Goal: Task Accomplishment & Management: Manage account settings

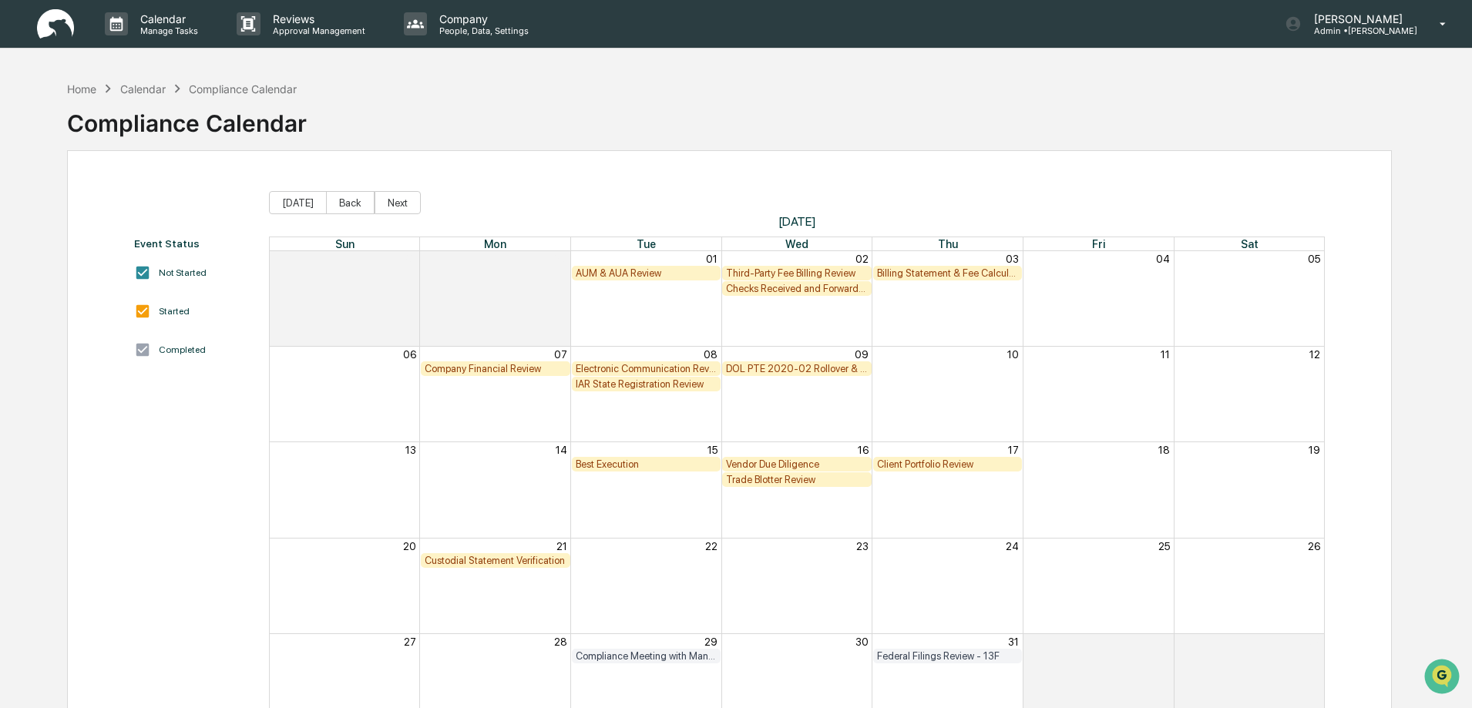
click at [650, 270] on div "AUM & AUA Review" at bounding box center [647, 273] width 142 height 12
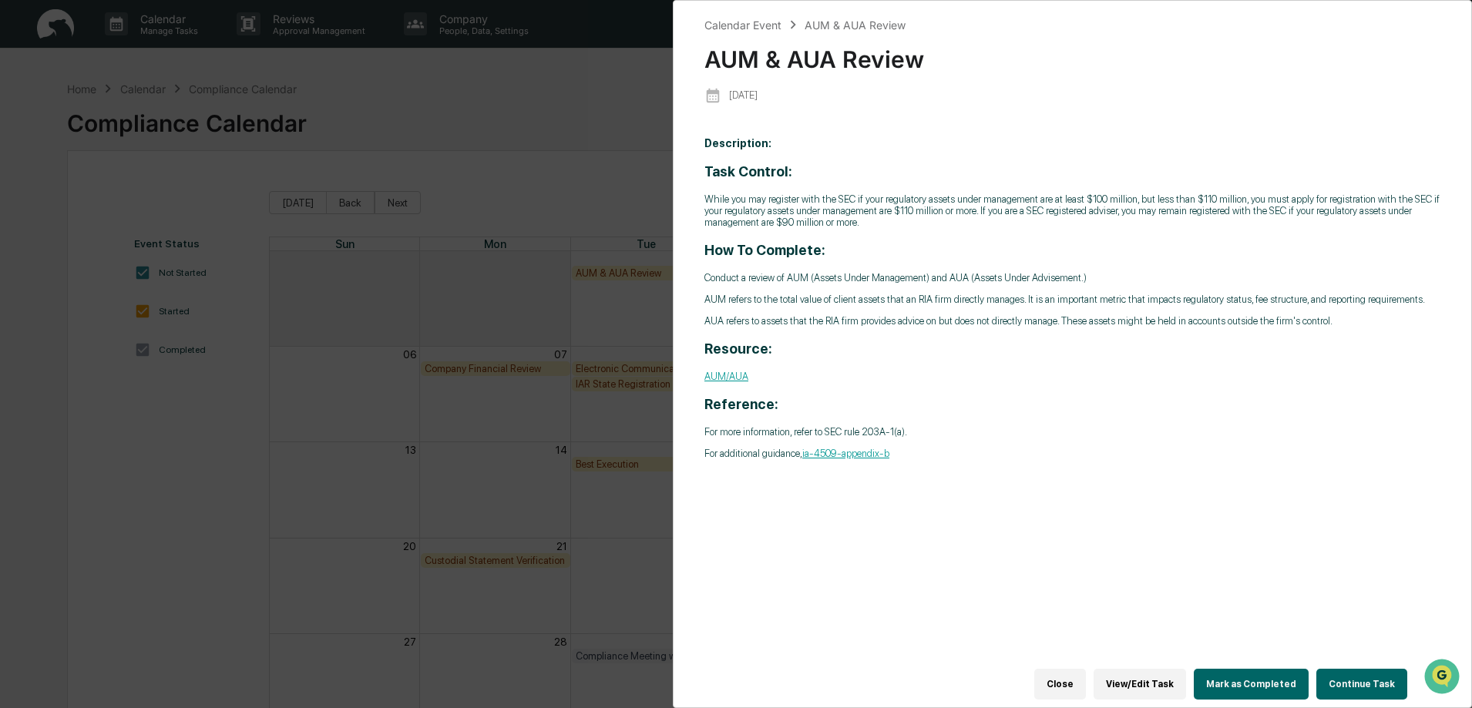
click at [1360, 678] on button "Continue Task" at bounding box center [1361, 684] width 91 height 31
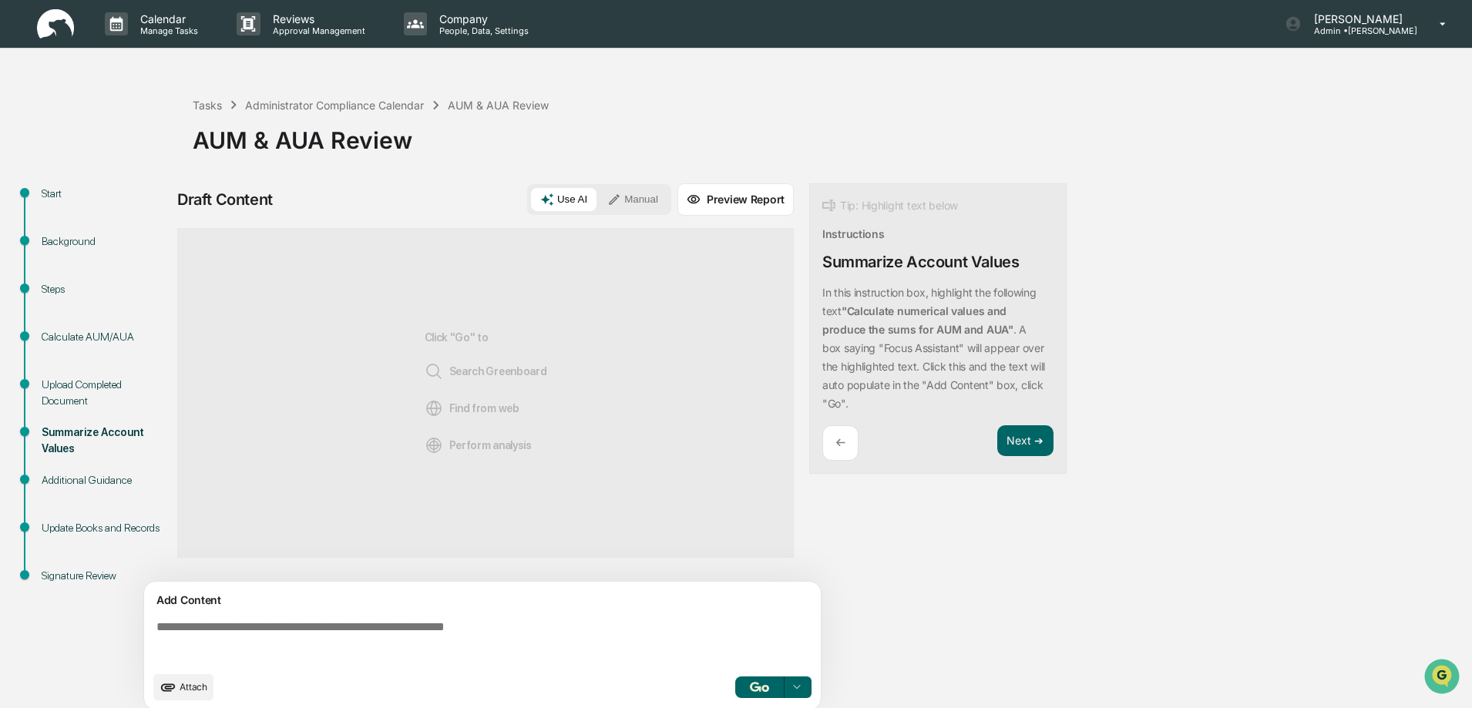
click at [55, 385] on div "Upload Completed Document" at bounding box center [105, 393] width 126 height 32
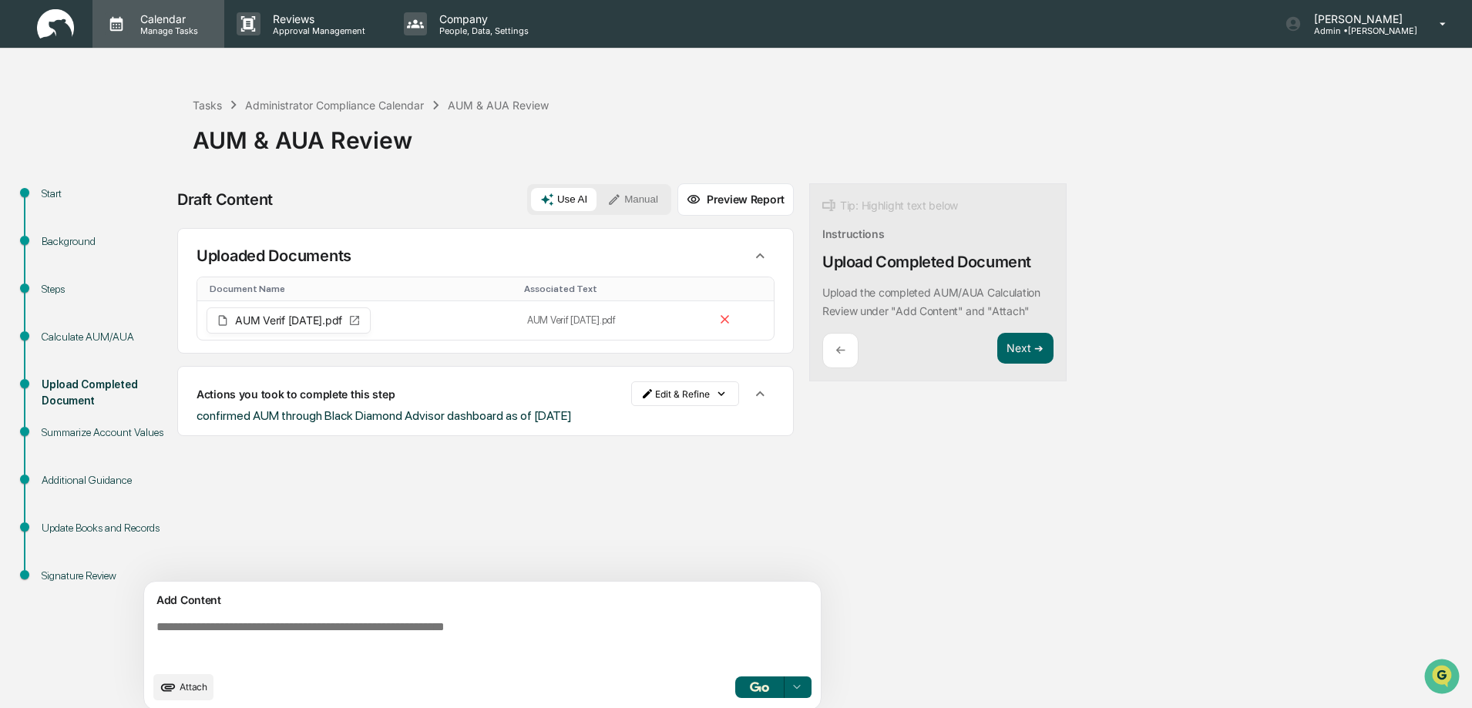
click at [153, 19] on p "Calendar" at bounding box center [167, 18] width 78 height 13
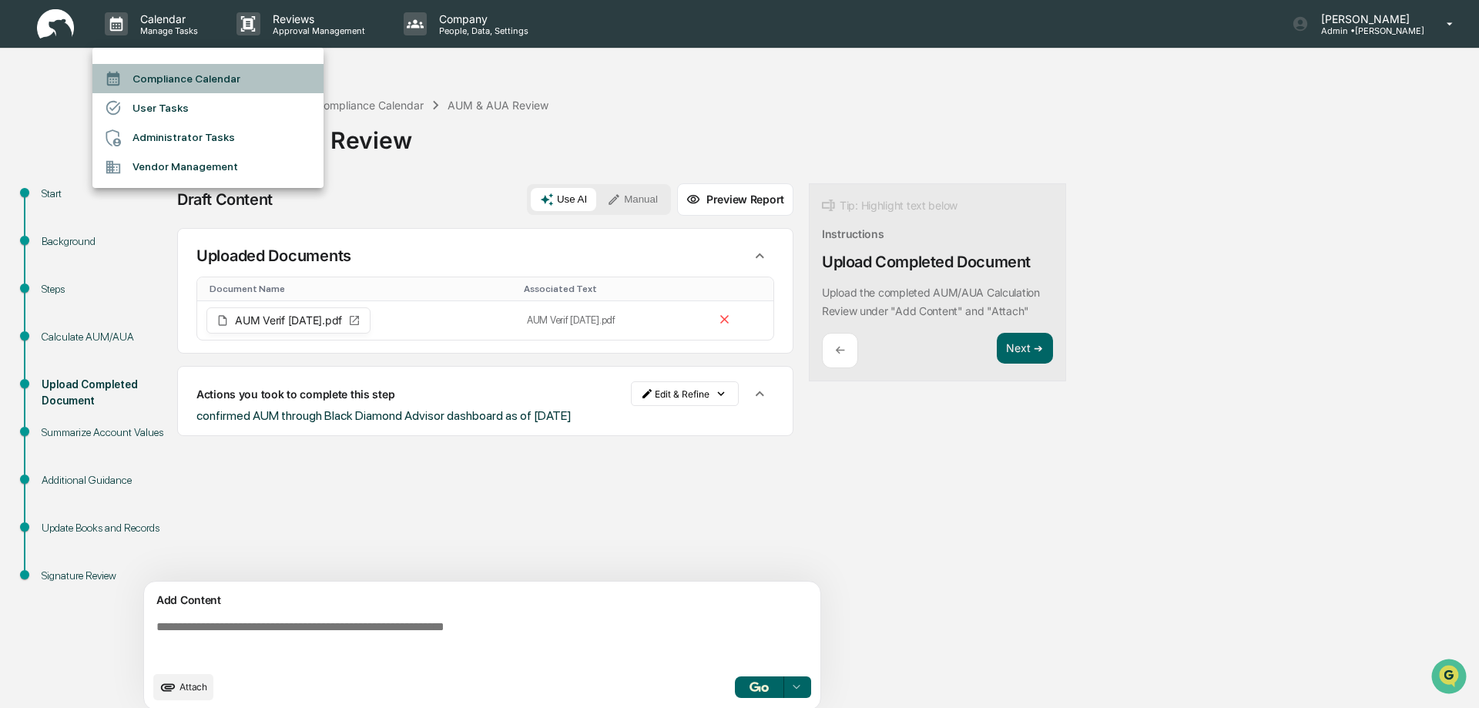
click at [176, 78] on li "Compliance Calendar" at bounding box center [207, 78] width 231 height 29
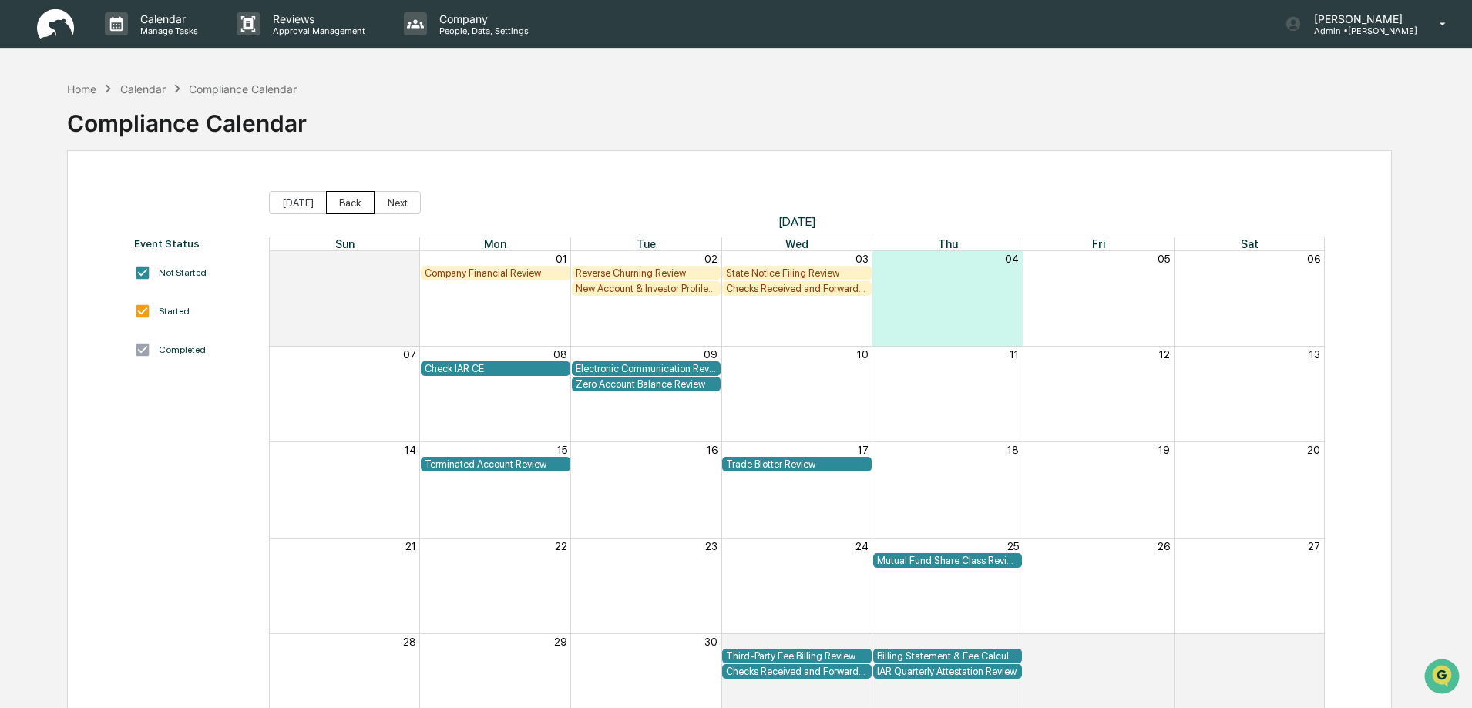
click at [358, 206] on button "Back" at bounding box center [350, 202] width 49 height 23
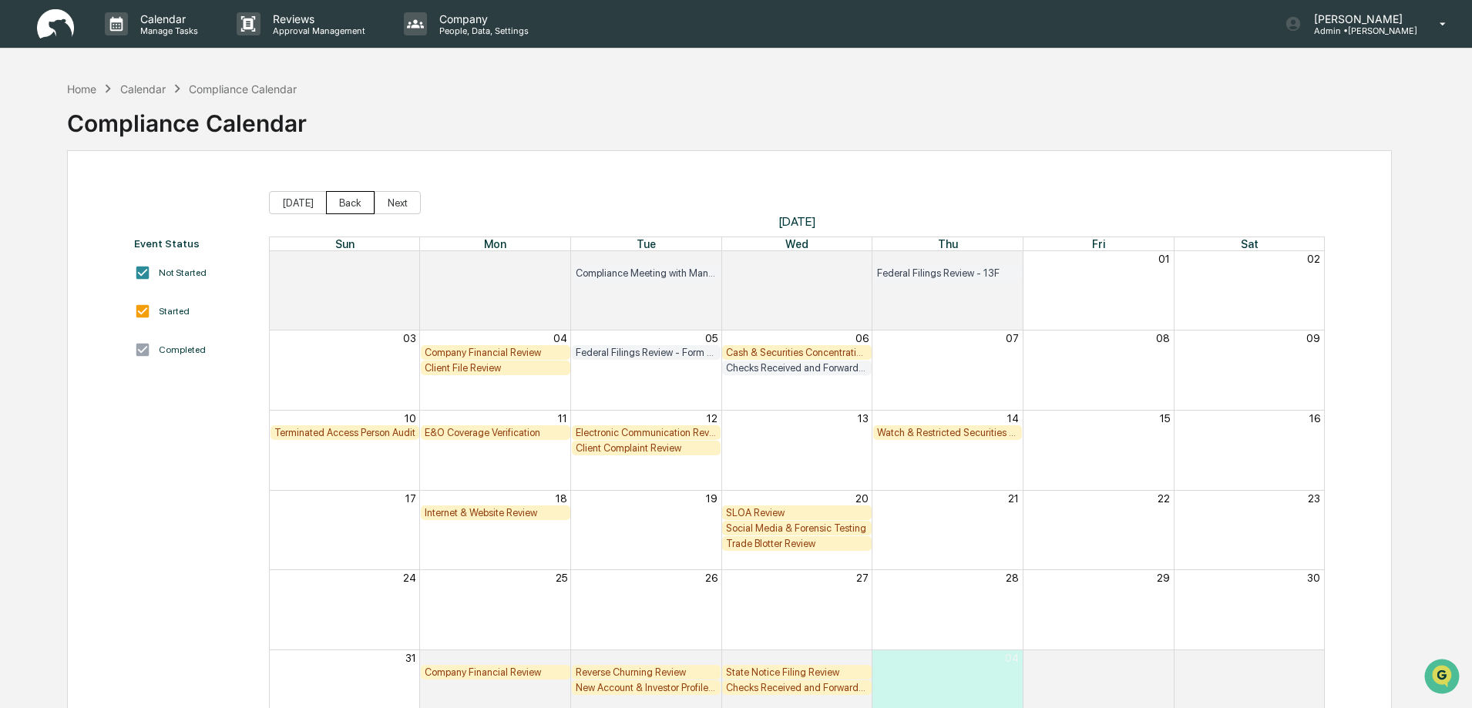
click at [355, 204] on button "Back" at bounding box center [350, 202] width 49 height 23
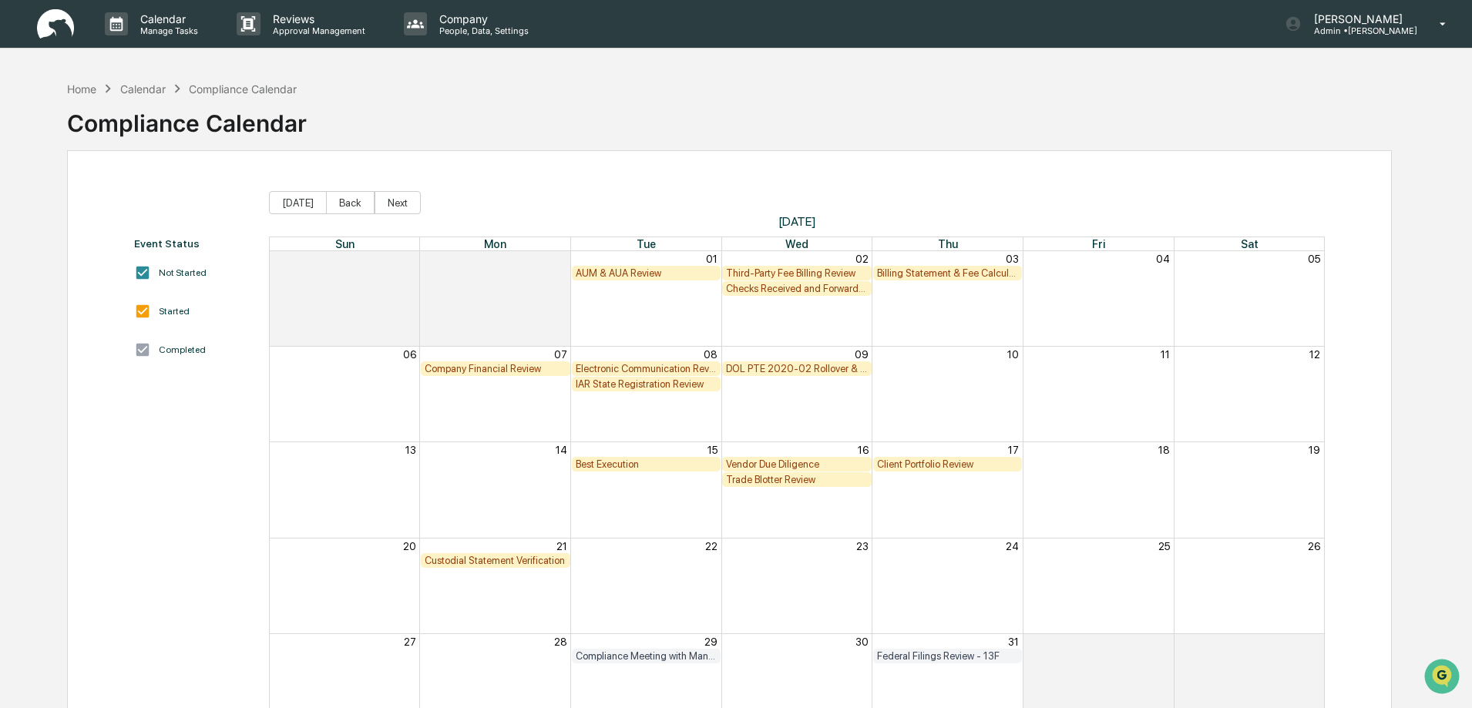
click at [797, 289] on div "Checks Received and Forwarded Log" at bounding box center [797, 289] width 142 height 12
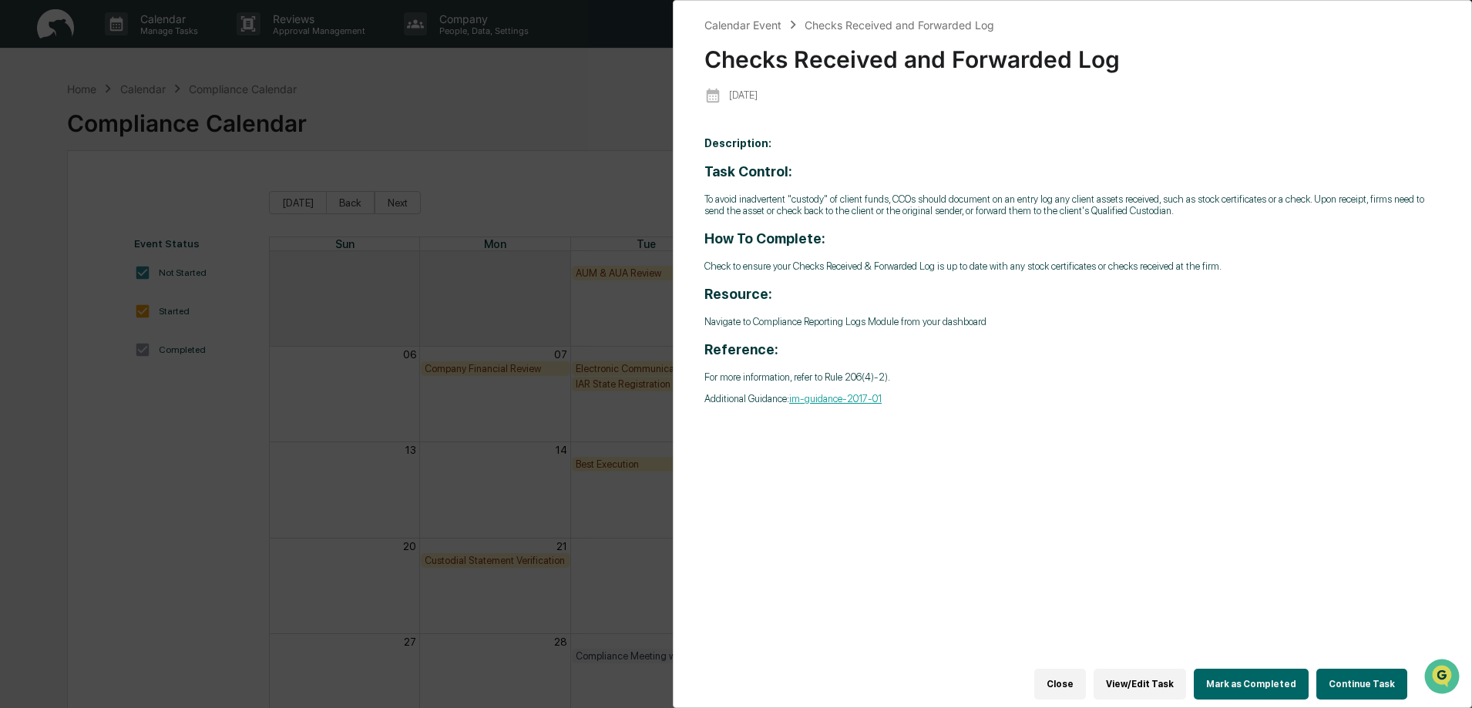
click at [1361, 676] on button "Continue Task" at bounding box center [1361, 684] width 91 height 31
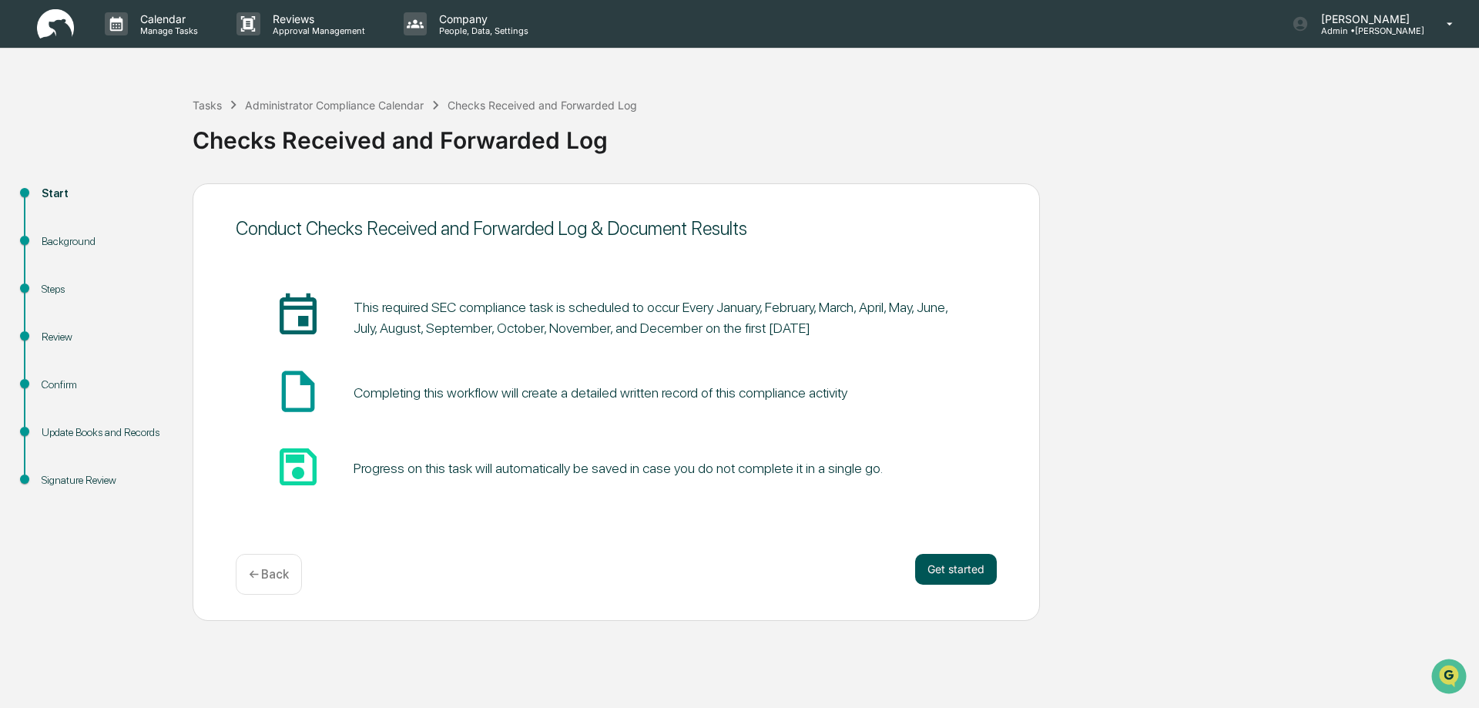
click at [963, 569] on button "Get started" at bounding box center [956, 569] width 82 height 31
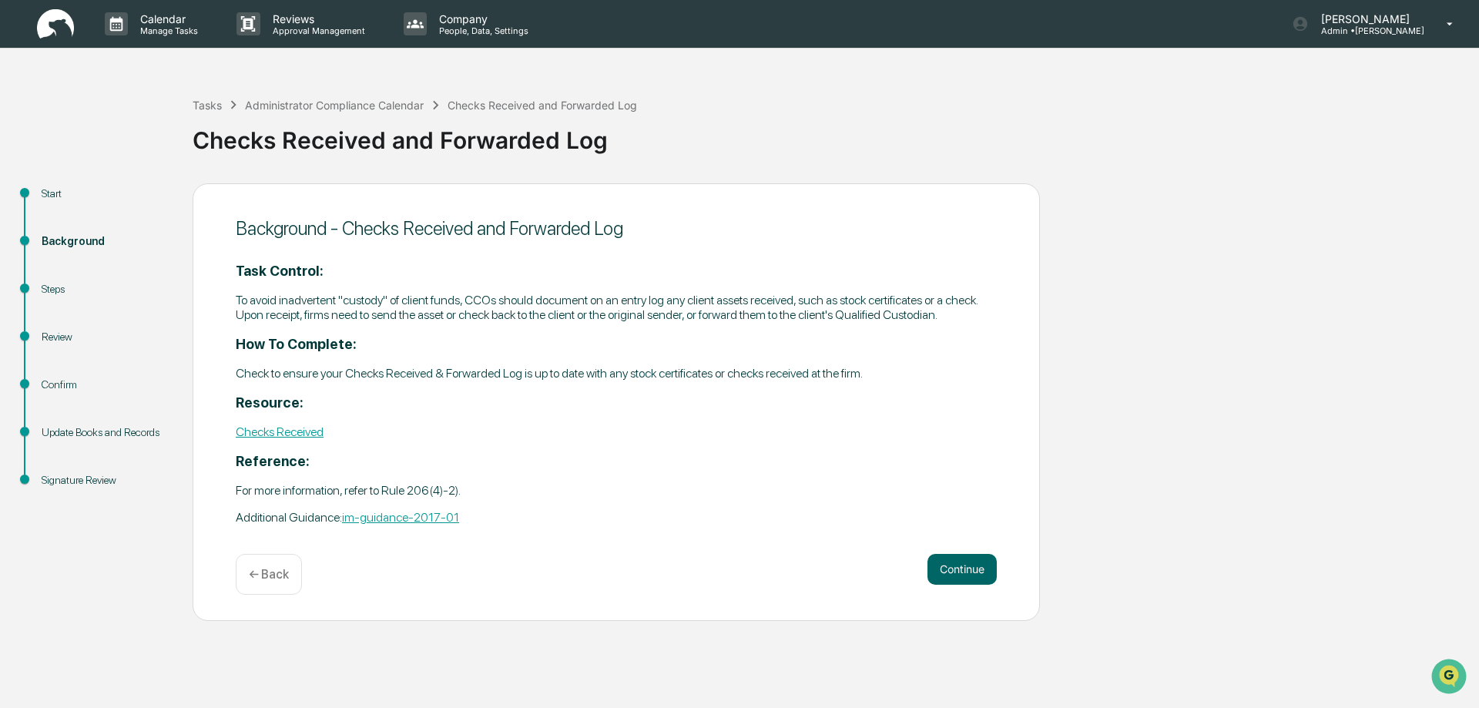
click at [963, 569] on button "Continue" at bounding box center [962, 569] width 69 height 31
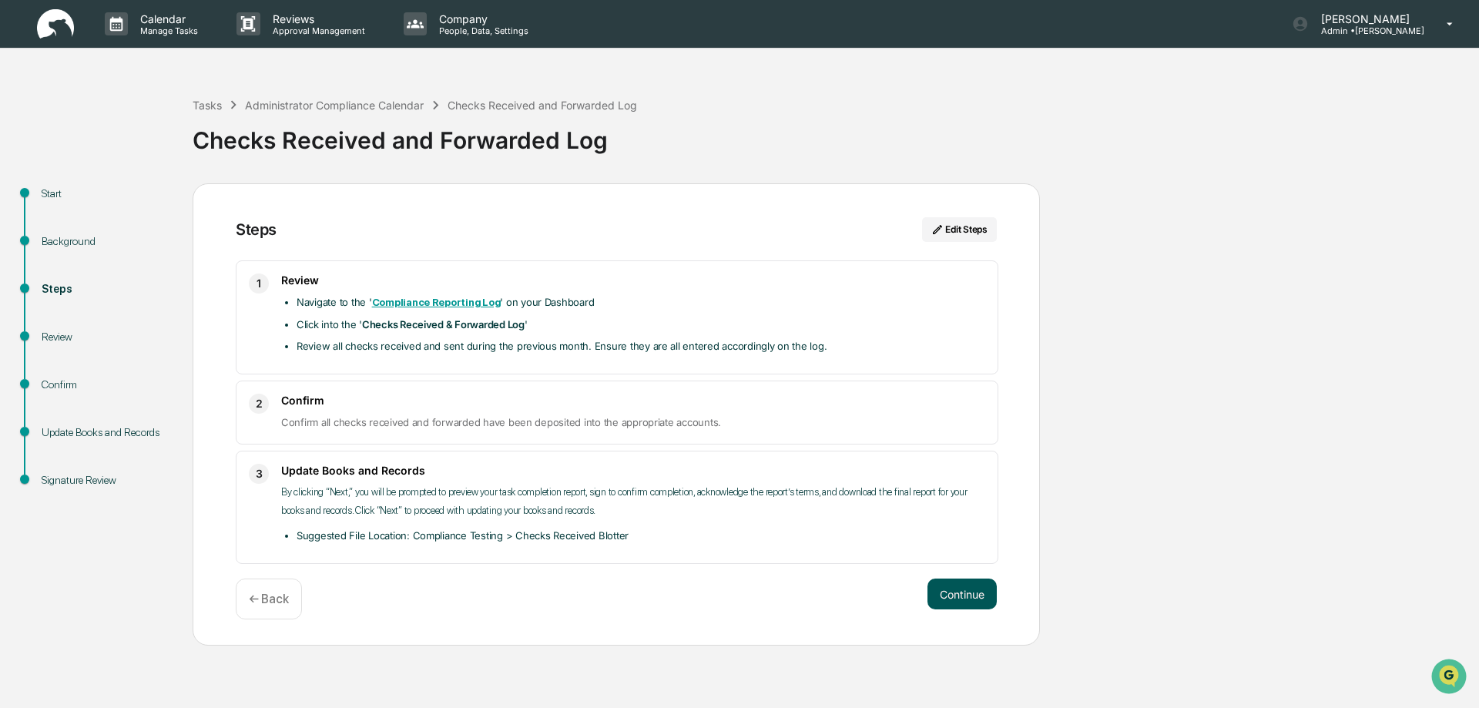
click at [959, 589] on button "Continue" at bounding box center [962, 594] width 69 height 31
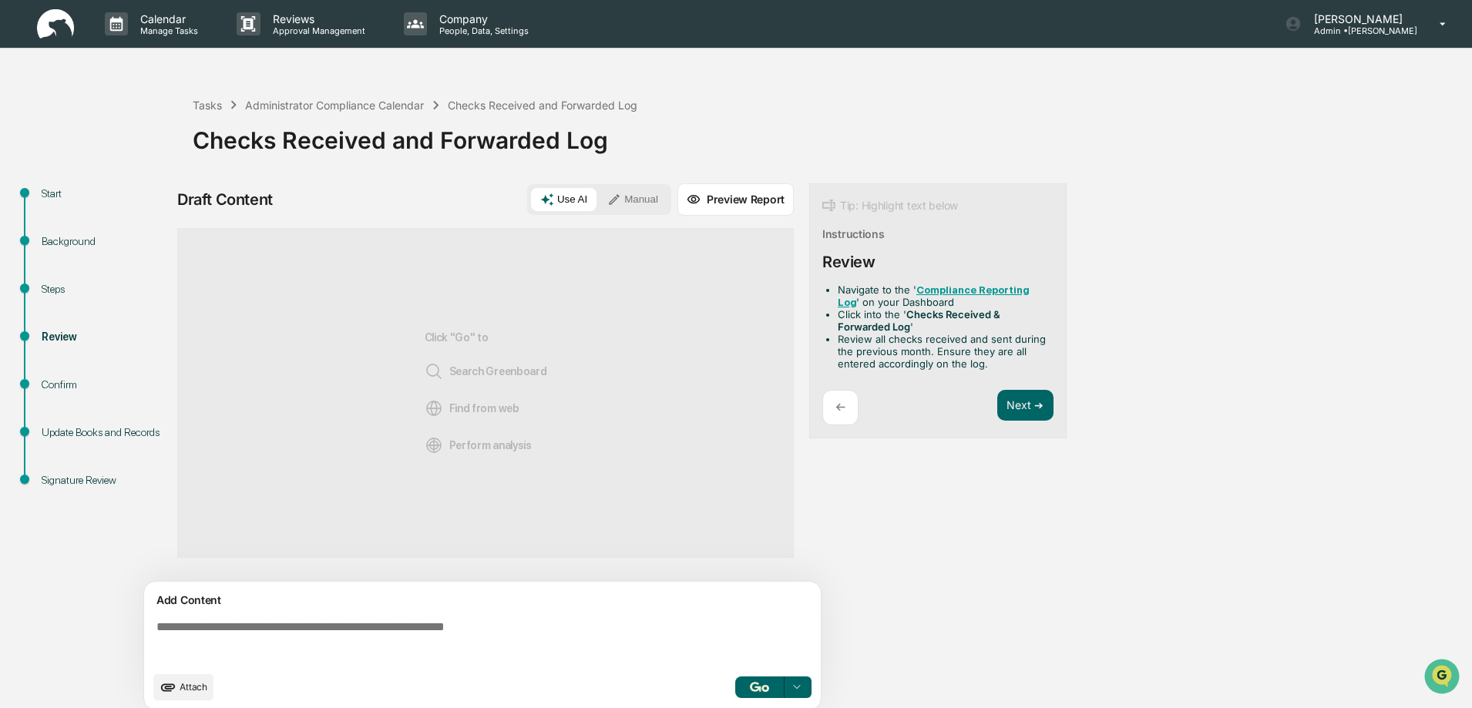
click at [638, 198] on button "Manual" at bounding box center [632, 199] width 69 height 23
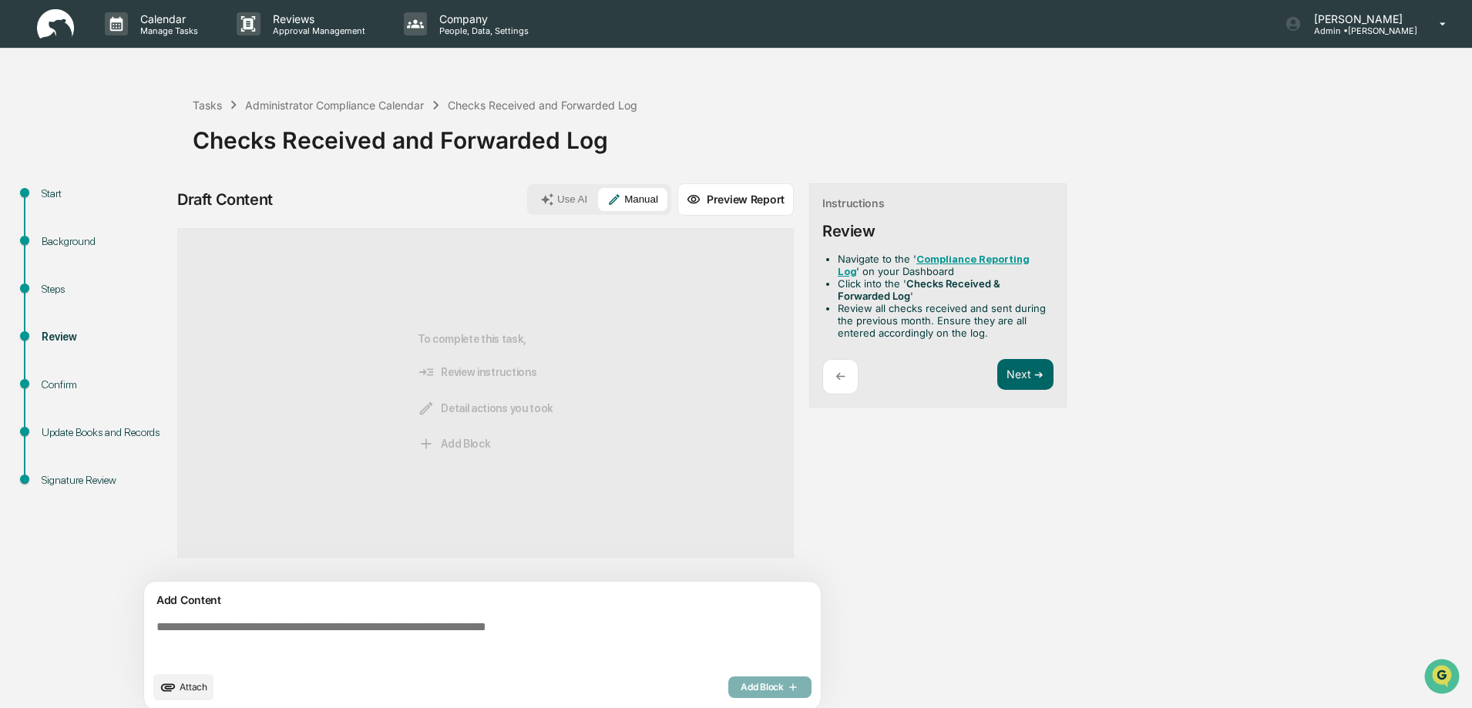
click at [173, 627] on textarea at bounding box center [485, 641] width 670 height 55
click at [165, 628] on textarea at bounding box center [485, 641] width 670 height 55
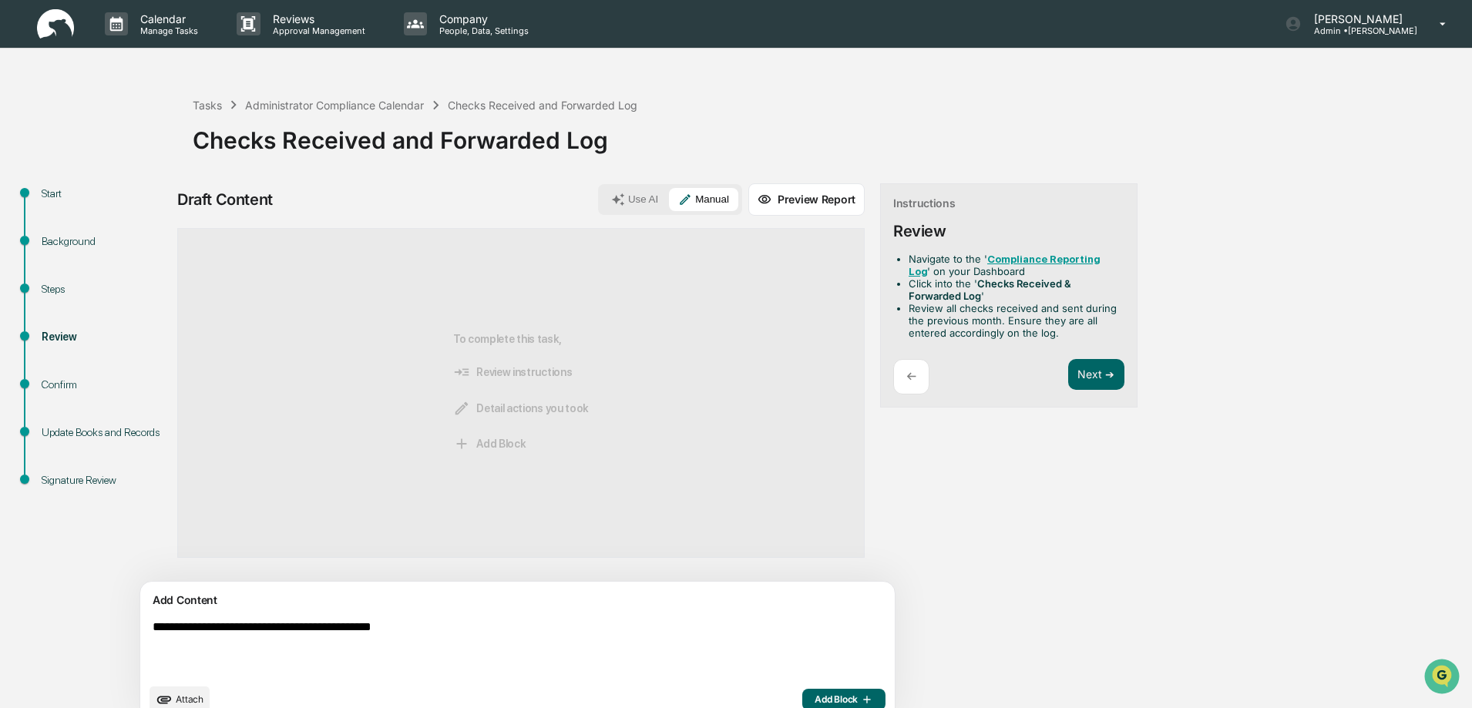
type textarea "**********"
click at [814, 697] on span "Add Block" at bounding box center [843, 699] width 59 height 12
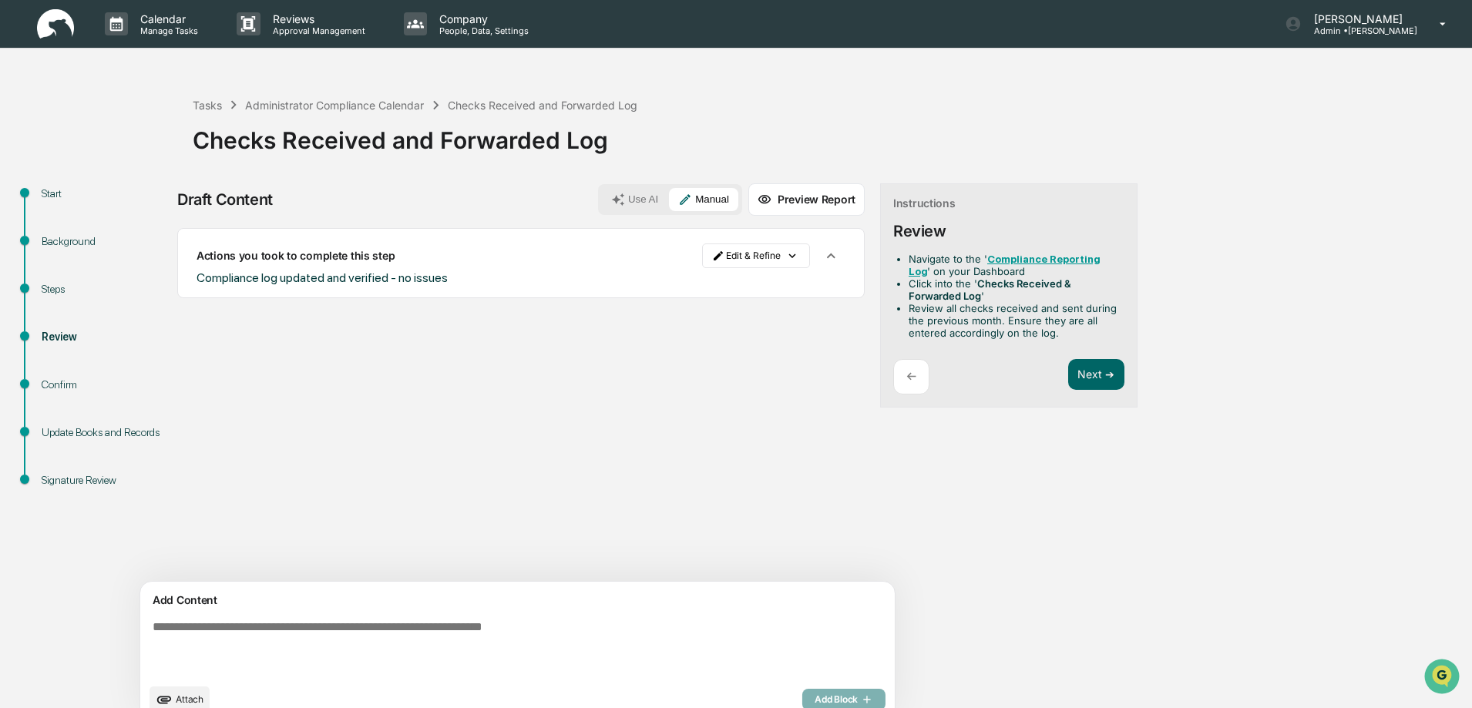
click at [186, 696] on span "Attach" at bounding box center [190, 699] width 28 height 12
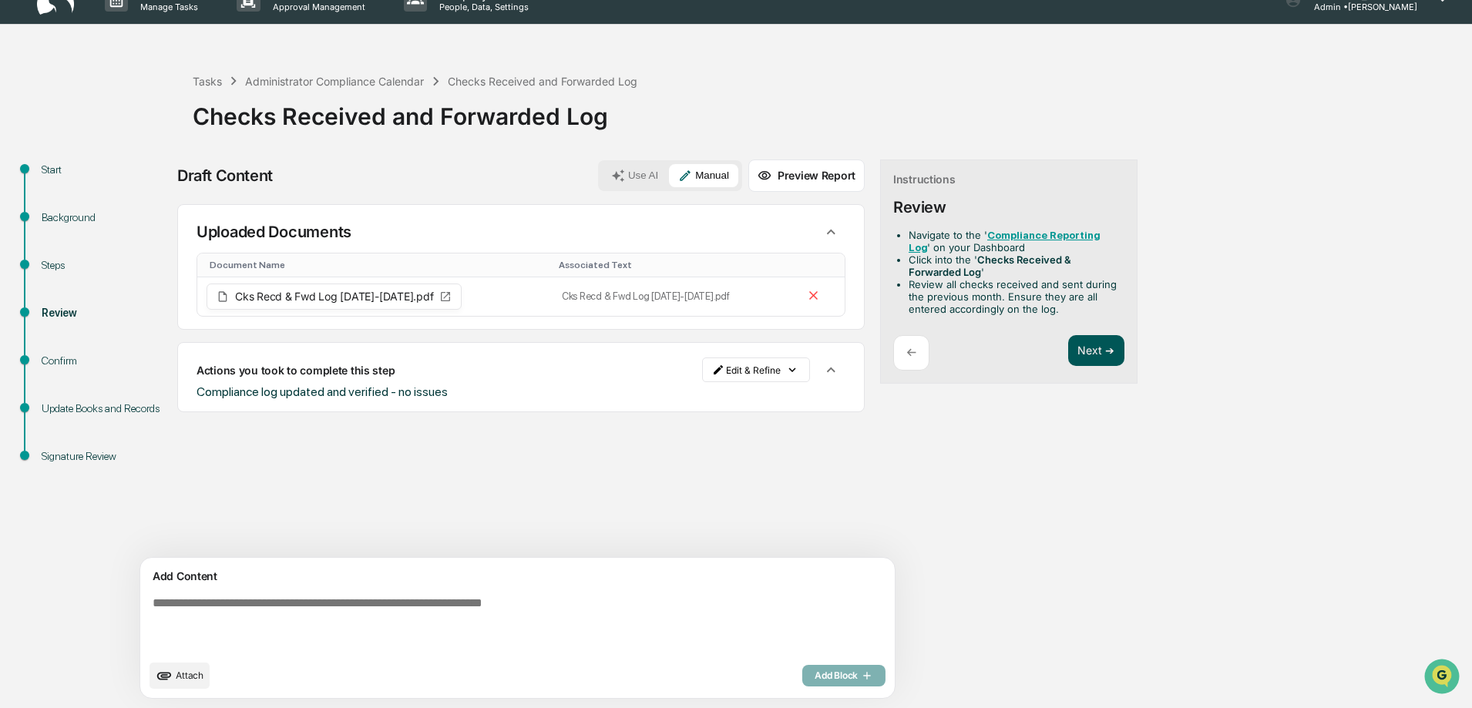
click at [1068, 357] on button "Next ➔" at bounding box center [1096, 351] width 56 height 32
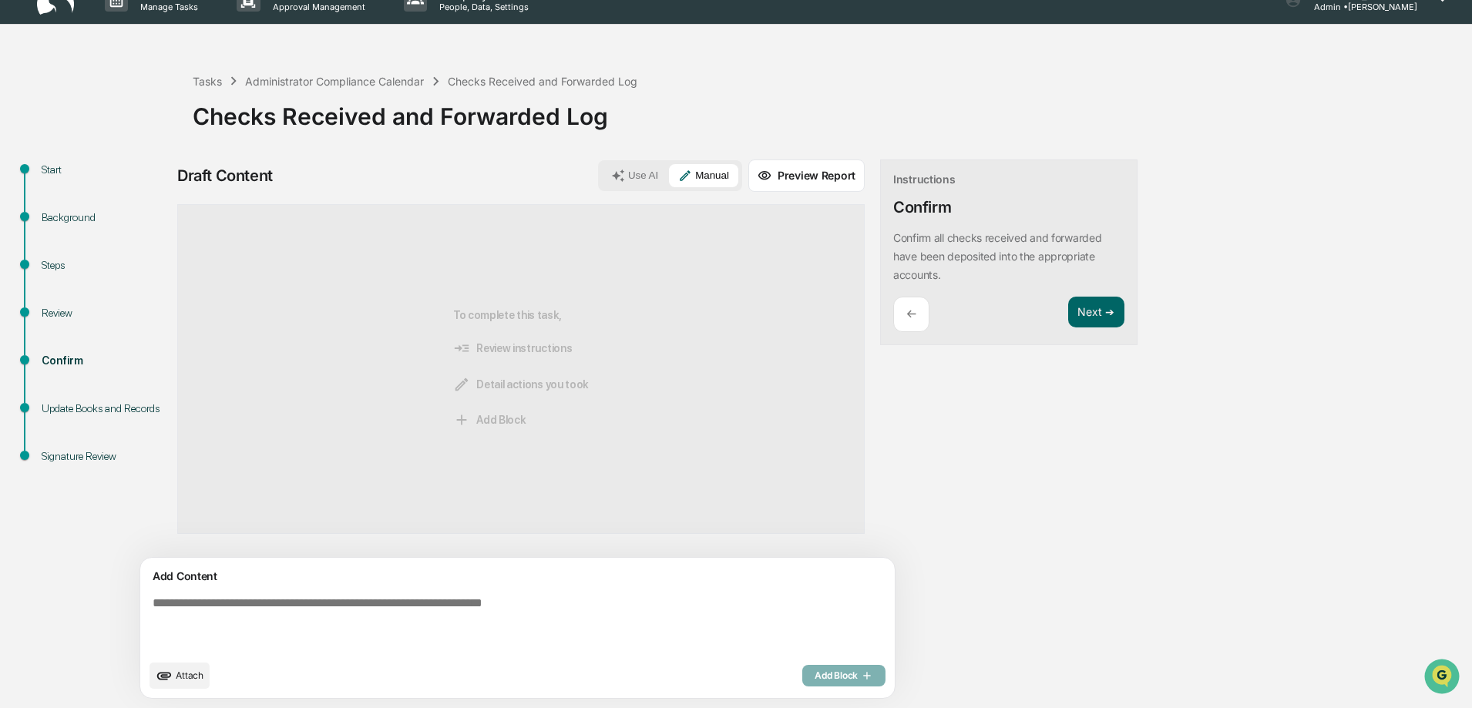
click at [180, 604] on textarea at bounding box center [481, 624] width 670 height 68
type textarea "**********"
click at [814, 680] on span "Add Block" at bounding box center [843, 676] width 59 height 12
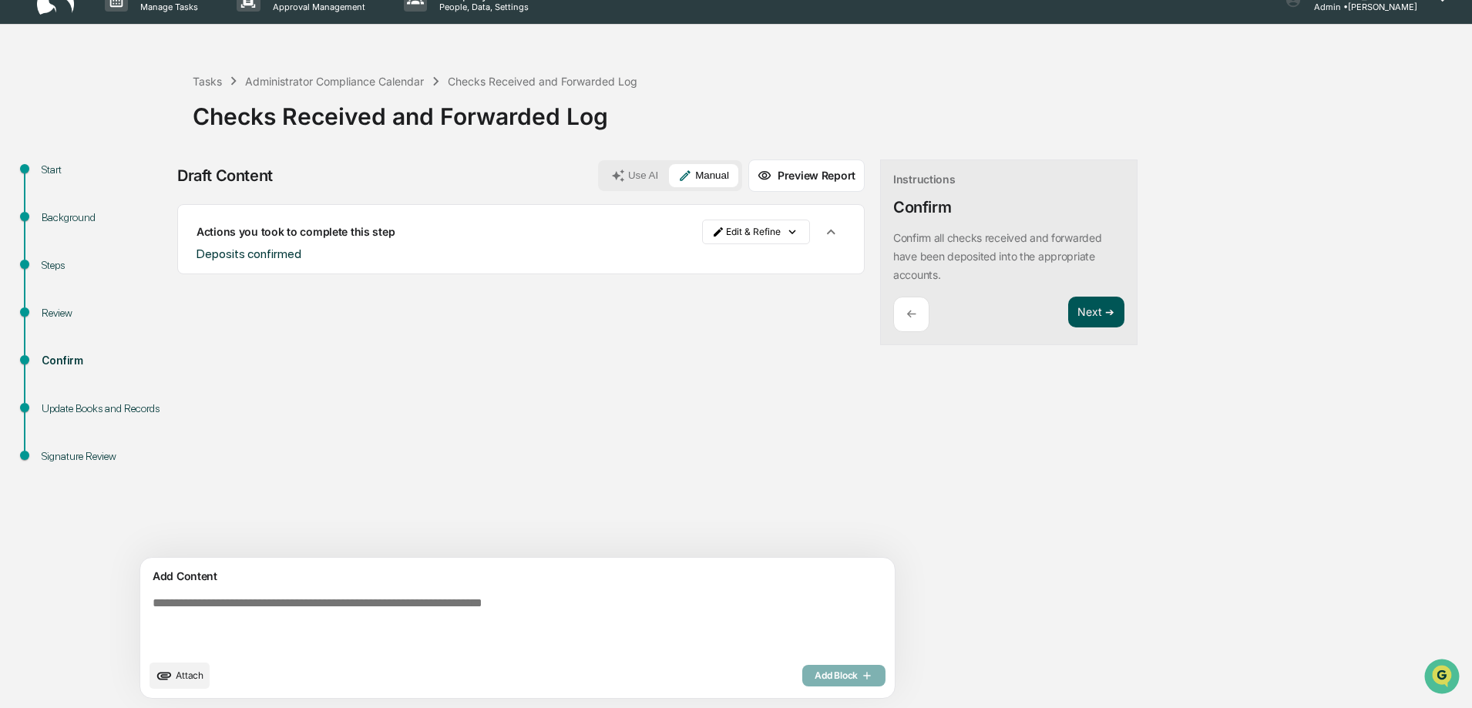
click at [1068, 314] on button "Next ➔" at bounding box center [1096, 313] width 56 height 32
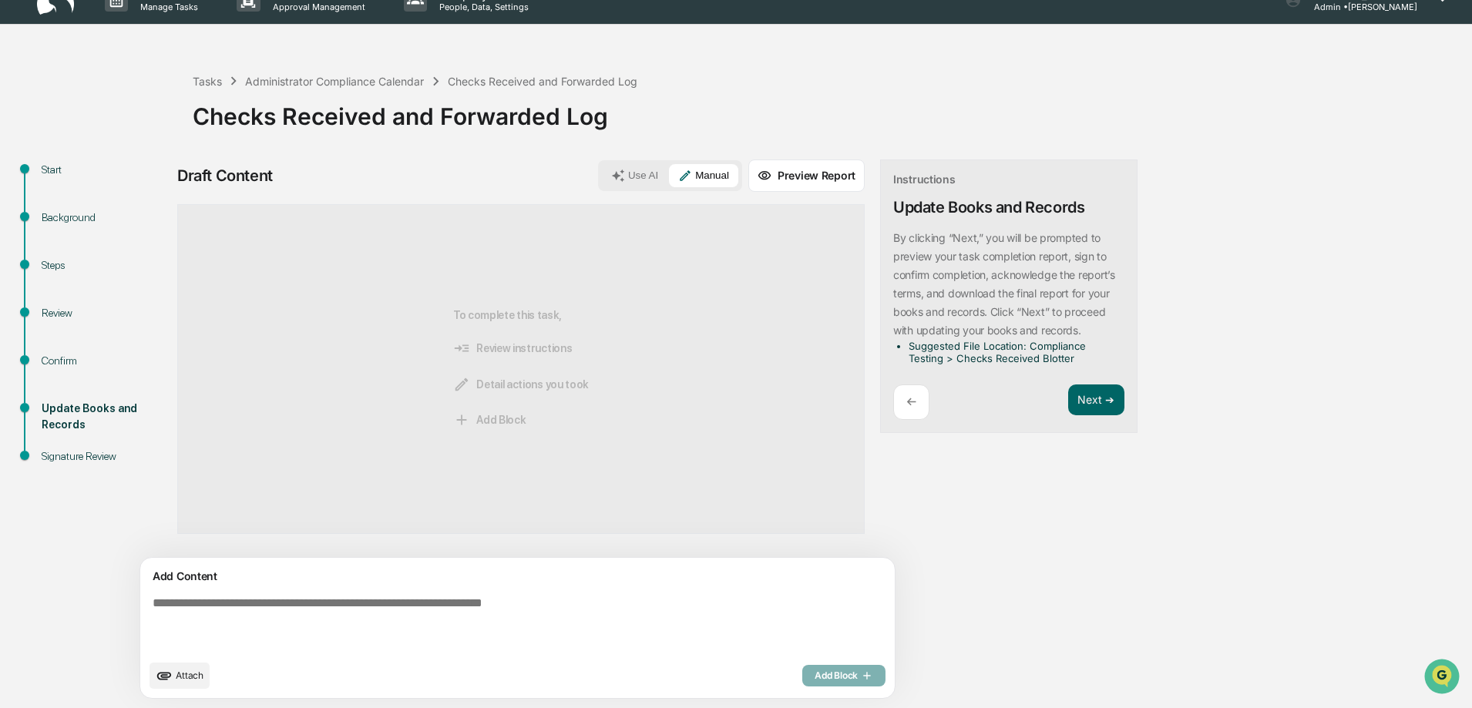
scroll to position [0, 0]
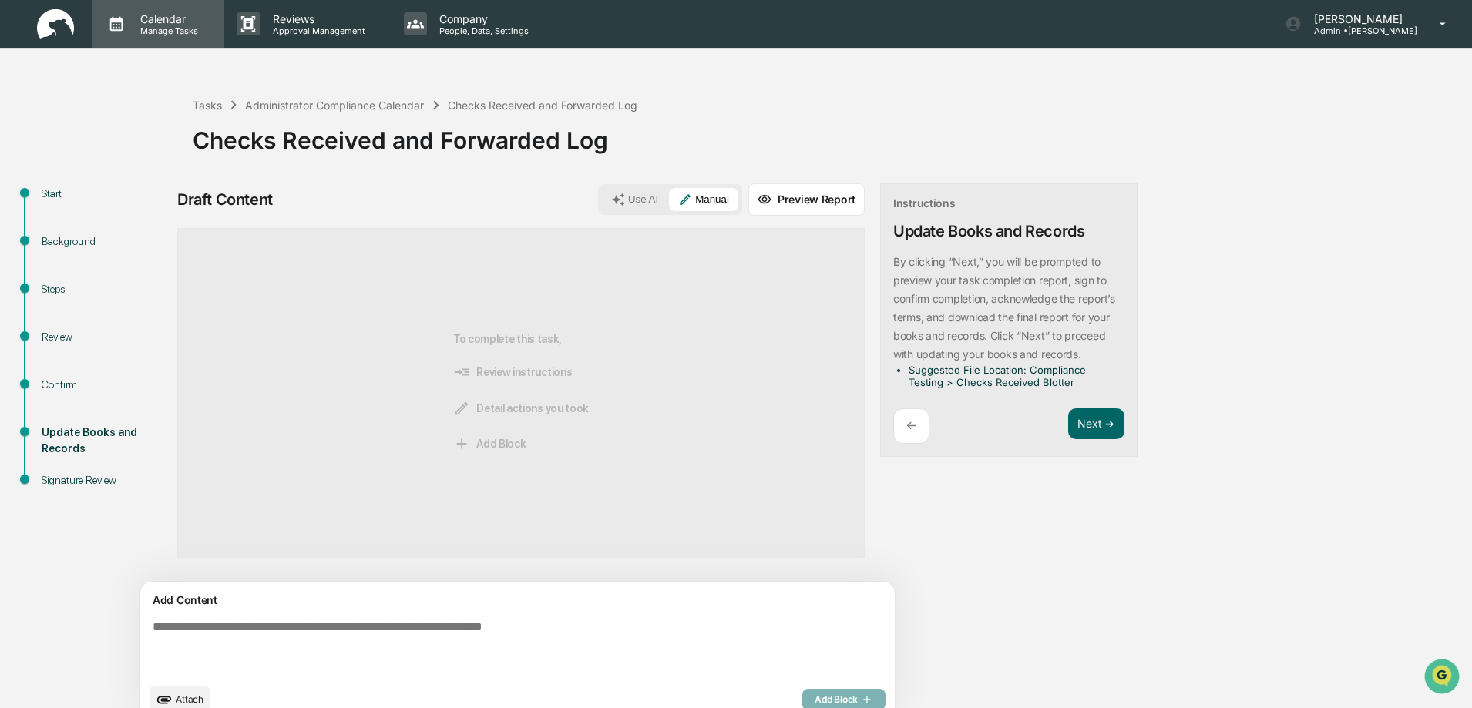
click at [167, 19] on p "Calendar" at bounding box center [167, 18] width 78 height 13
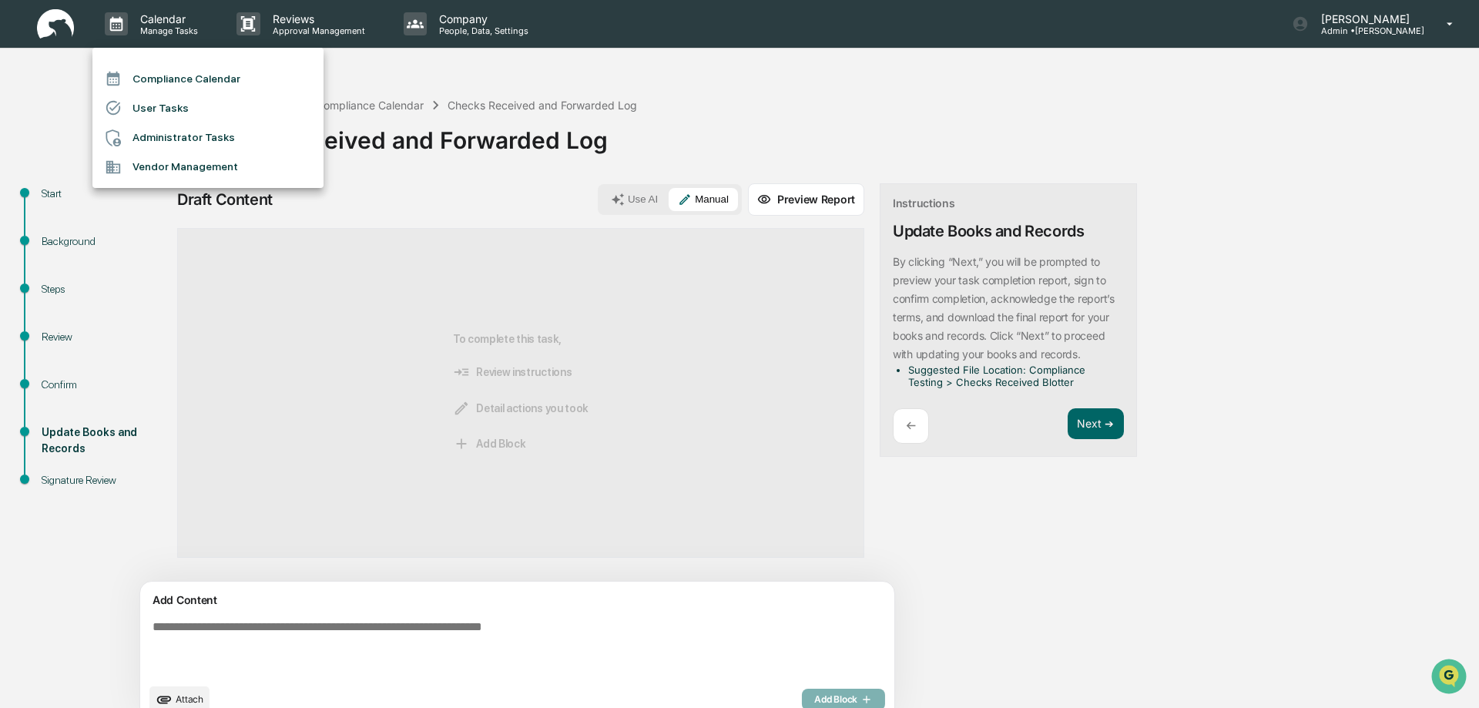
click at [184, 73] on li "Compliance Calendar" at bounding box center [207, 78] width 231 height 29
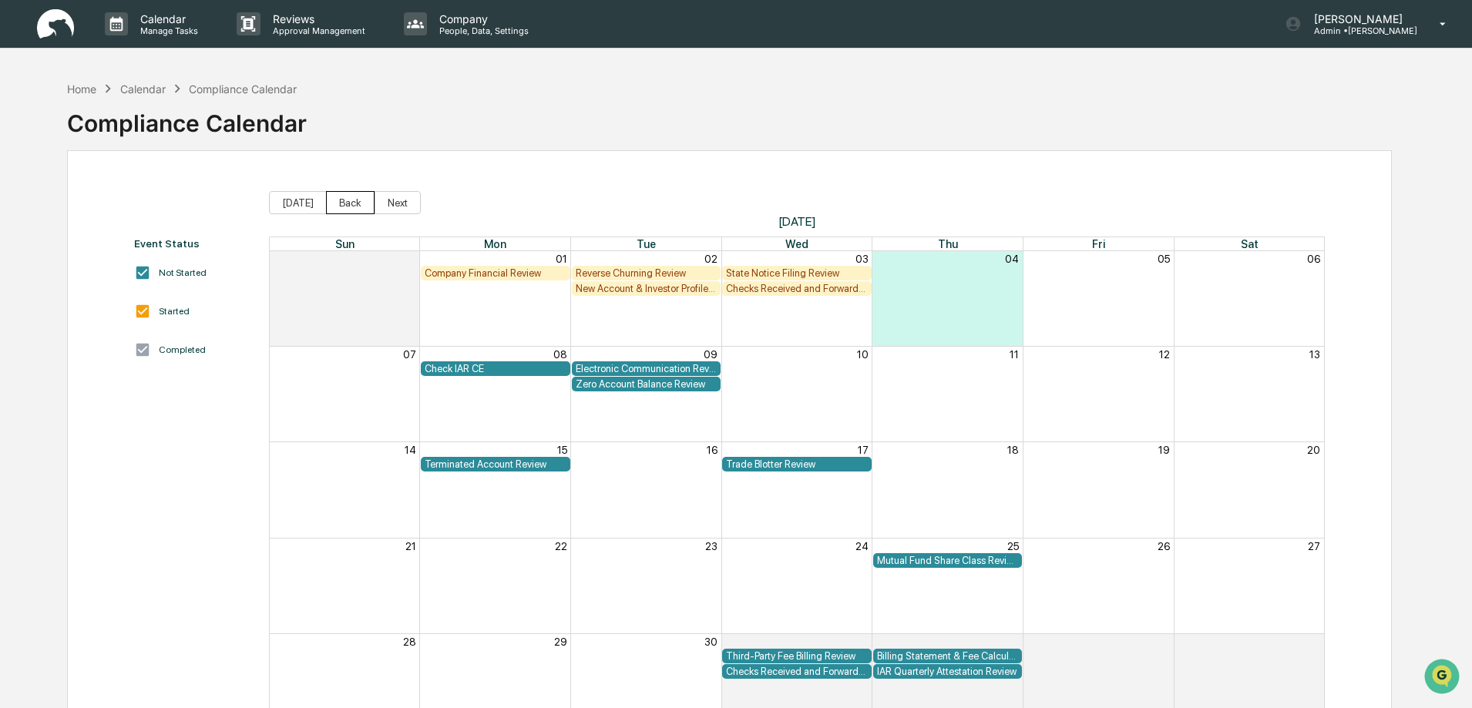
click at [343, 202] on button "Back" at bounding box center [350, 202] width 49 height 23
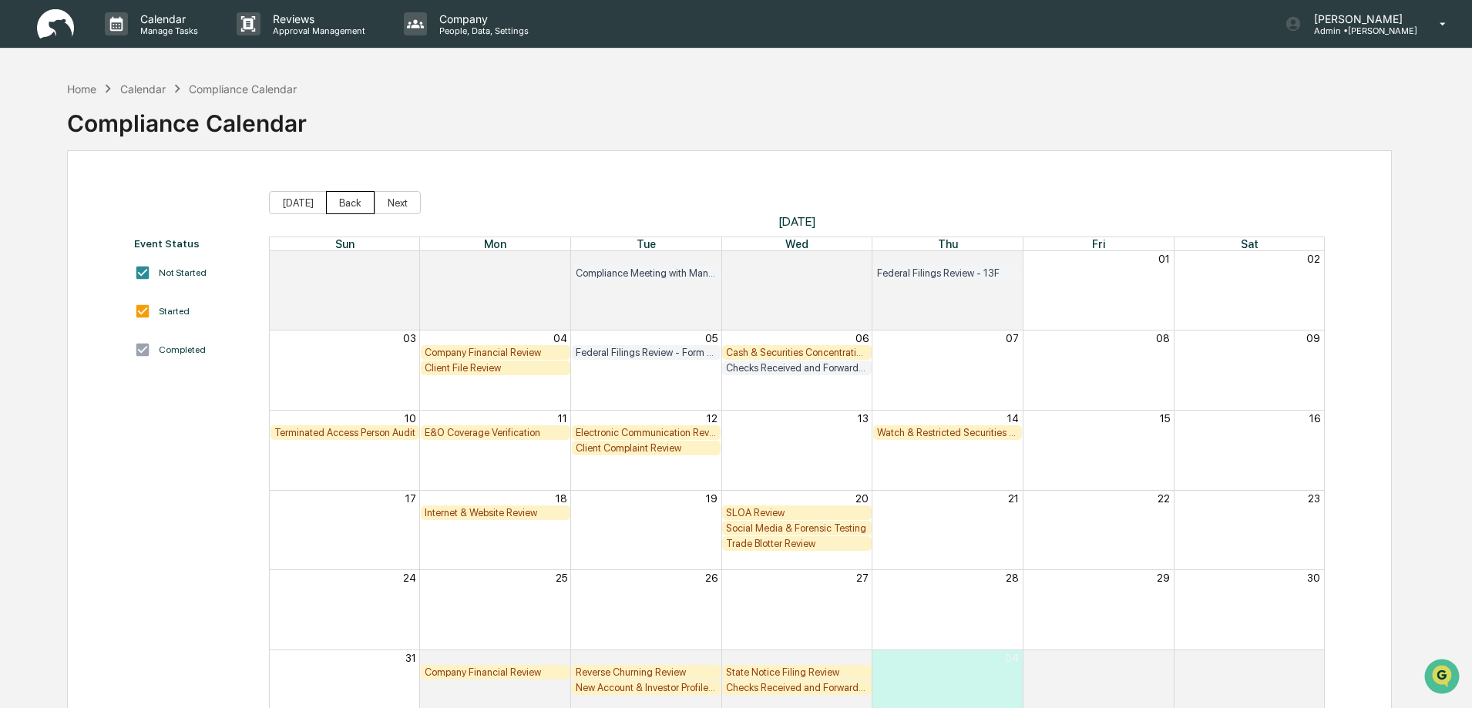
click at [343, 202] on button "Back" at bounding box center [350, 202] width 49 height 23
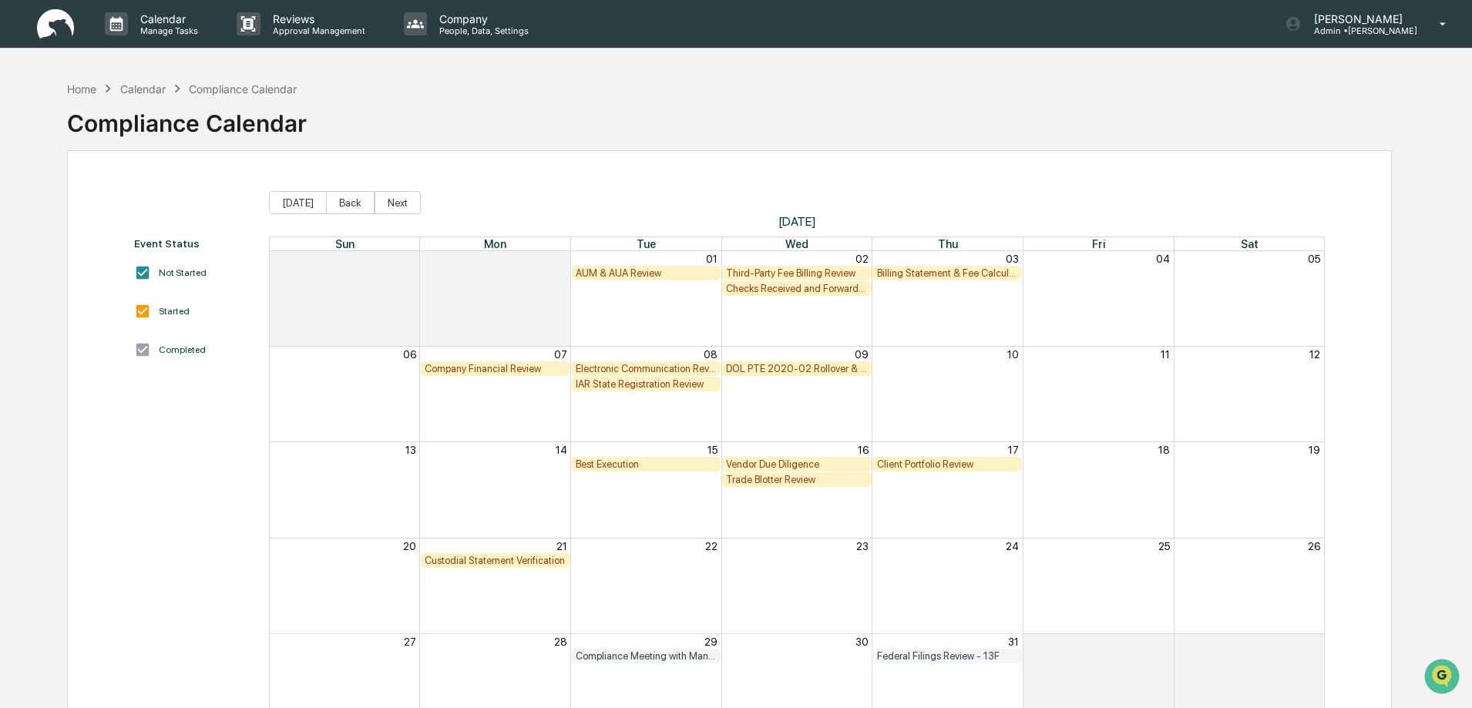
click at [643, 385] on div "IAR State Registration Review" at bounding box center [647, 384] width 142 height 12
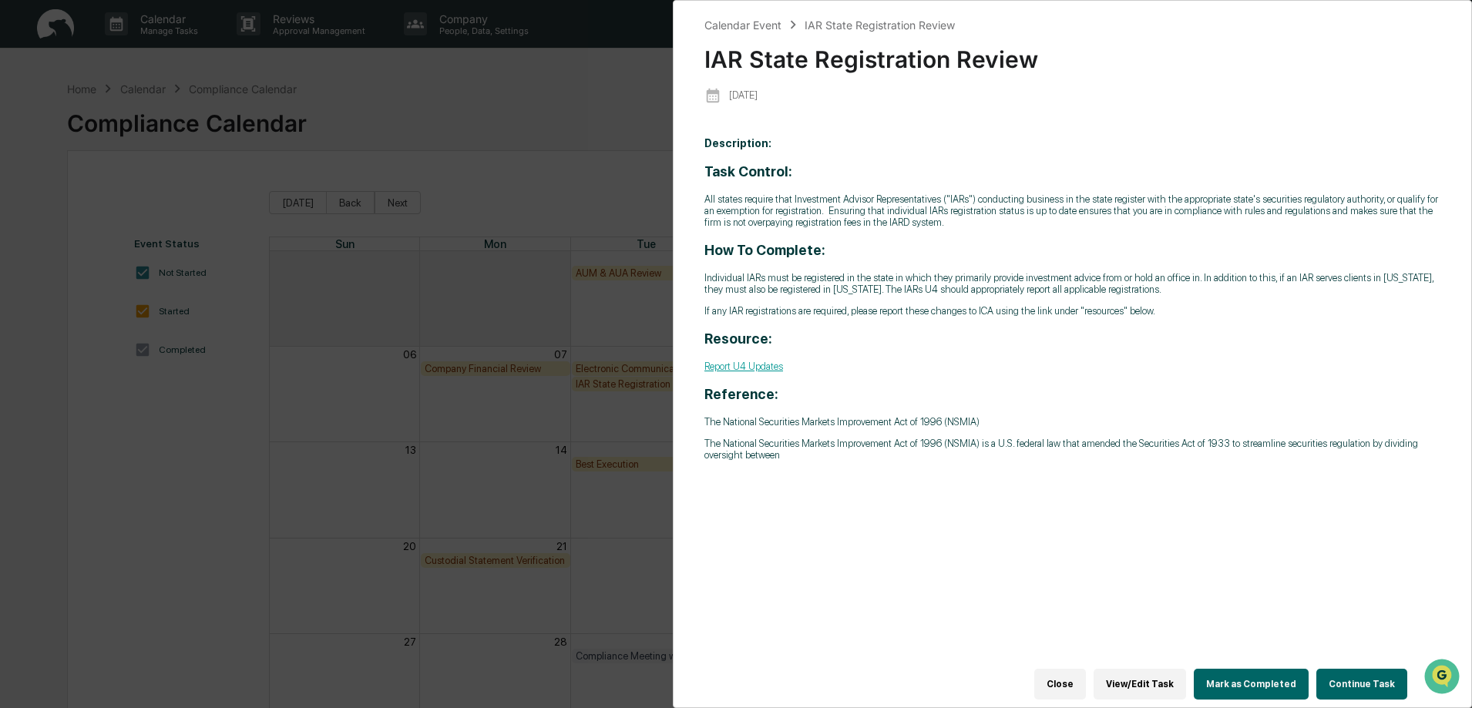
click at [1341, 670] on button "Continue Task" at bounding box center [1361, 684] width 91 height 31
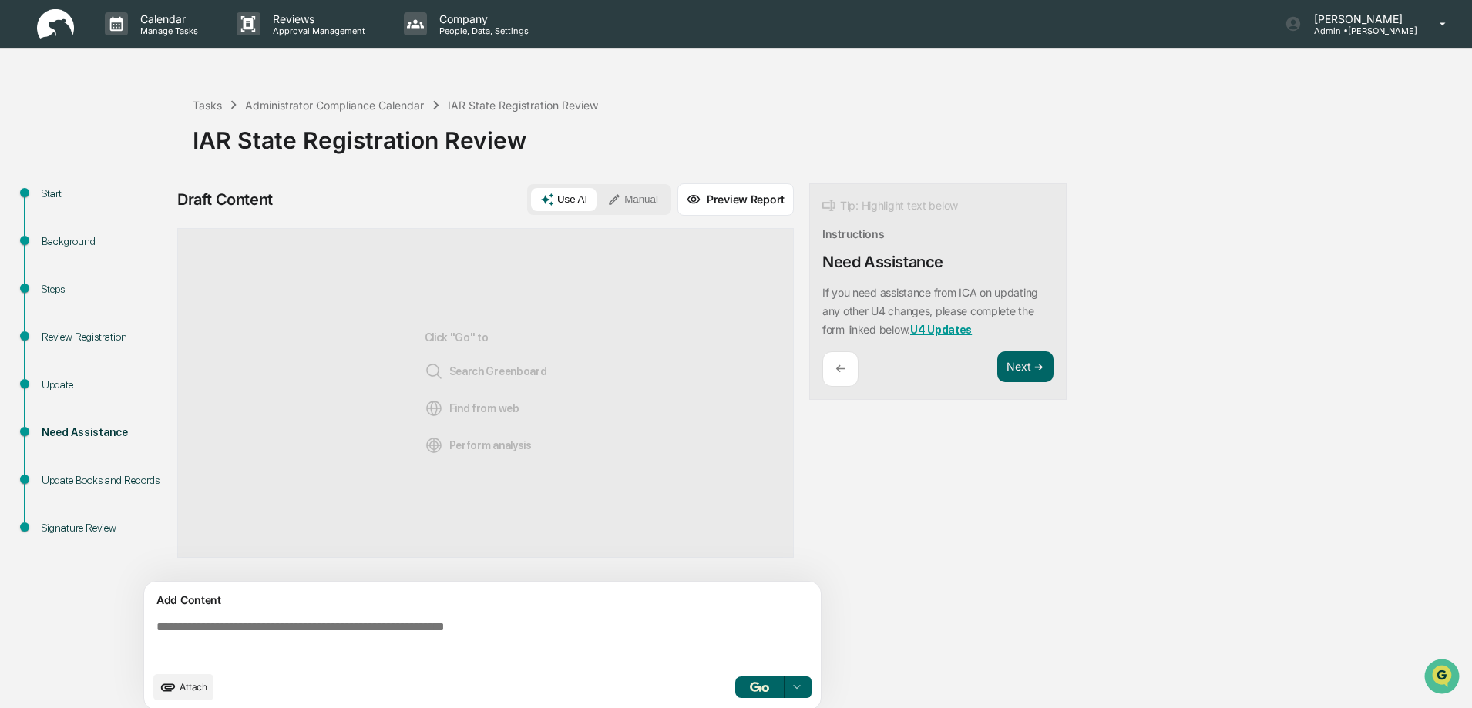
click at [66, 337] on div "Review Registration" at bounding box center [105, 337] width 126 height 16
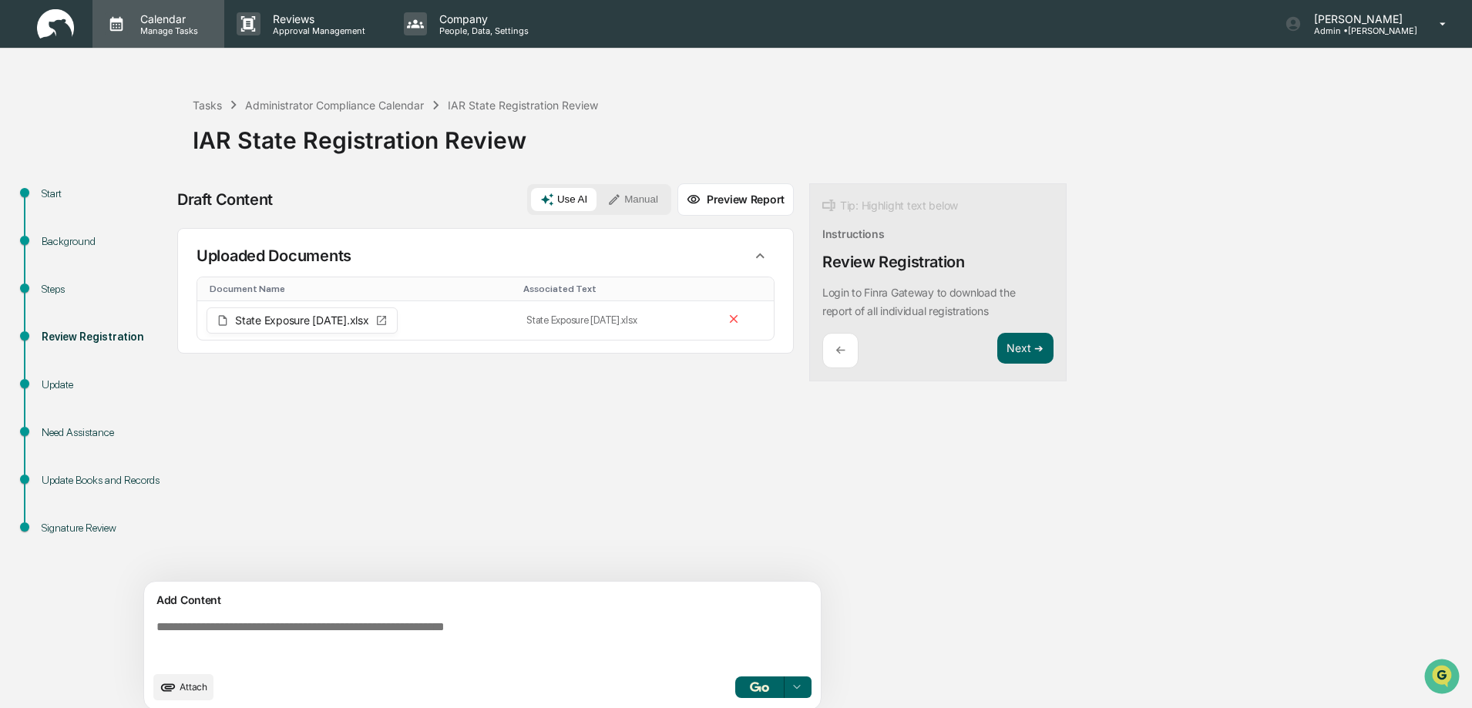
click at [162, 21] on p "Calendar" at bounding box center [167, 18] width 78 height 13
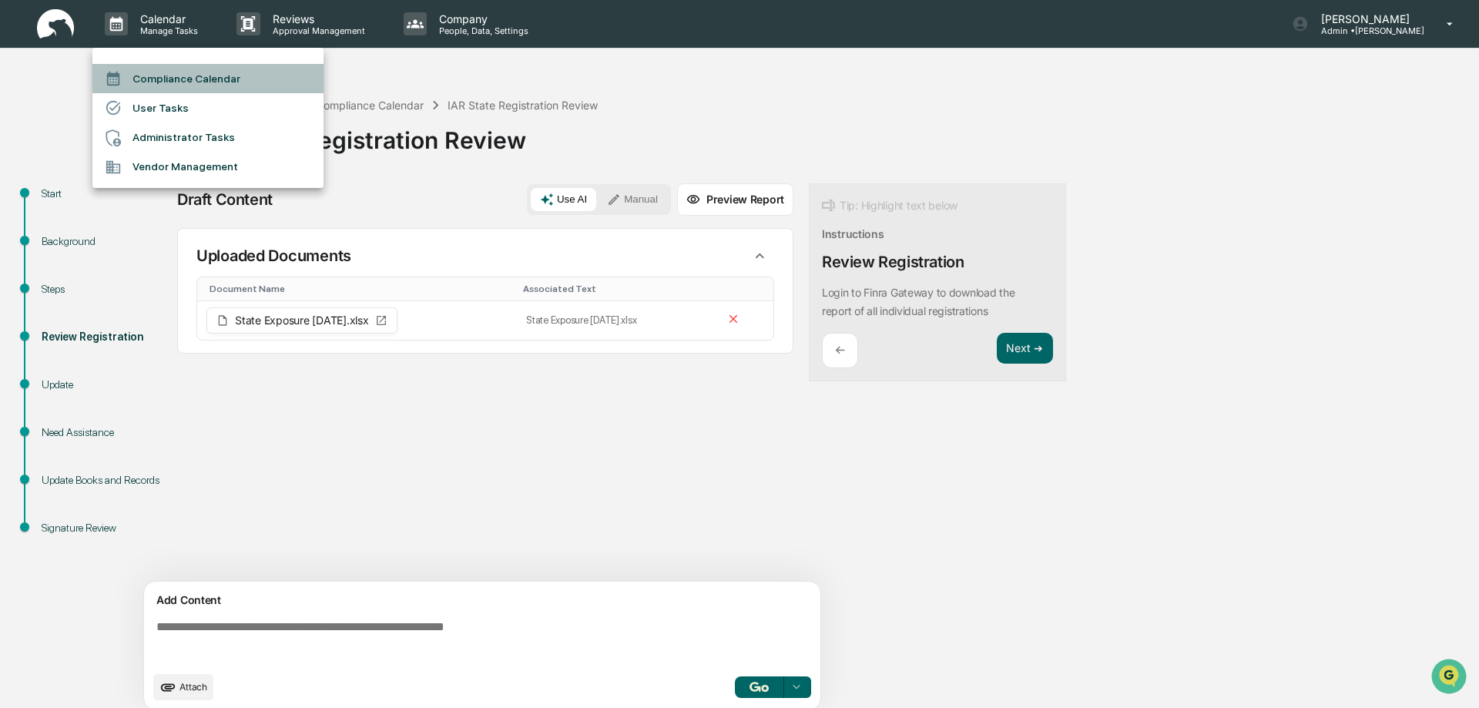
click at [173, 79] on li "Compliance Calendar" at bounding box center [207, 78] width 231 height 29
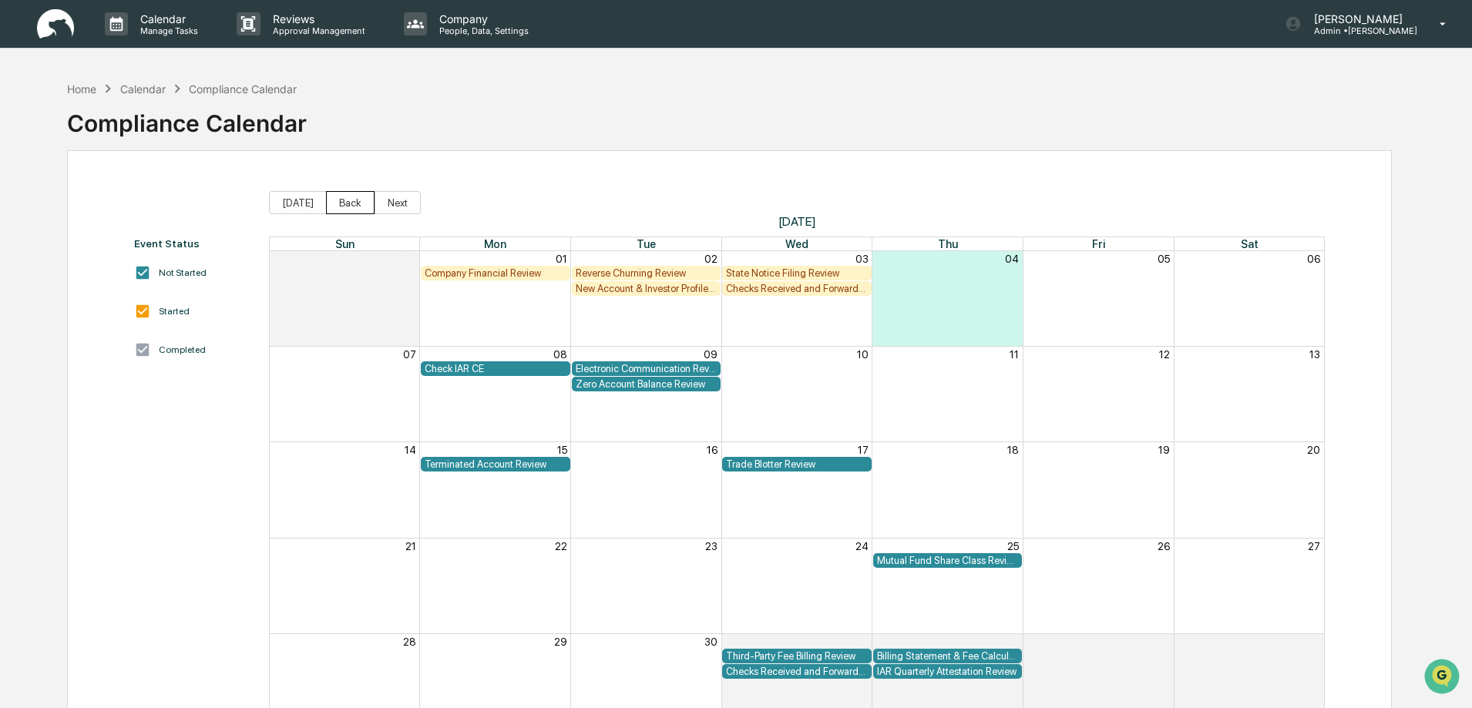
click at [339, 209] on button "Back" at bounding box center [350, 202] width 49 height 23
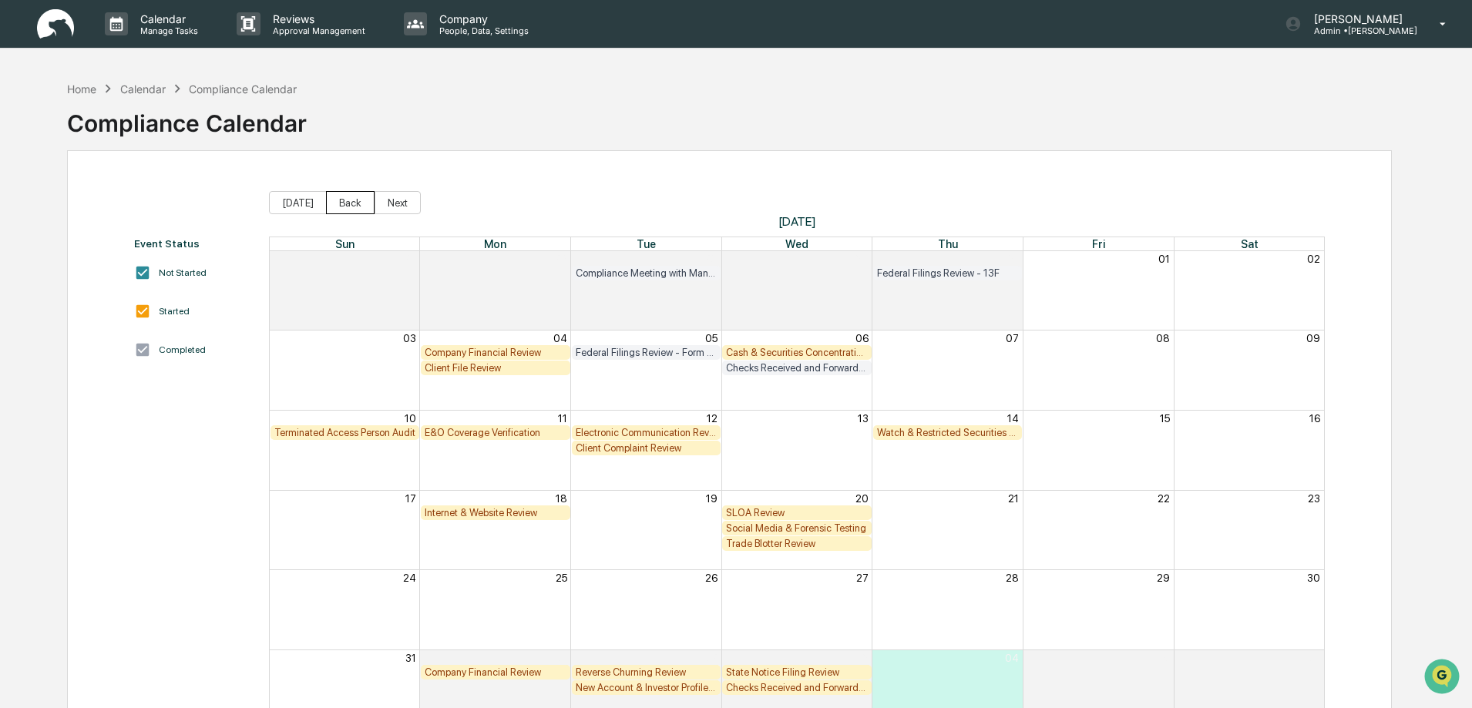
scroll to position [73, 0]
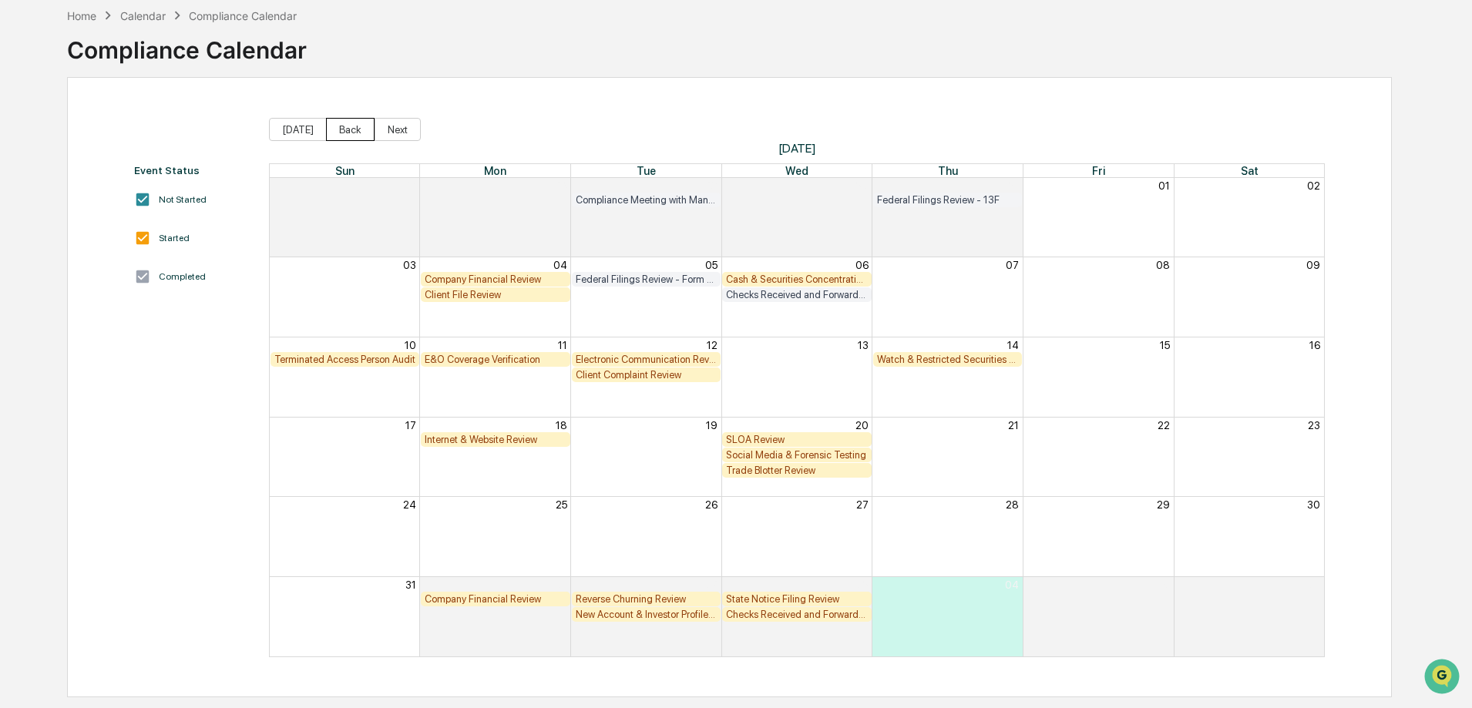
click at [339, 125] on button "Back" at bounding box center [350, 129] width 49 height 23
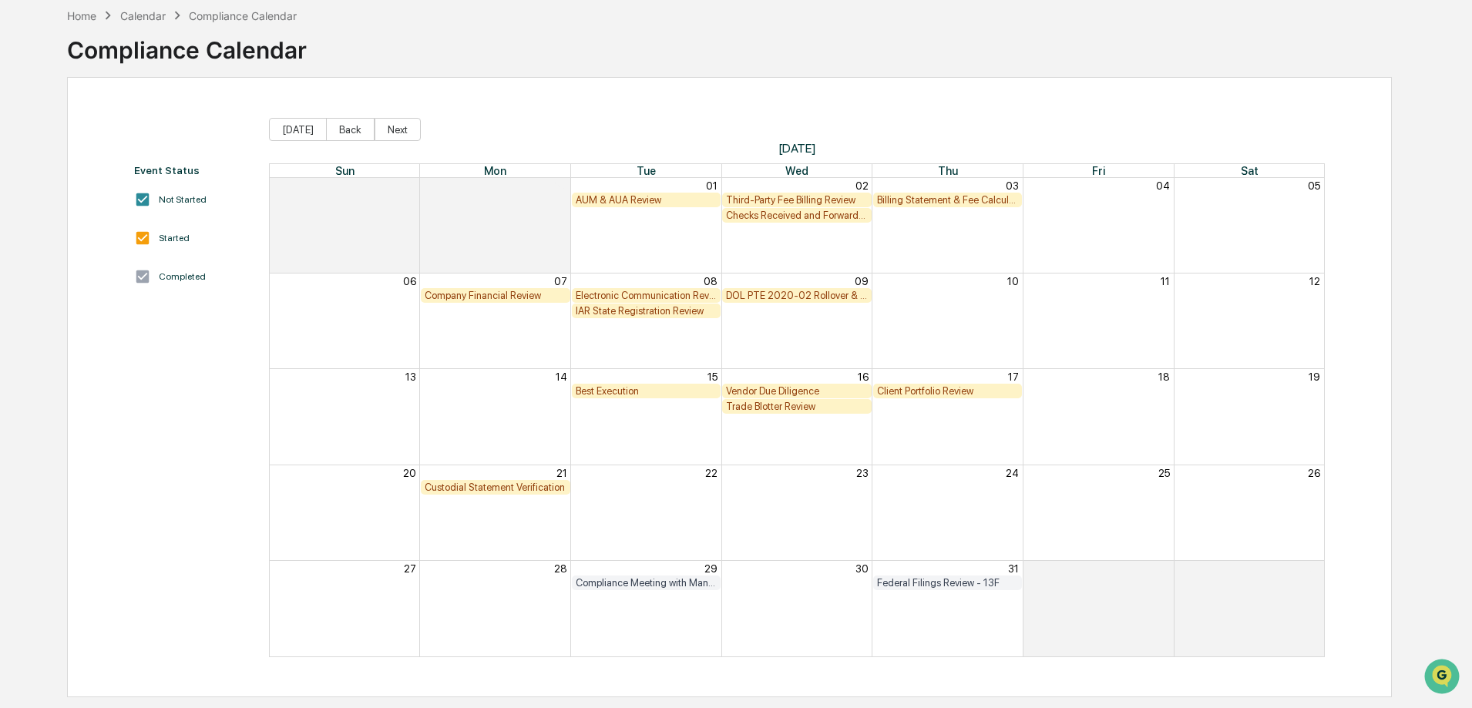
click at [489, 485] on div "Custodial Statement Verification" at bounding box center [496, 488] width 142 height 12
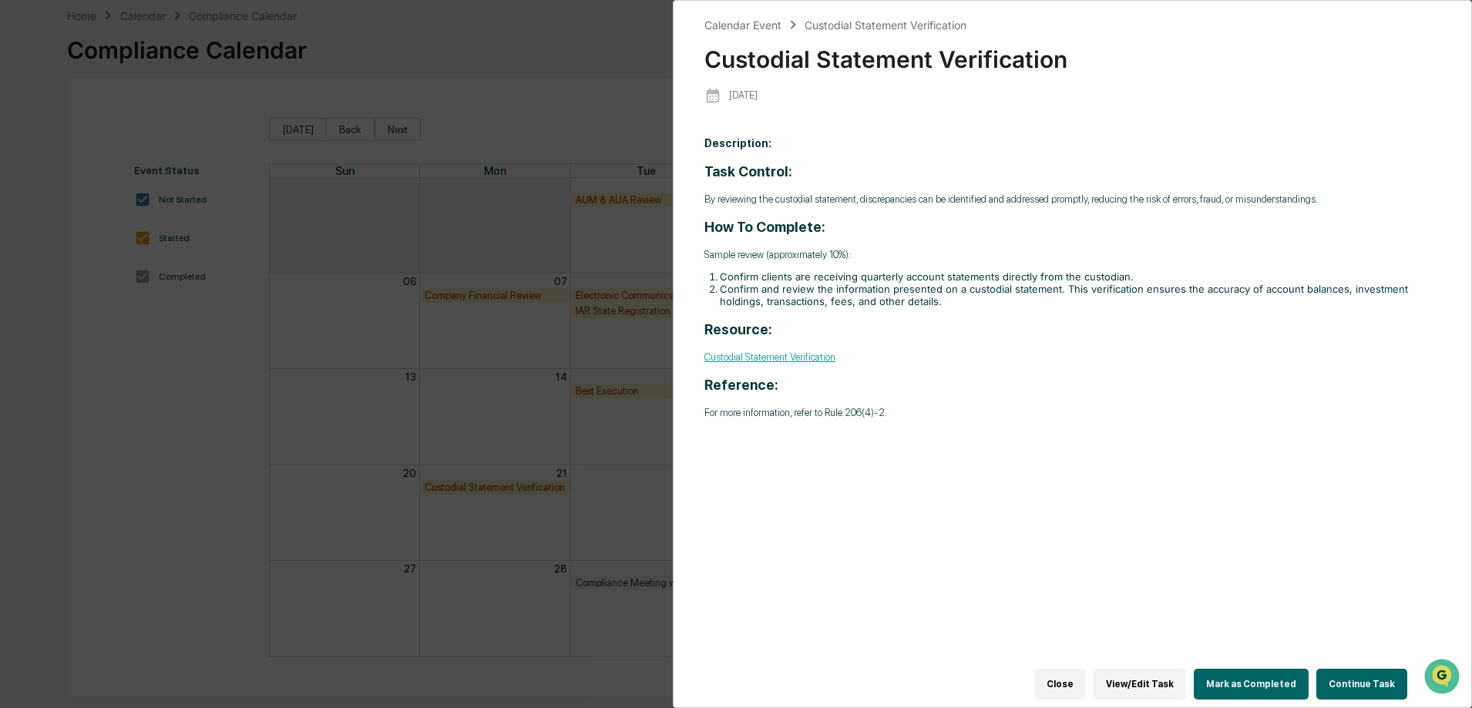
click at [1350, 677] on button "Continue Task" at bounding box center [1361, 684] width 91 height 31
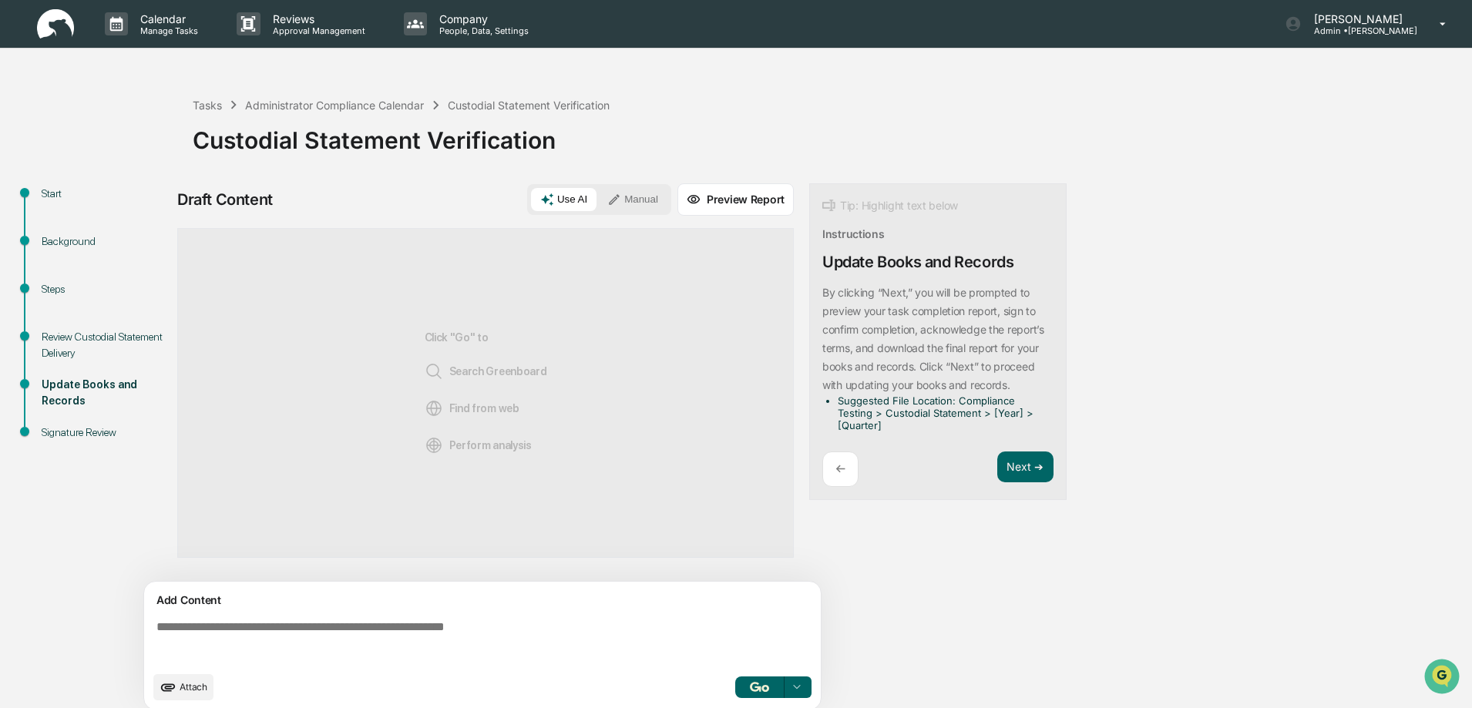
click at [57, 338] on div "Review Custodial Statement Delivery" at bounding box center [105, 345] width 126 height 32
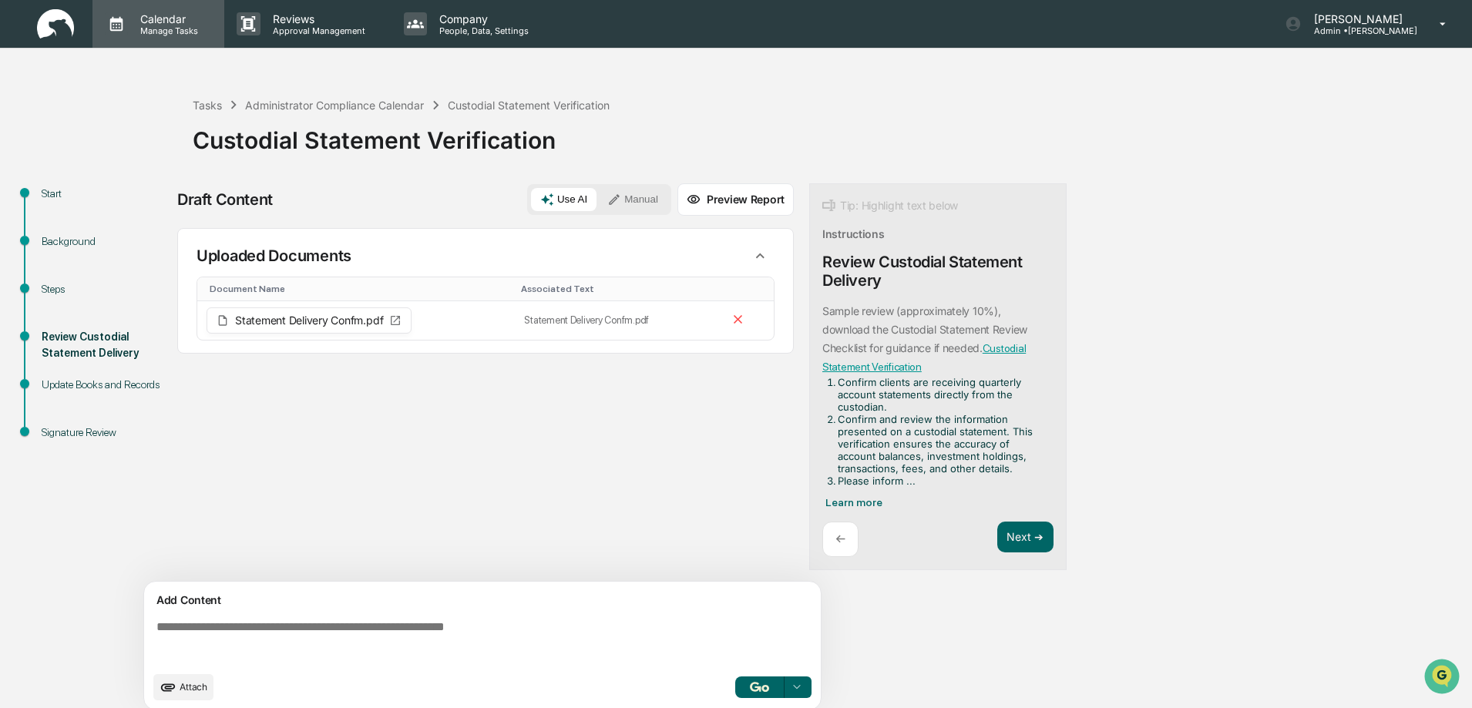
click at [154, 16] on p "Calendar" at bounding box center [167, 18] width 78 height 13
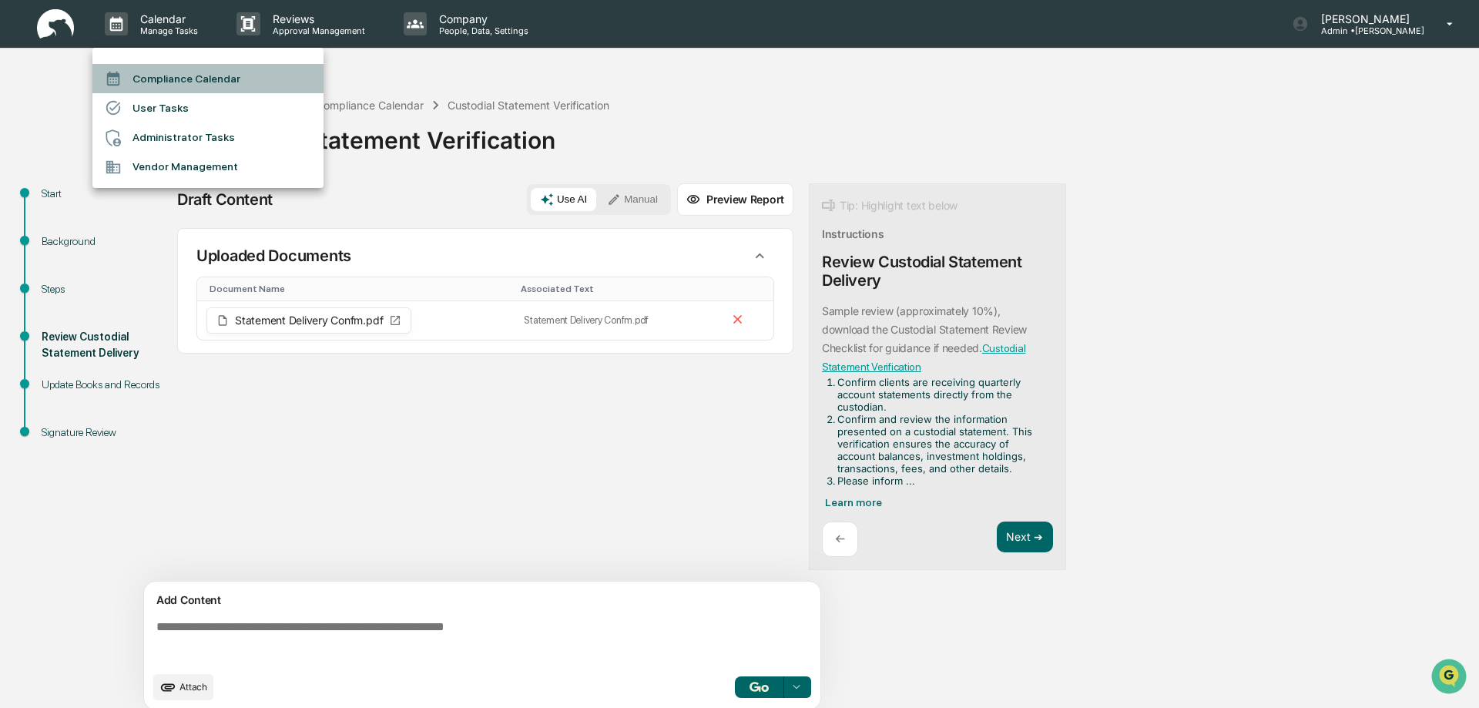
click at [190, 76] on li "Compliance Calendar" at bounding box center [207, 78] width 231 height 29
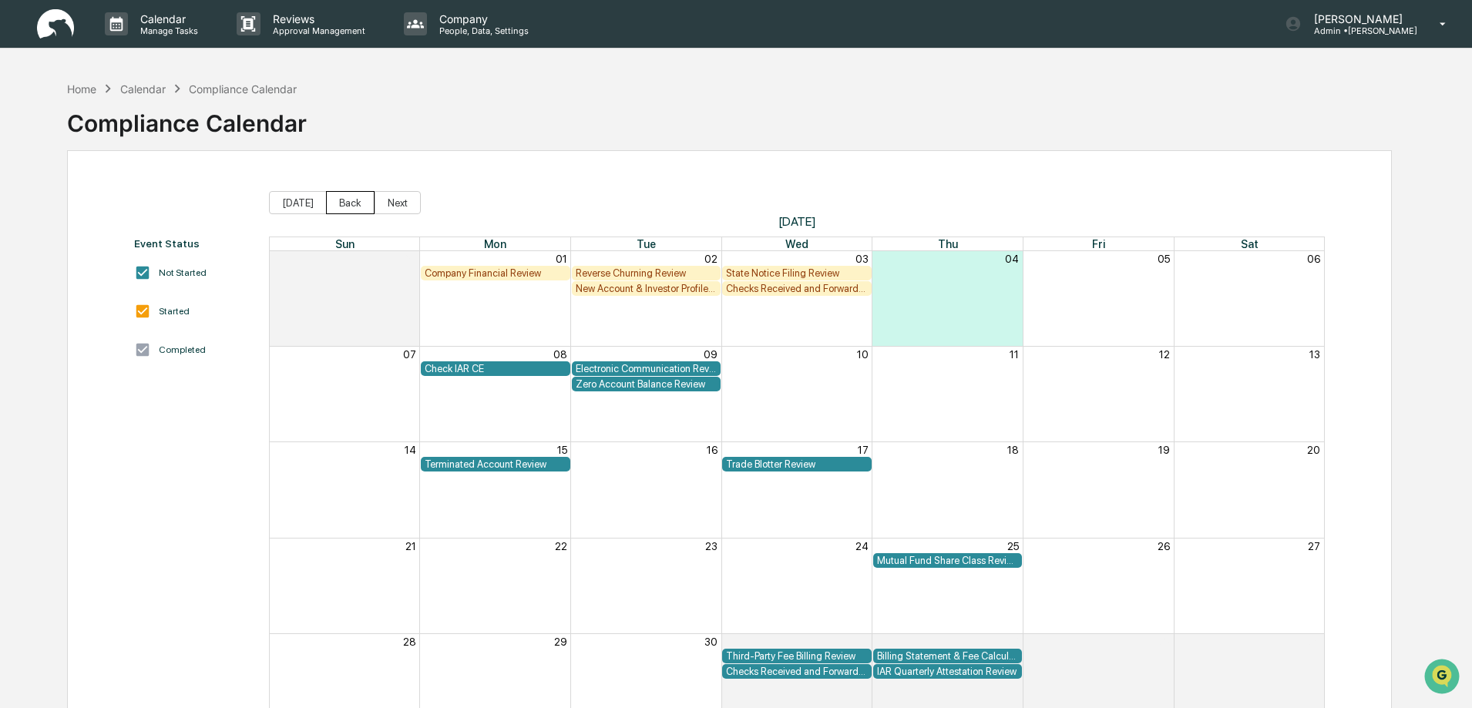
click at [342, 201] on button "Back" at bounding box center [350, 202] width 49 height 23
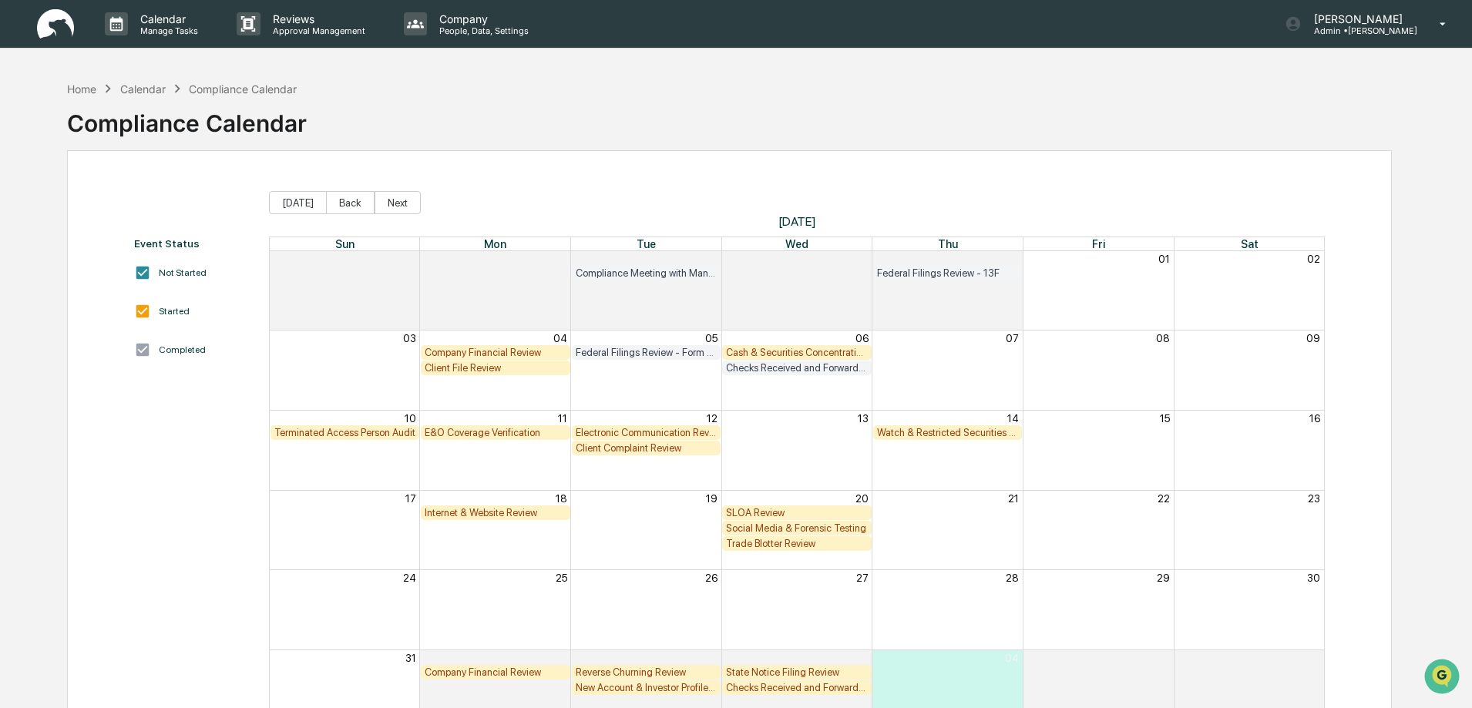
click at [475, 369] on div "Client File Review" at bounding box center [496, 368] width 142 height 12
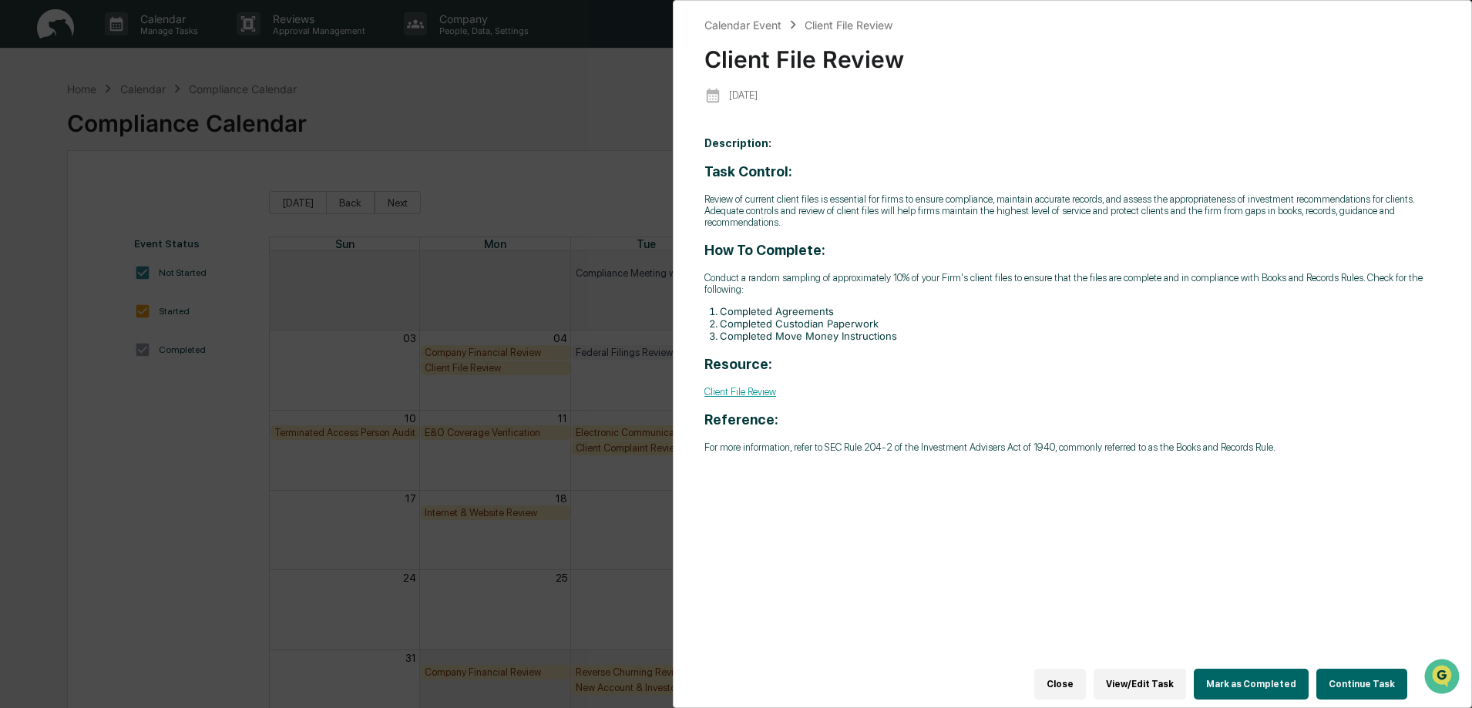
click at [1076, 677] on button "Close" at bounding box center [1060, 684] width 52 height 31
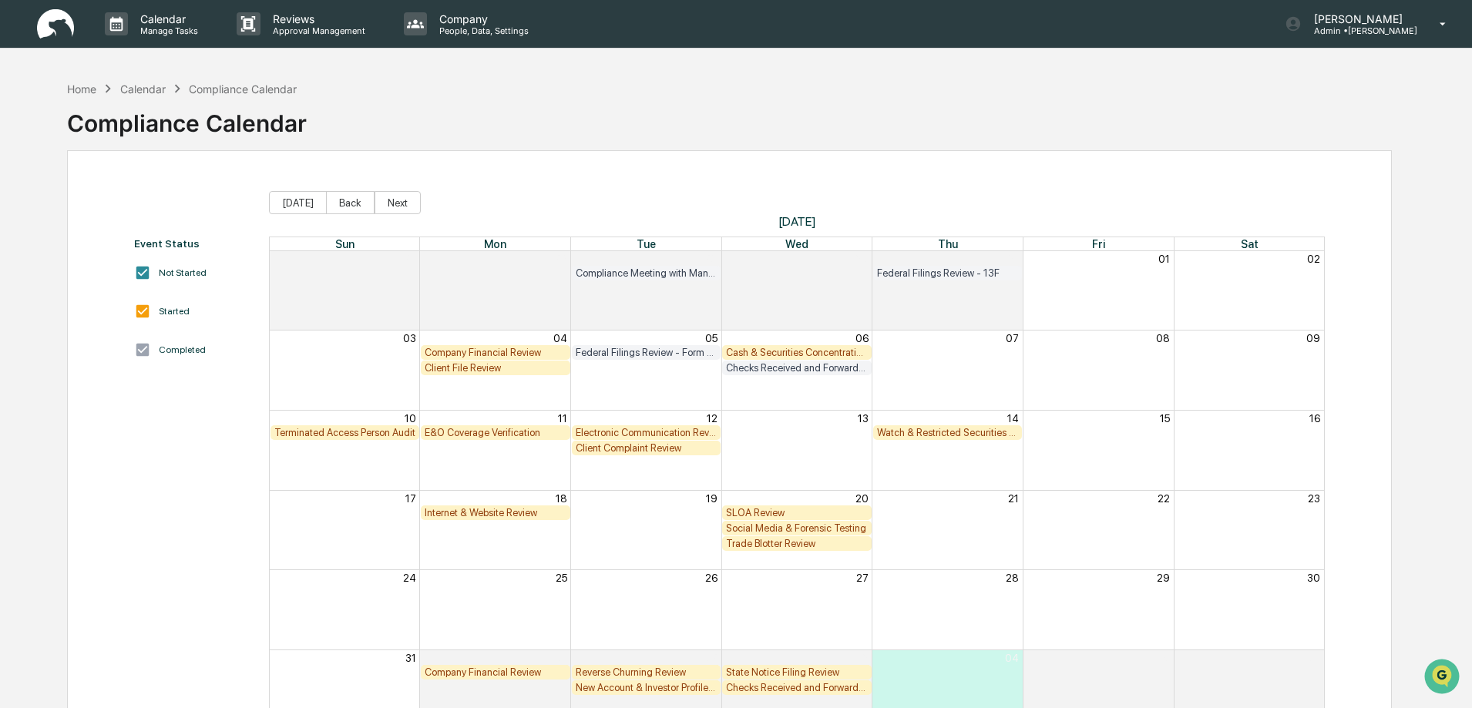
click at [775, 545] on div "Trade Blotter Review" at bounding box center [797, 544] width 142 height 12
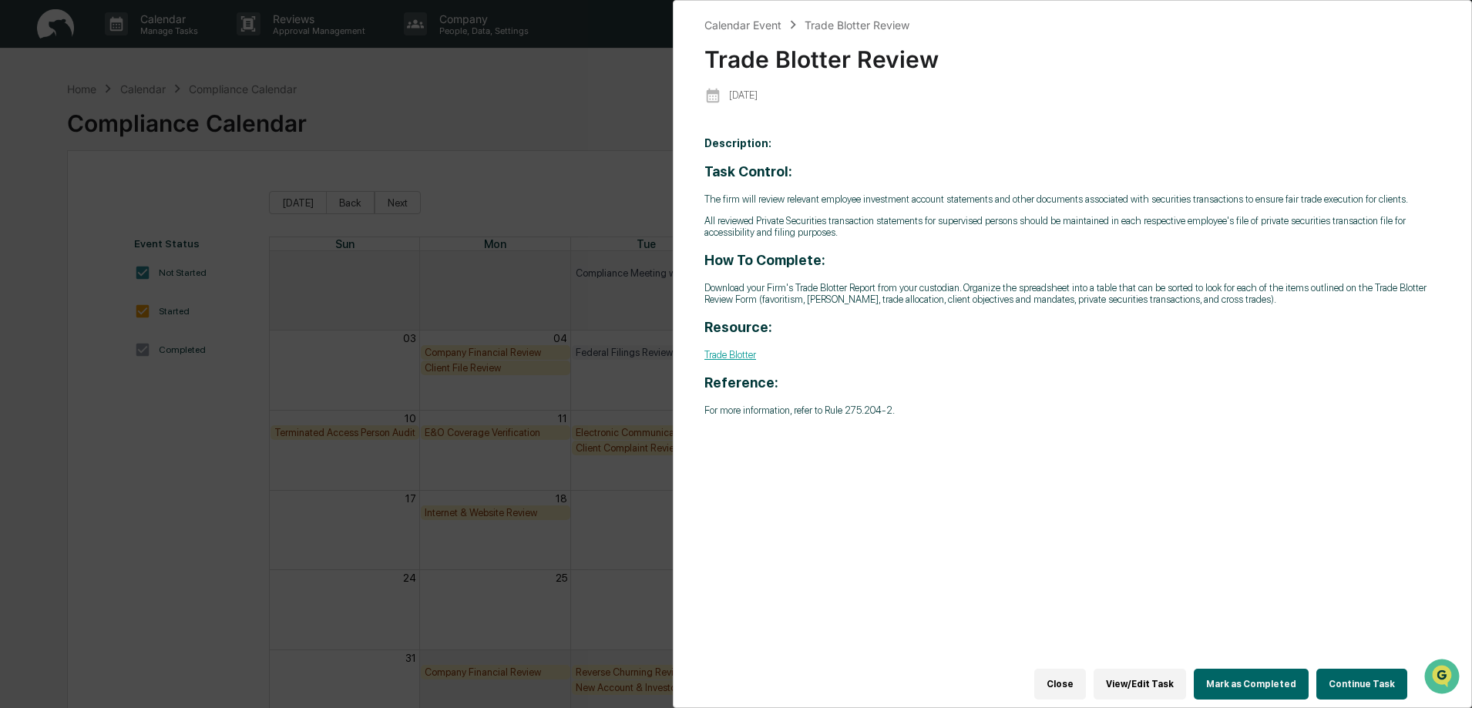
click at [1351, 673] on button "Continue Task" at bounding box center [1361, 684] width 91 height 31
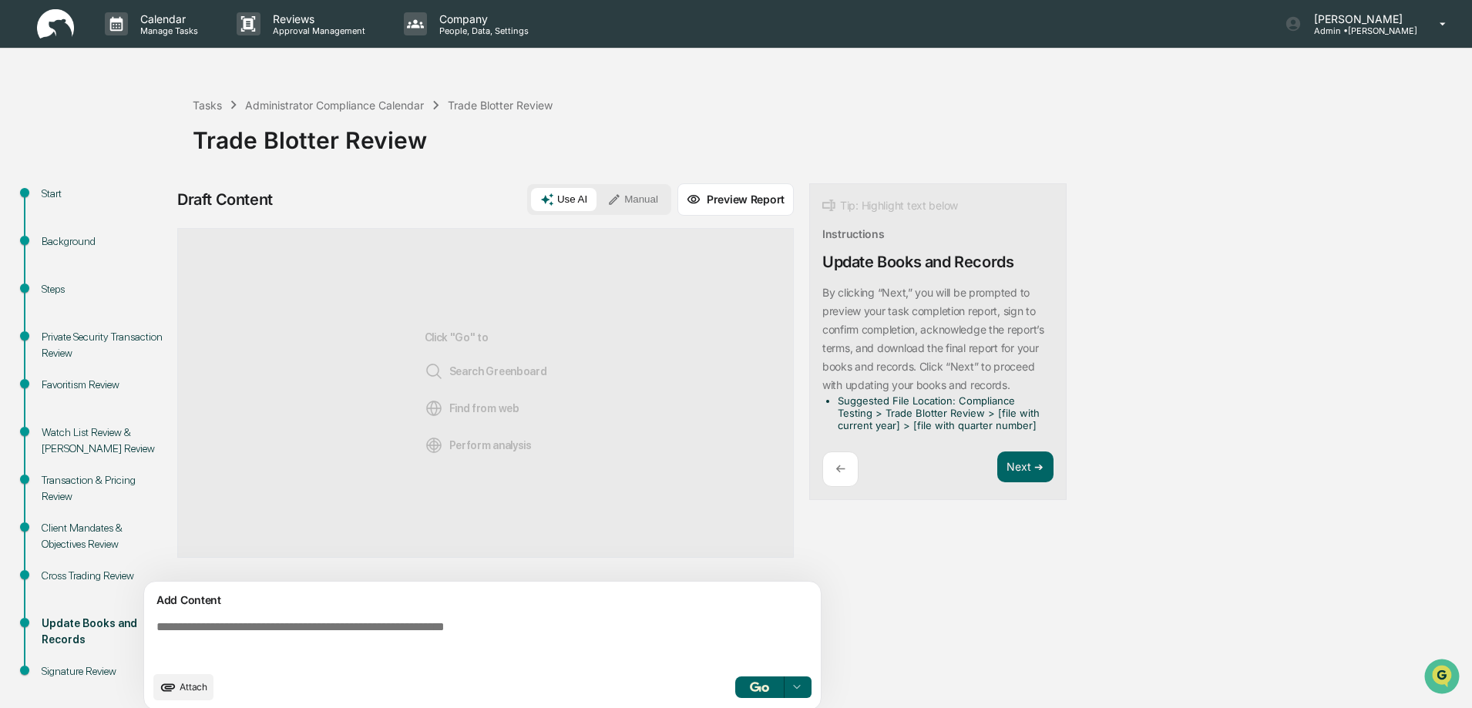
click at [90, 342] on div "Private Security Transaction Review" at bounding box center [105, 345] width 126 height 32
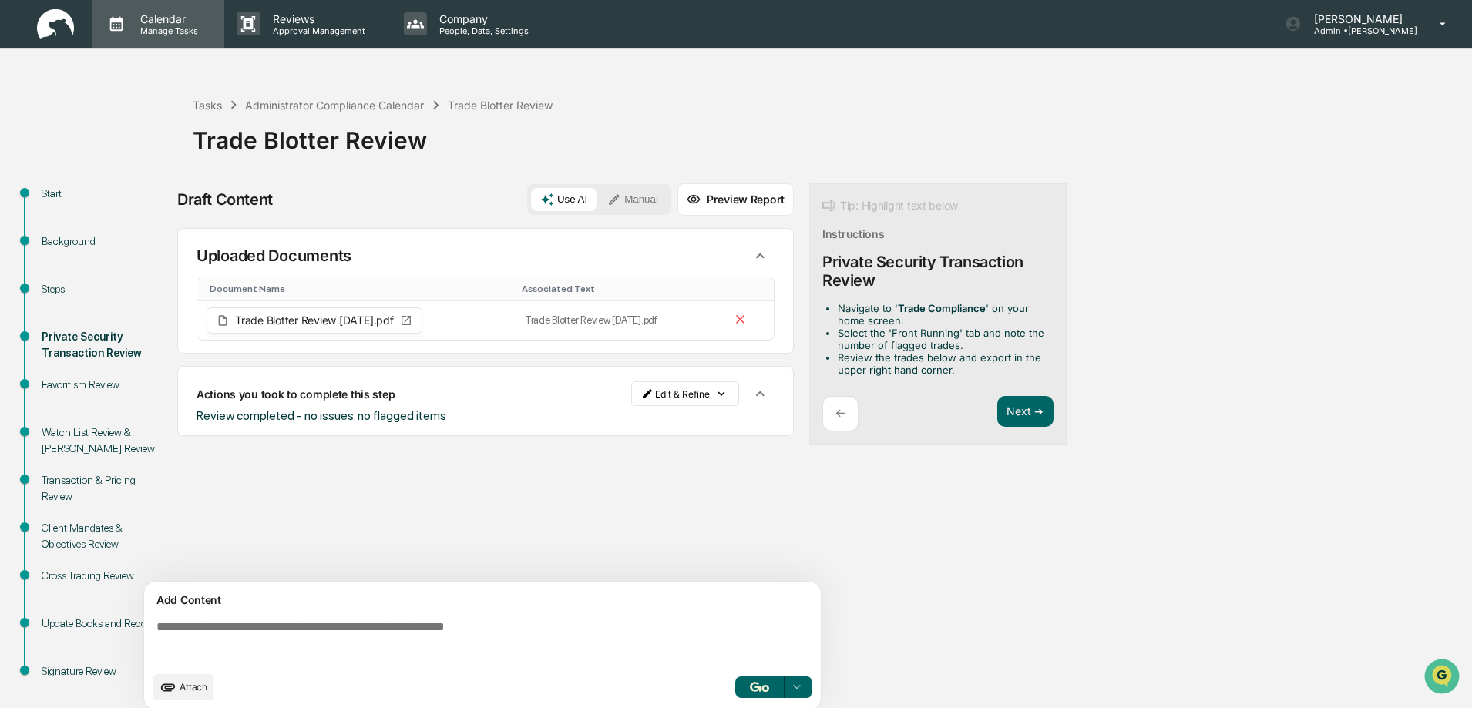
click at [162, 22] on p "Calendar" at bounding box center [167, 18] width 78 height 13
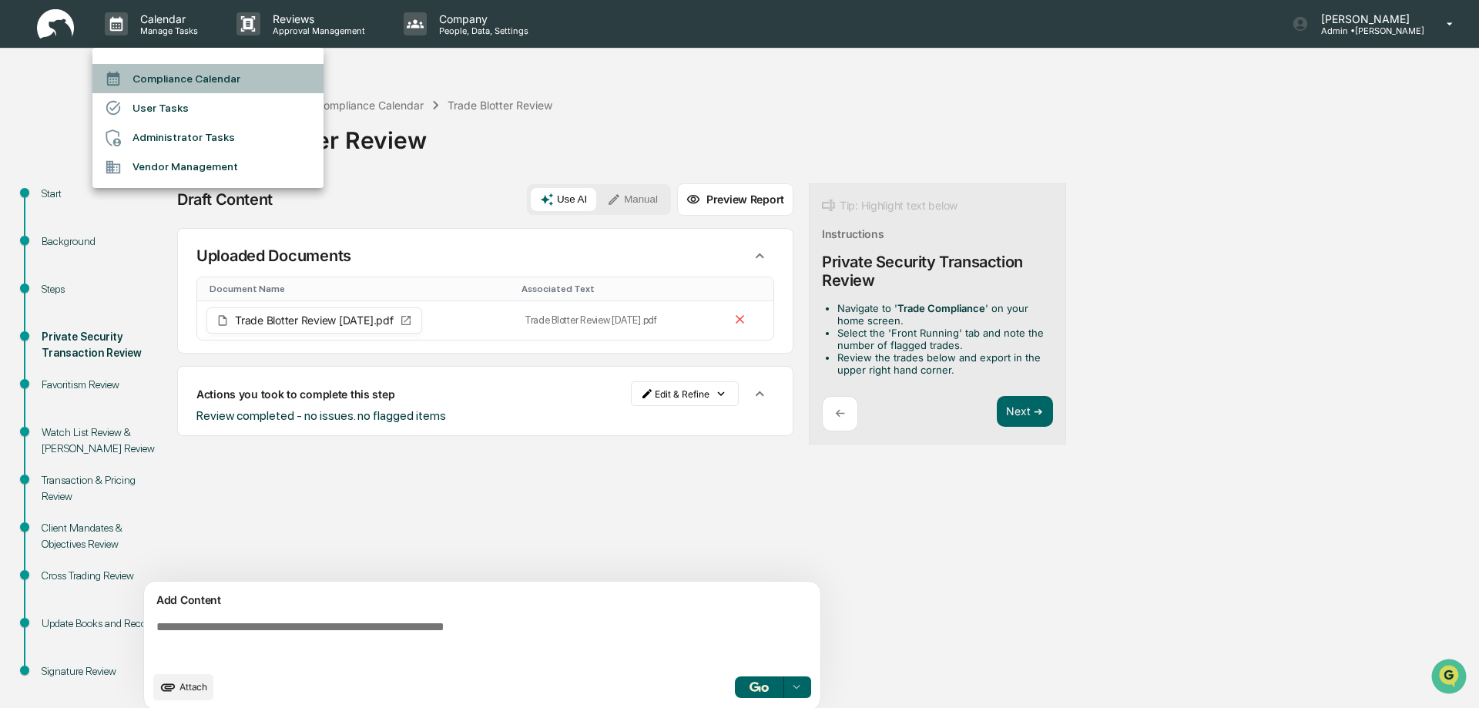
click at [187, 76] on li "Compliance Calendar" at bounding box center [207, 78] width 231 height 29
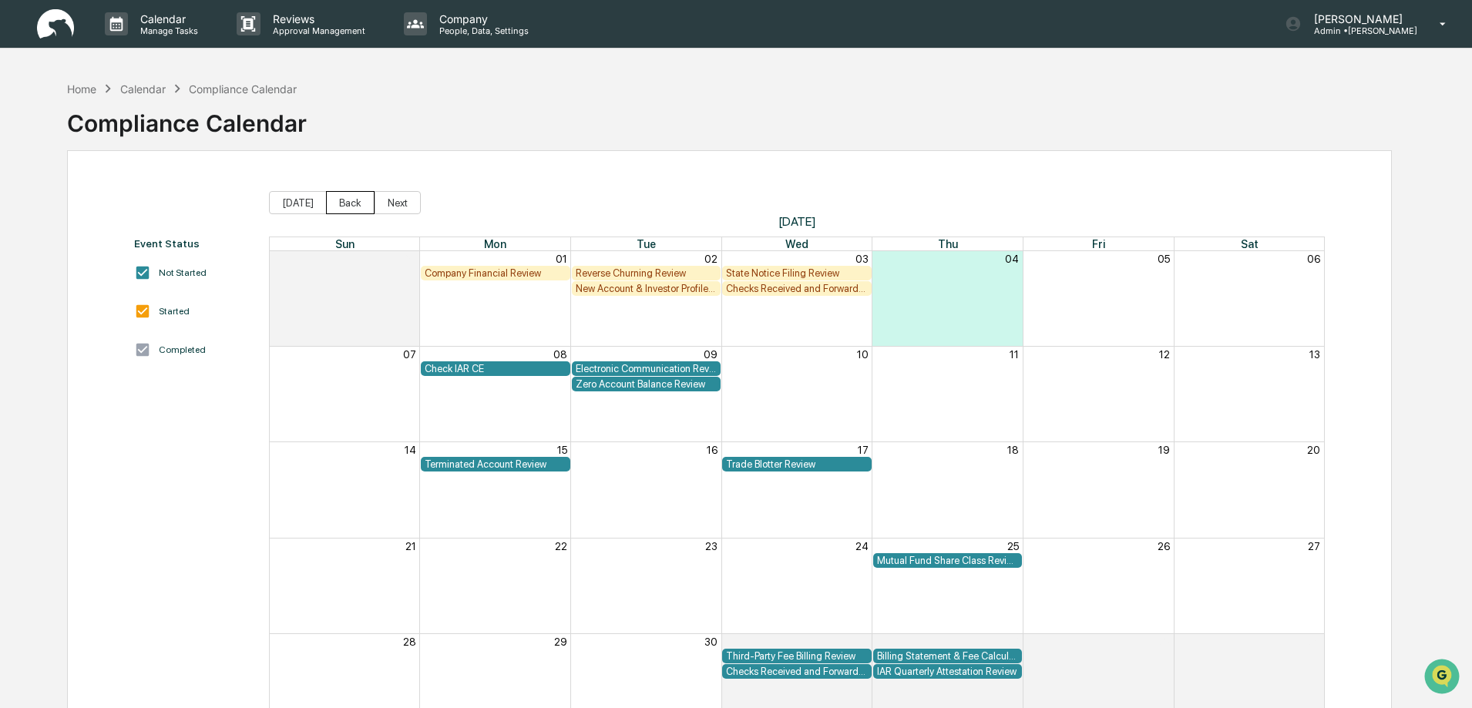
click at [342, 202] on button "Back" at bounding box center [350, 202] width 49 height 23
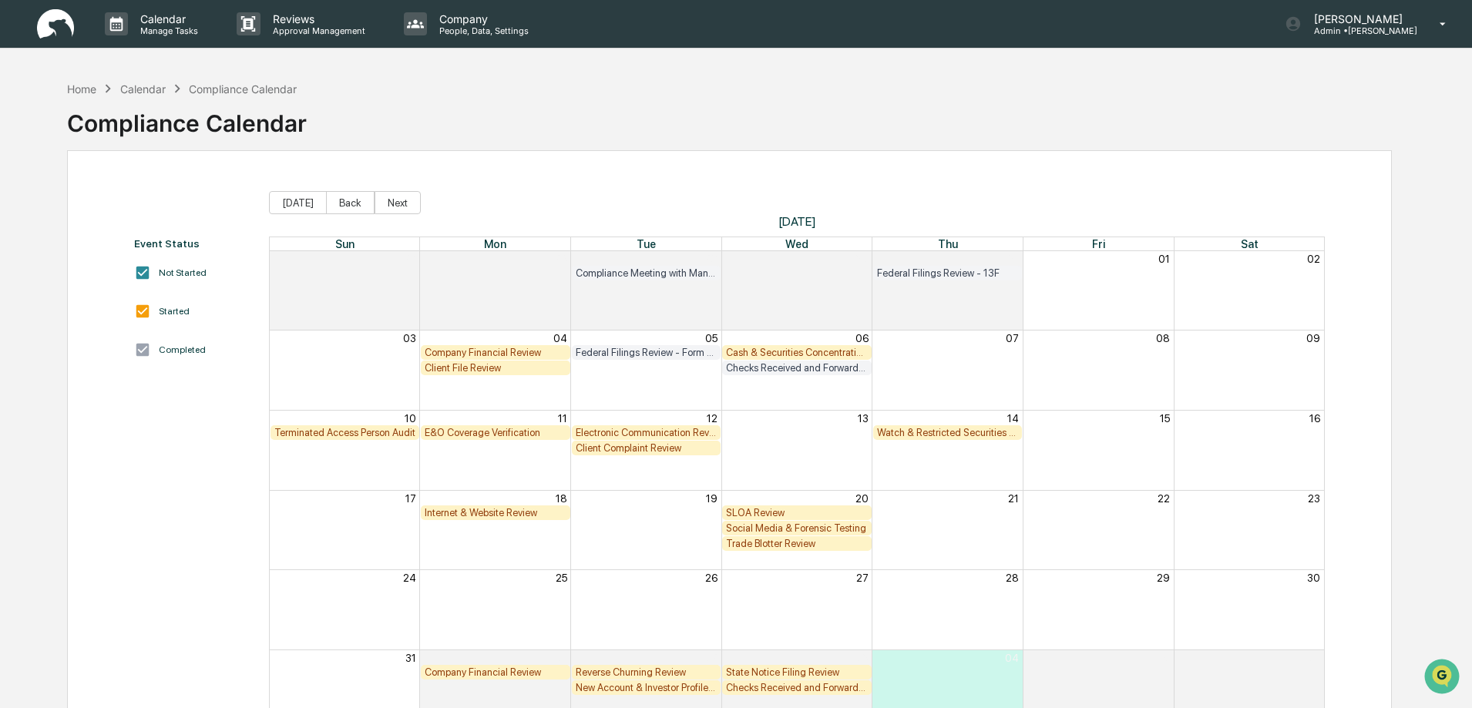
click at [324, 432] on div "Terminated Access Person Audit" at bounding box center [345, 433] width 142 height 12
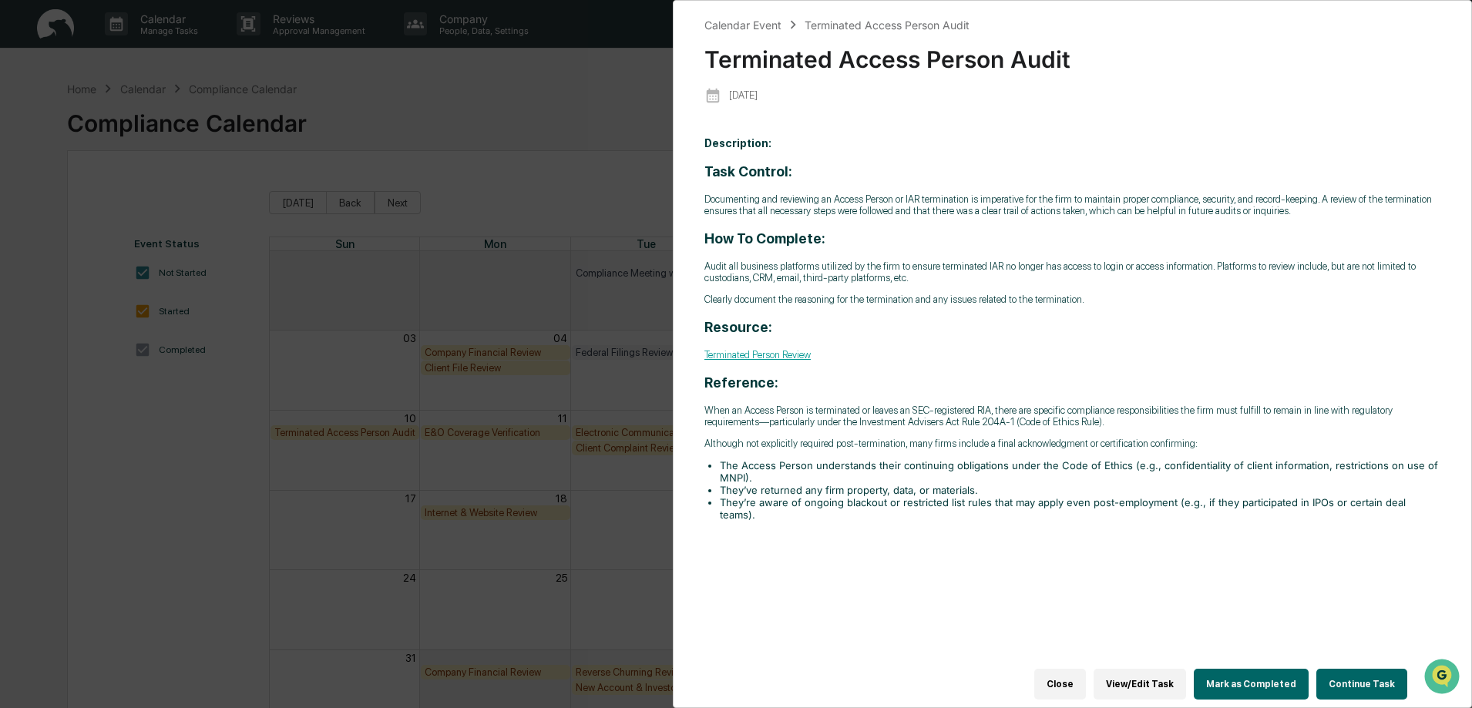
click at [1345, 676] on button "Continue Task" at bounding box center [1361, 684] width 91 height 31
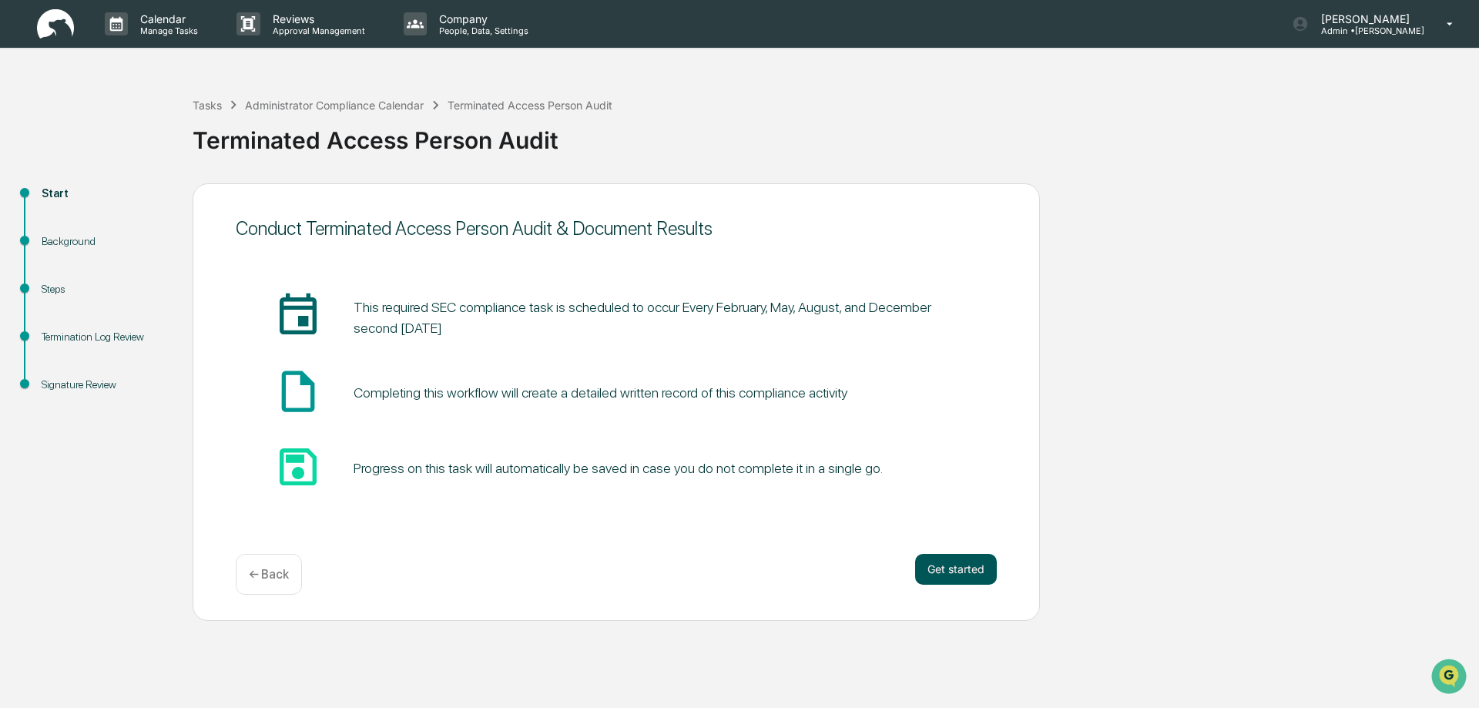
click at [950, 571] on button "Get started" at bounding box center [956, 569] width 82 height 31
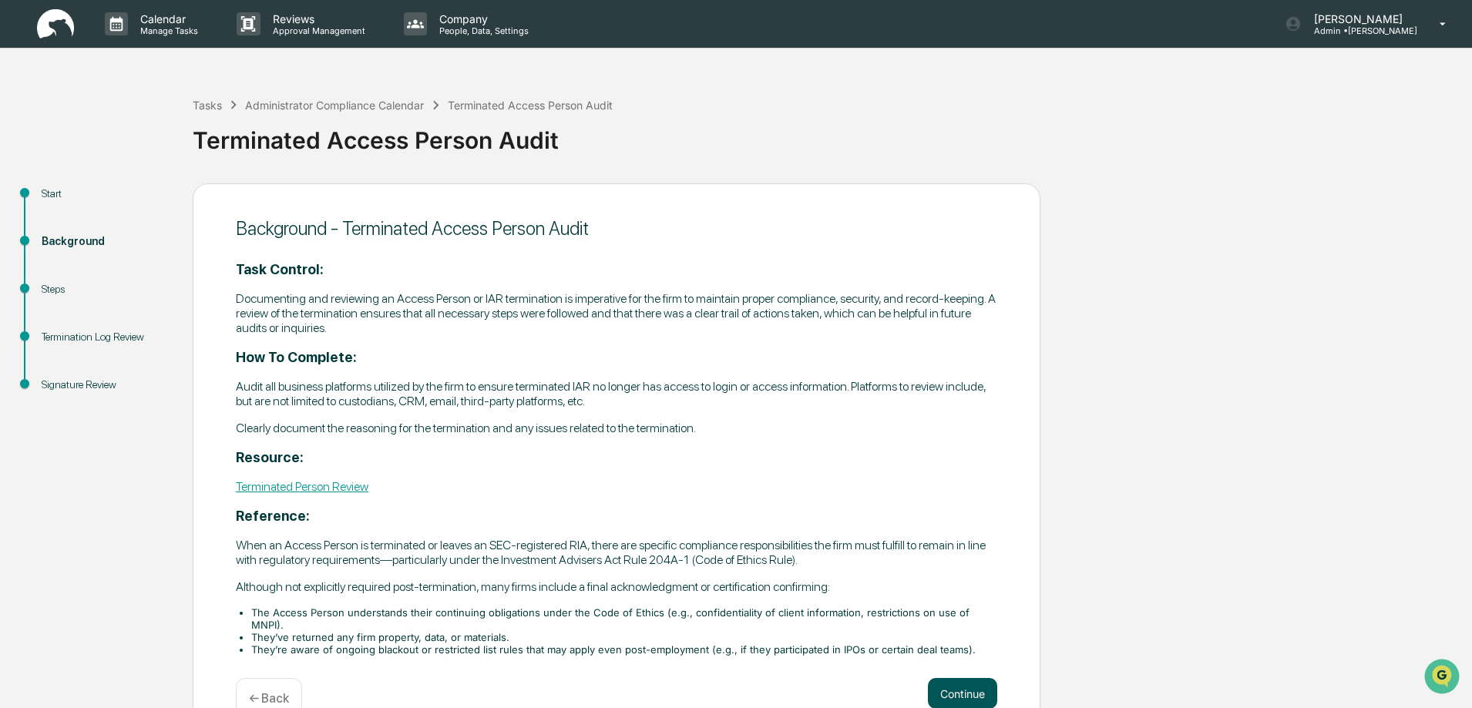
click at [968, 696] on button "Continue" at bounding box center [962, 693] width 69 height 31
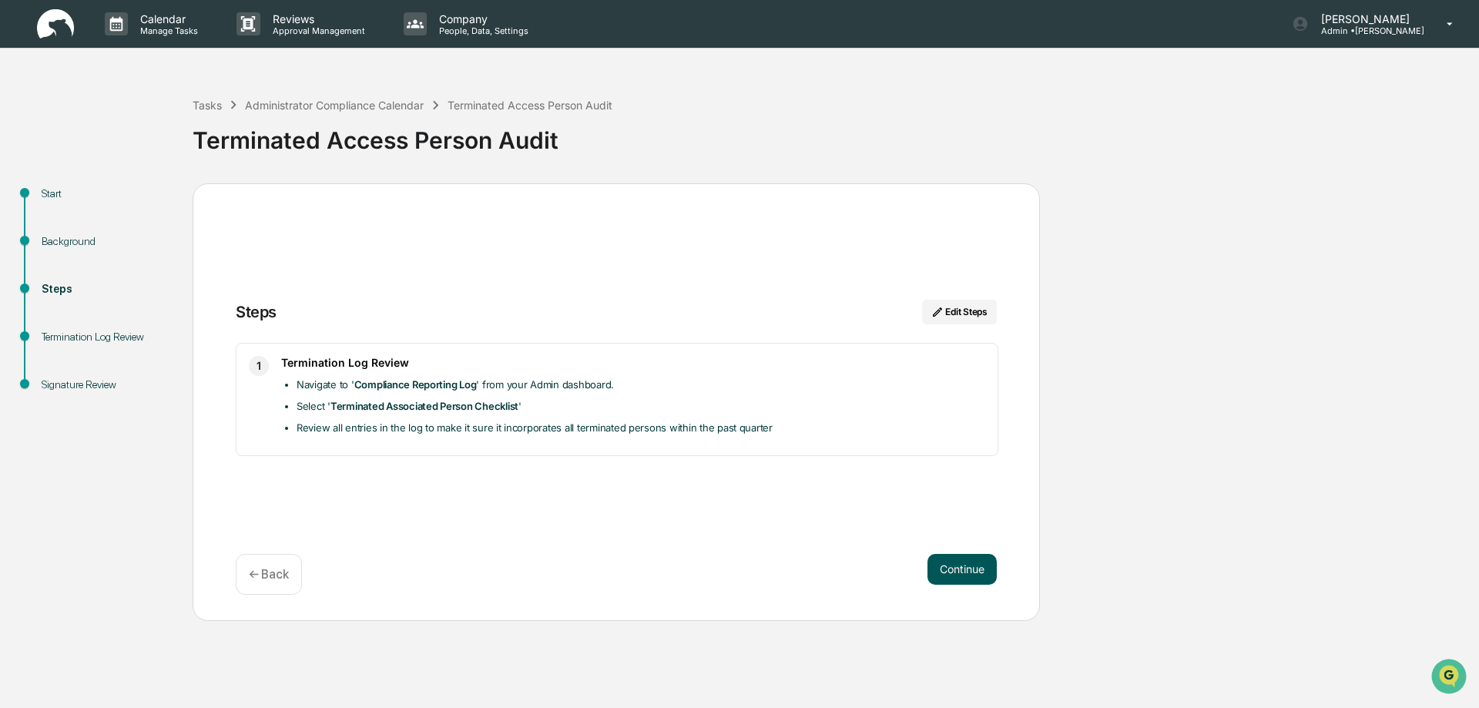
click at [962, 569] on button "Continue" at bounding box center [962, 569] width 69 height 31
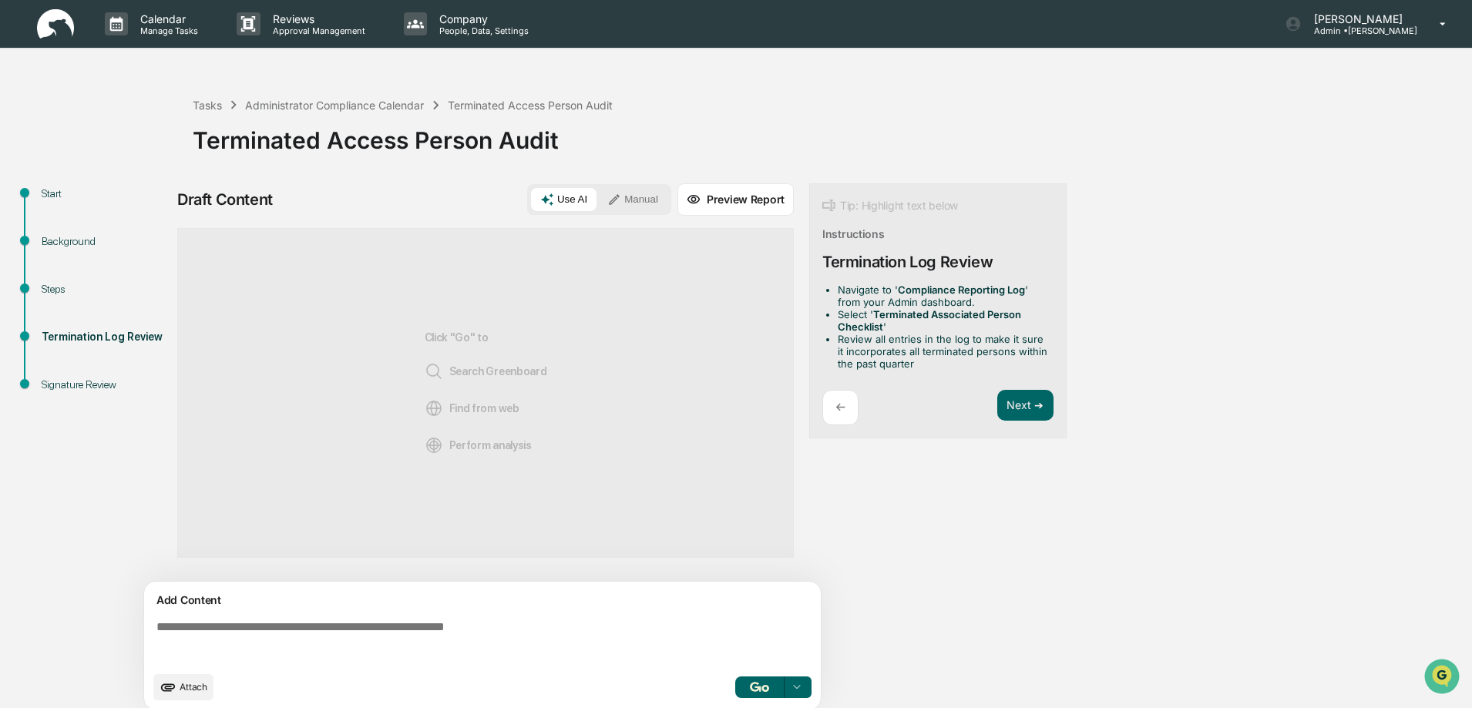
click at [199, 633] on textarea at bounding box center [485, 641] width 670 height 55
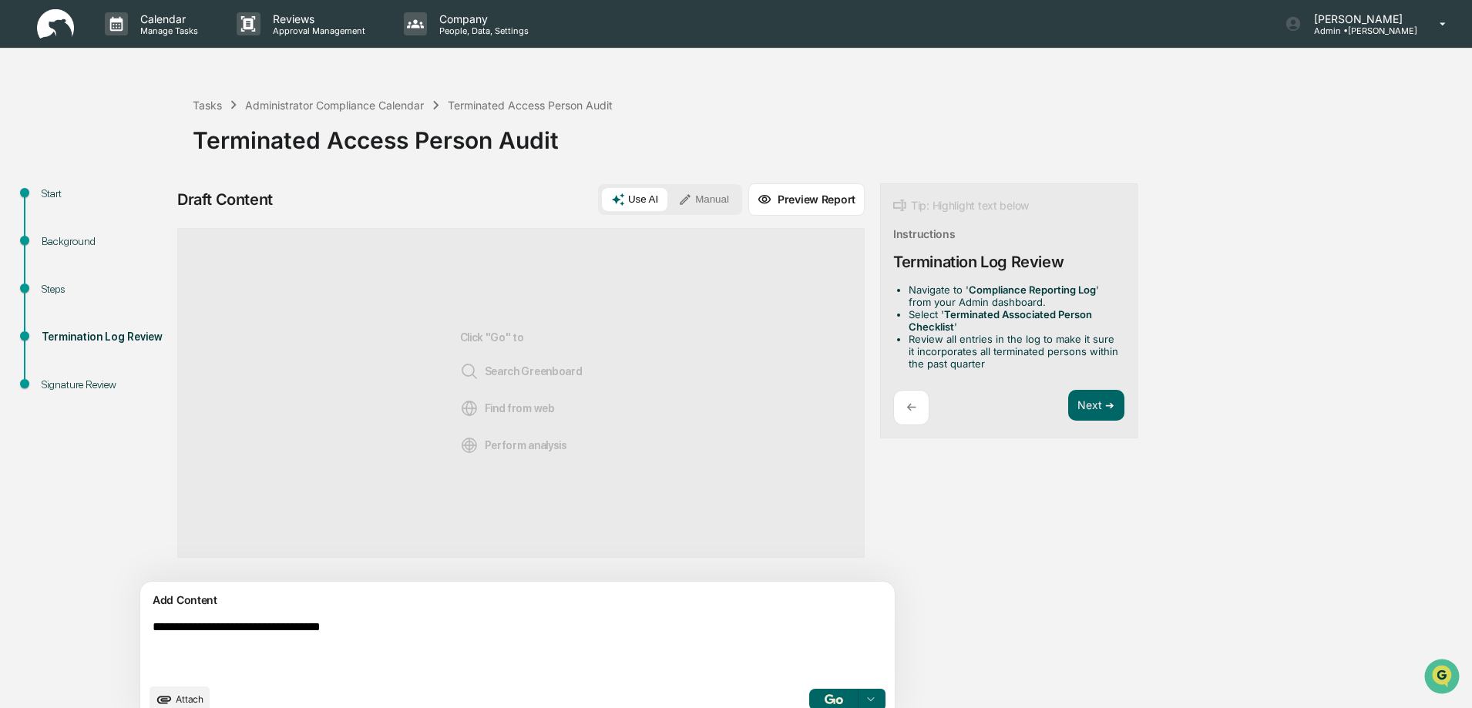
scroll to position [24, 0]
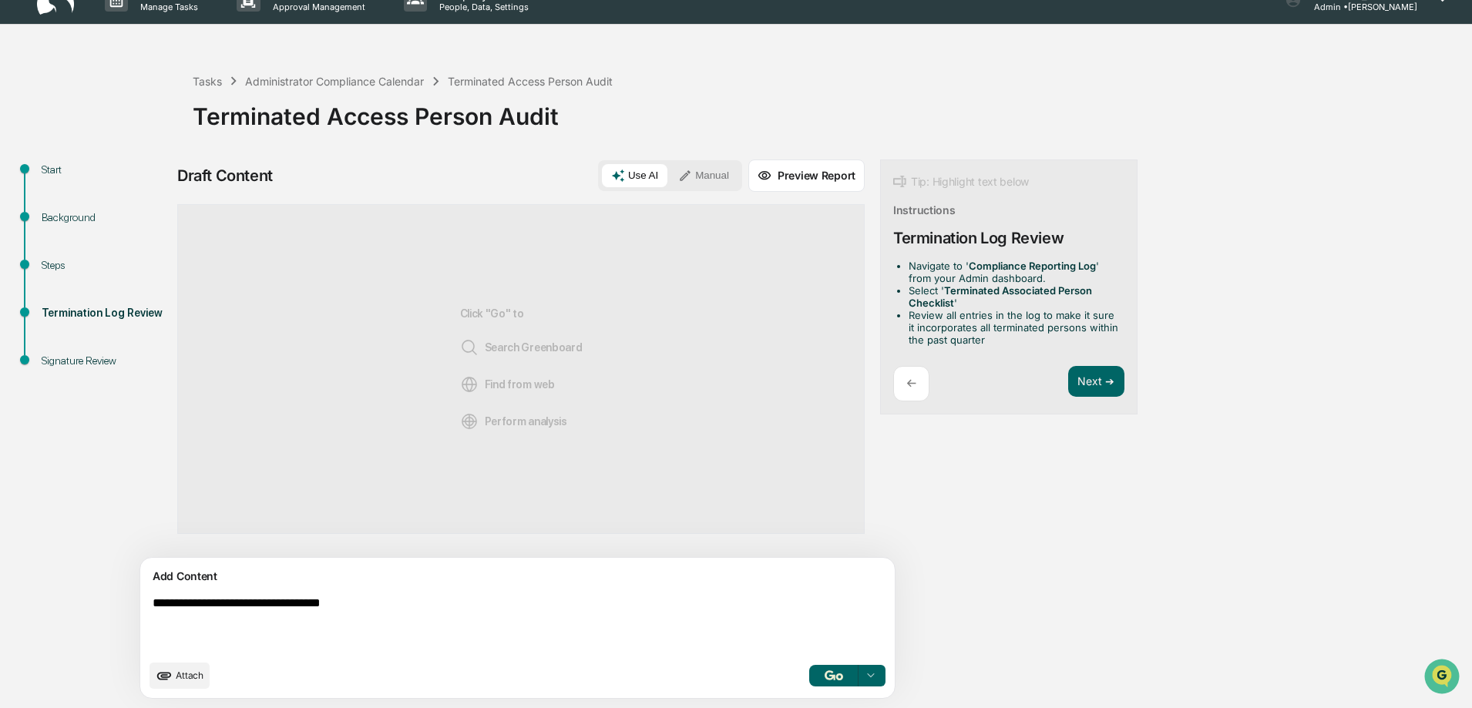
type textarea "**********"
click at [669, 173] on button "Manual" at bounding box center [703, 175] width 69 height 23
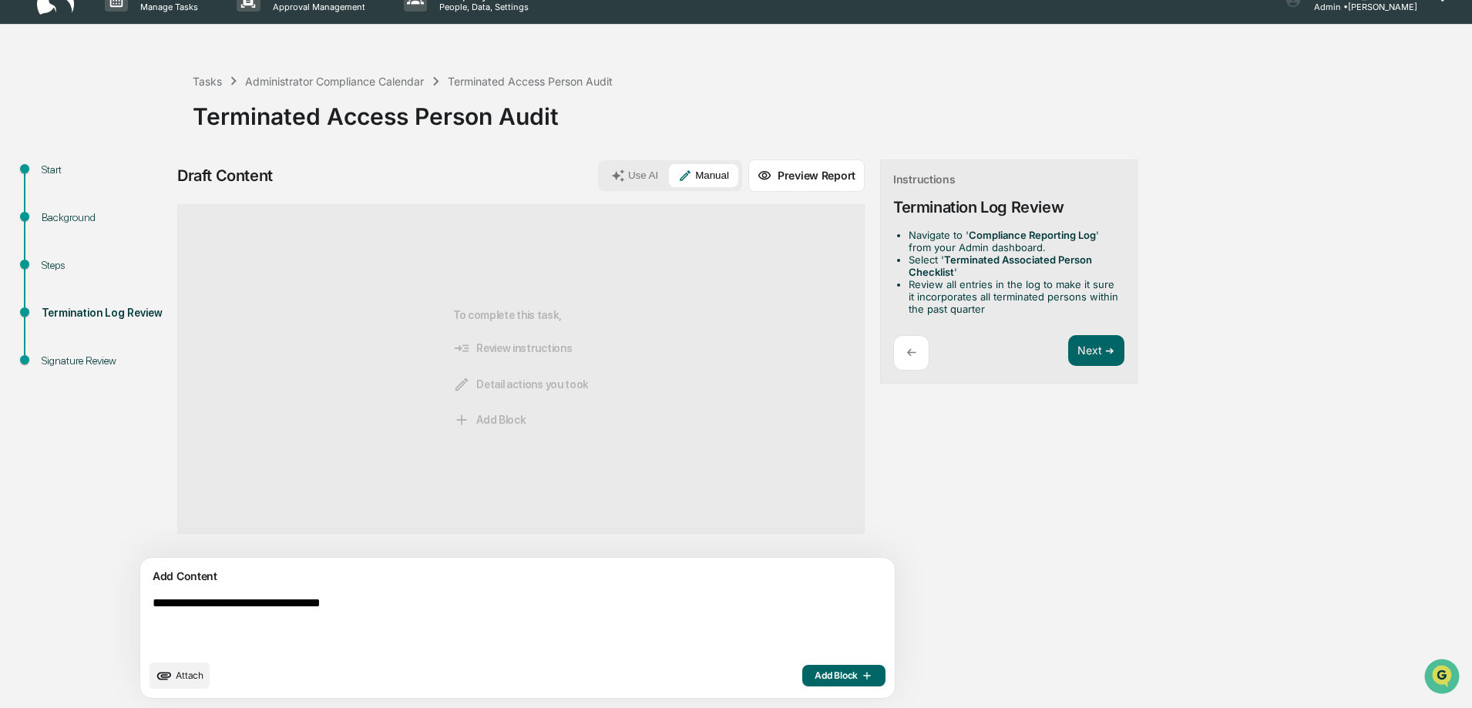
click at [814, 676] on span "Add Block" at bounding box center [843, 676] width 59 height 12
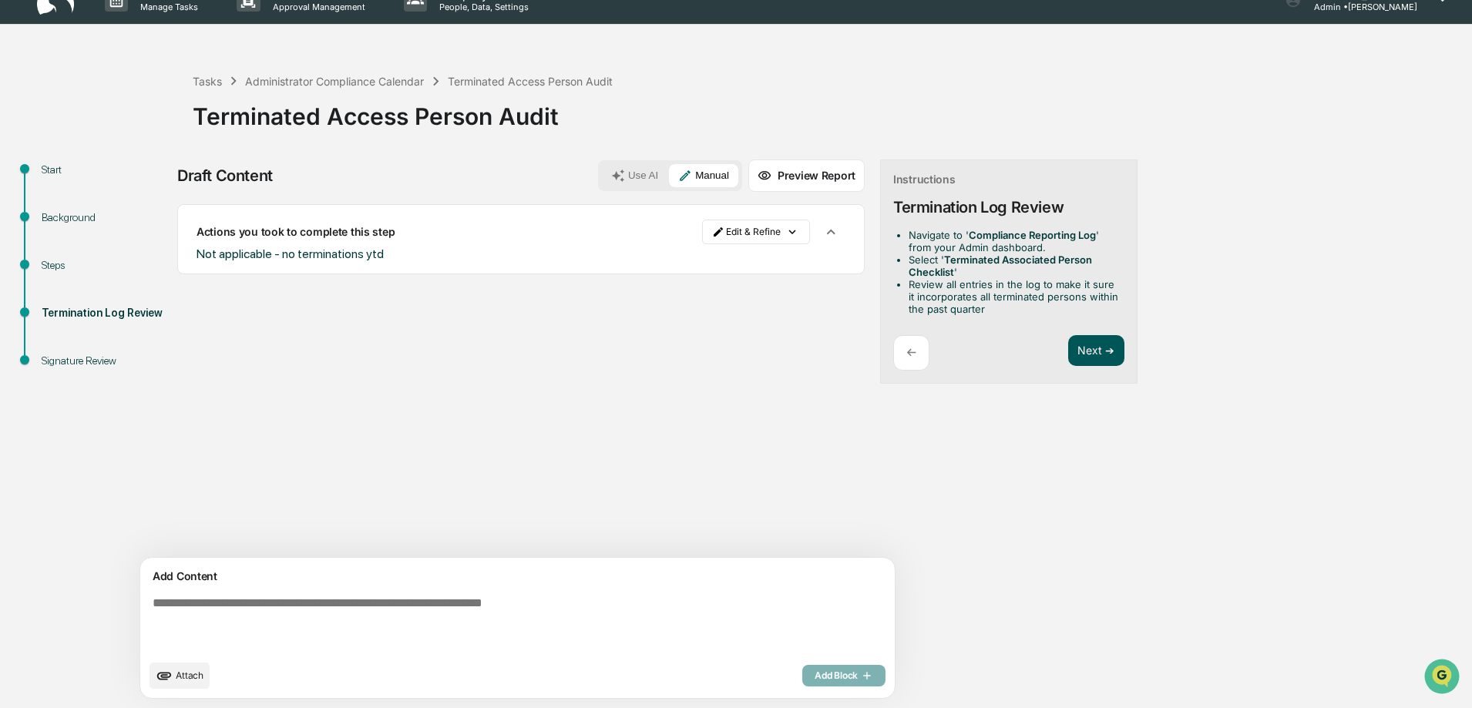
click at [1068, 345] on button "Next ➔" at bounding box center [1096, 351] width 56 height 32
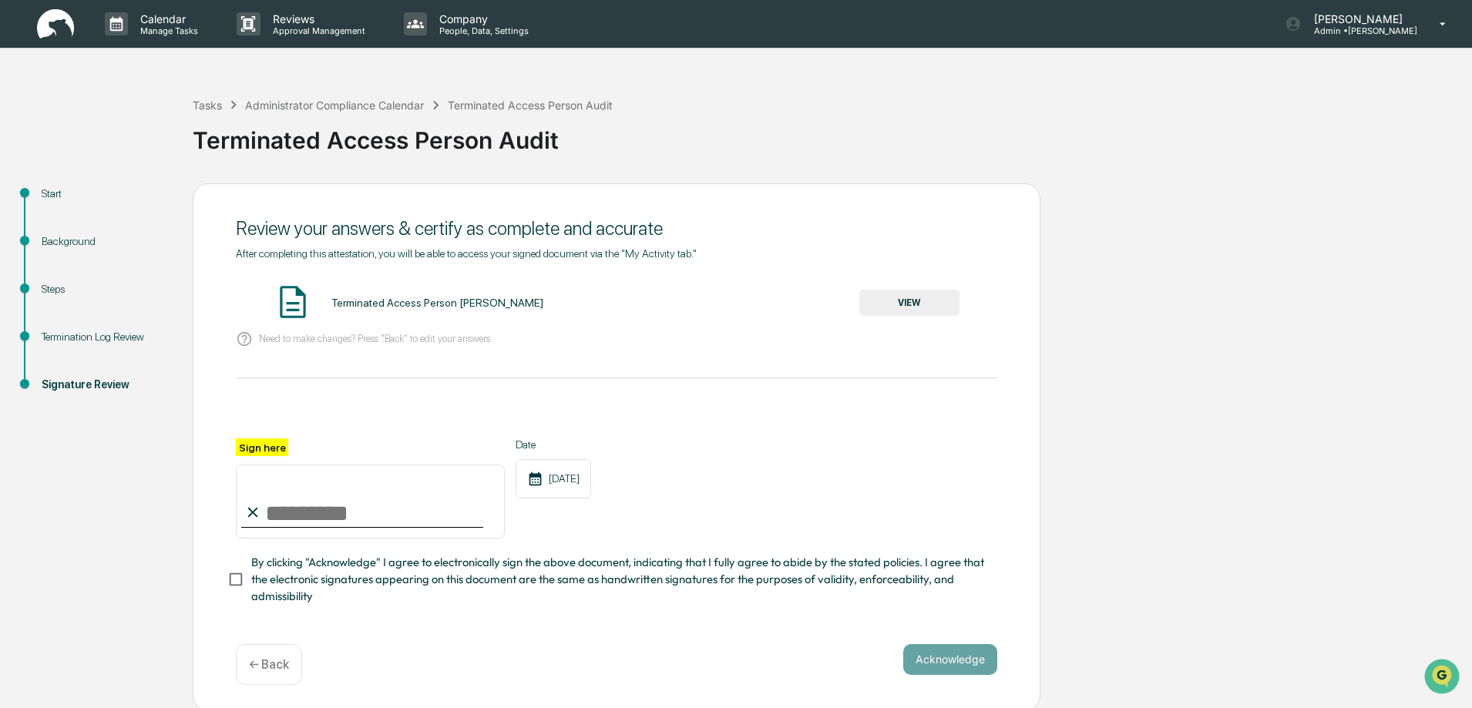
click at [267, 509] on input "Sign here" at bounding box center [370, 502] width 269 height 74
type input "**********"
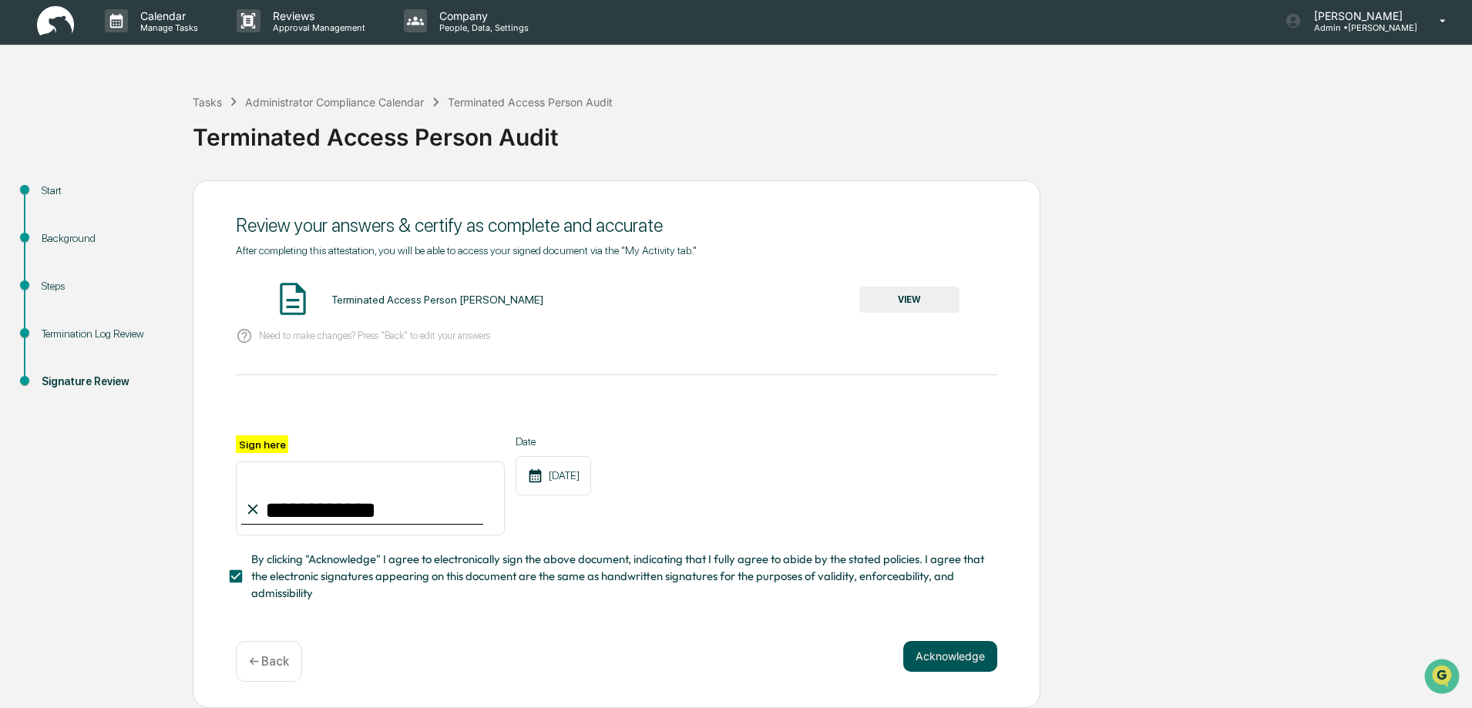
click at [951, 650] on button "Acknowledge" at bounding box center [950, 656] width 94 height 31
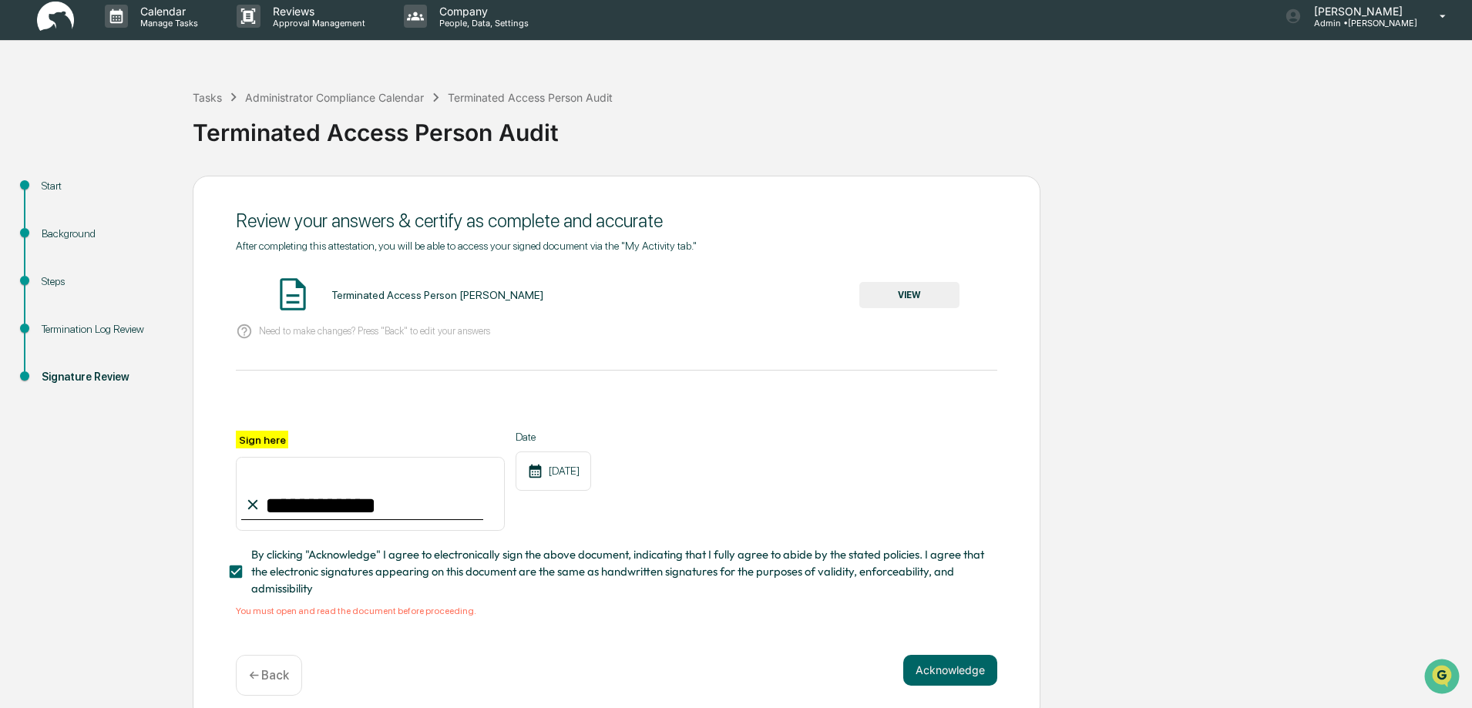
click at [906, 294] on button "VIEW" at bounding box center [909, 295] width 100 height 26
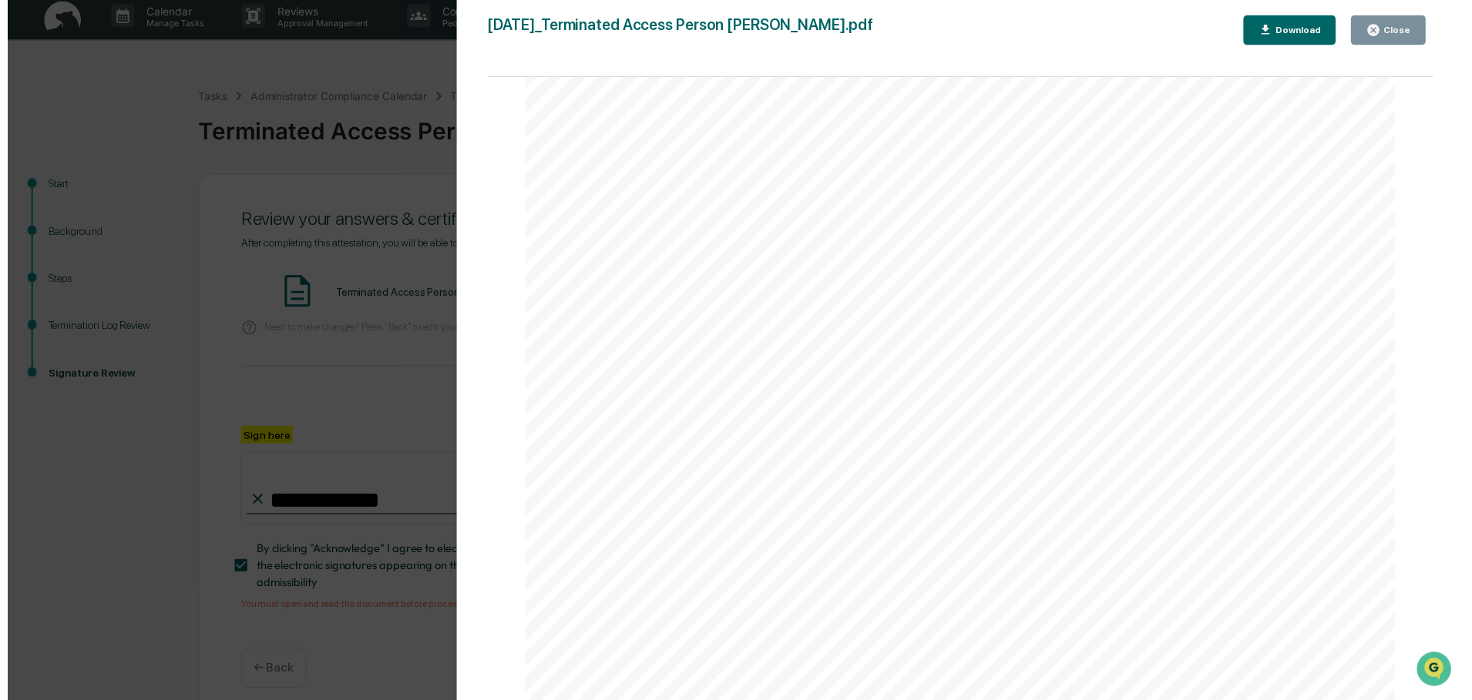
scroll to position [0, 0]
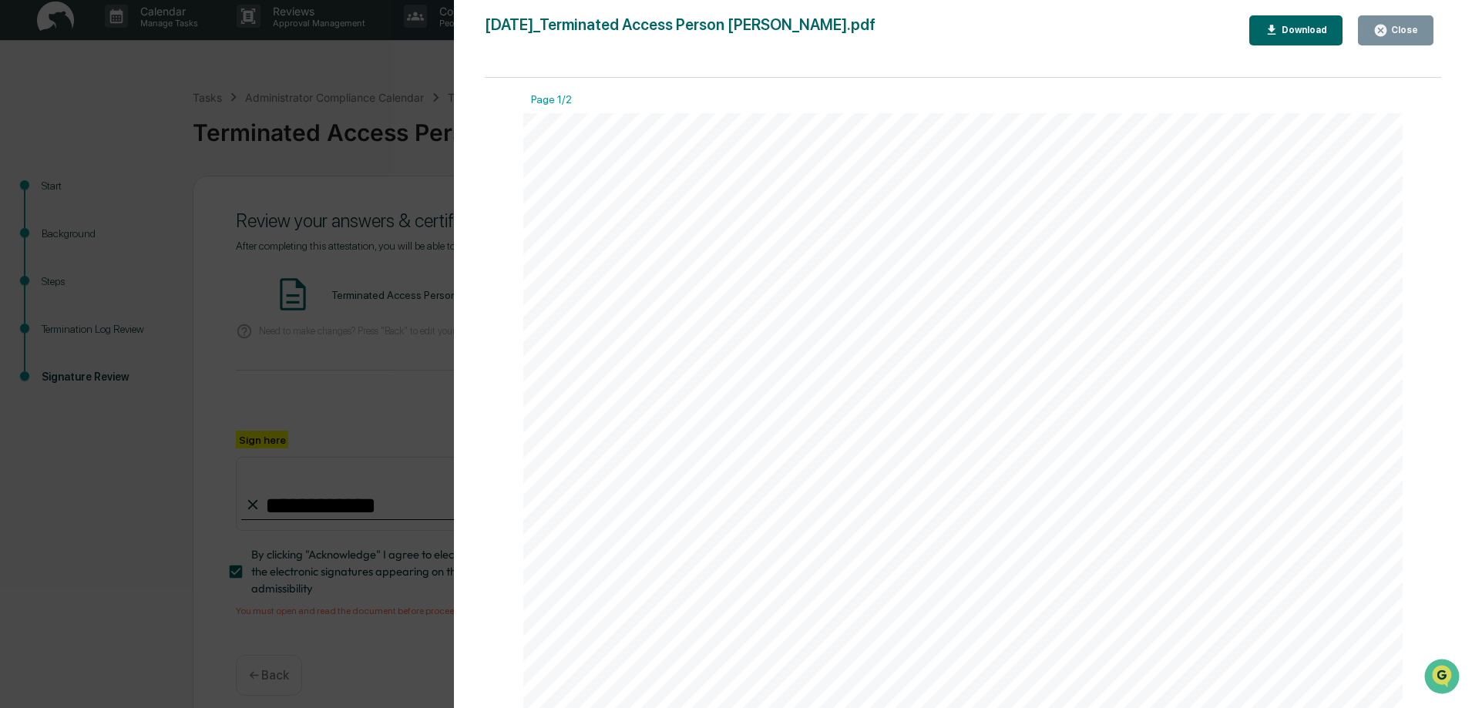
click at [1393, 28] on div "Close" at bounding box center [1403, 30] width 30 height 11
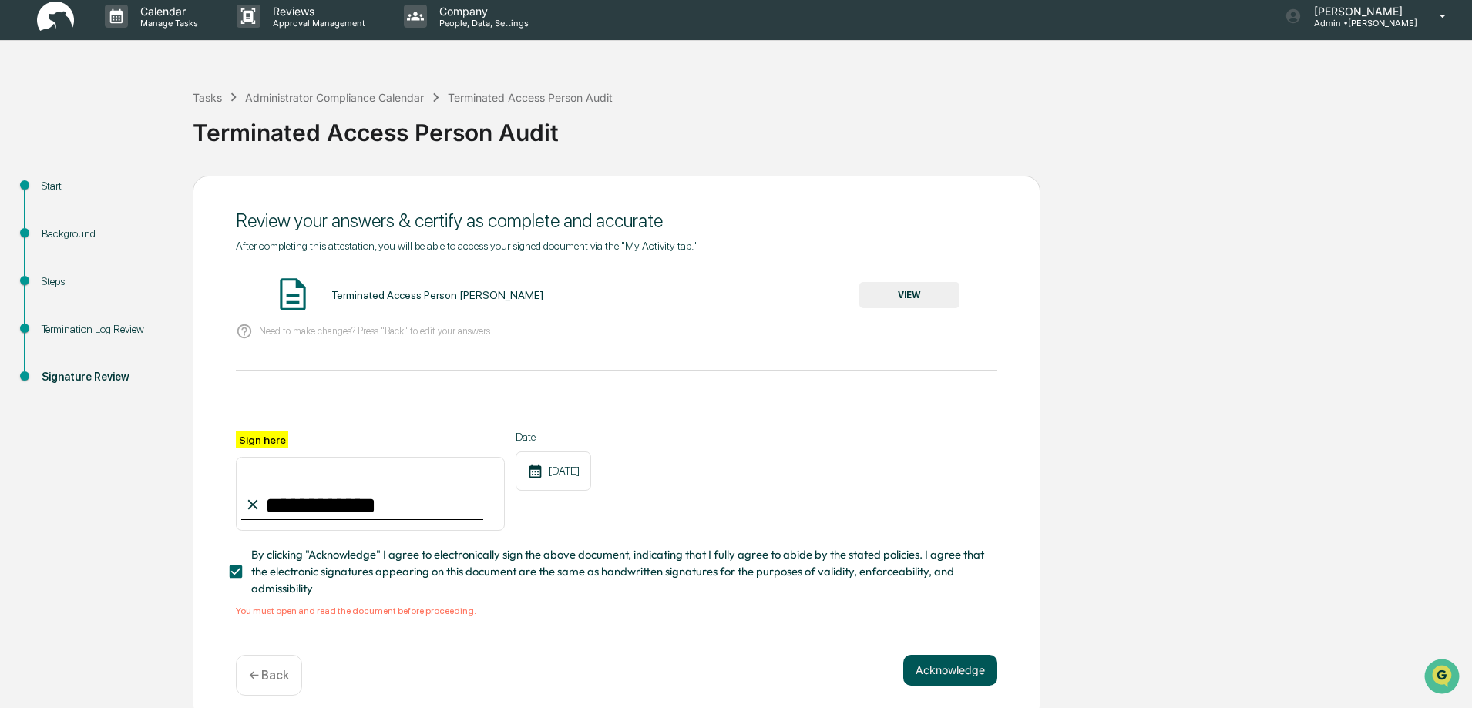
click at [948, 675] on button "Acknowledge" at bounding box center [950, 670] width 94 height 31
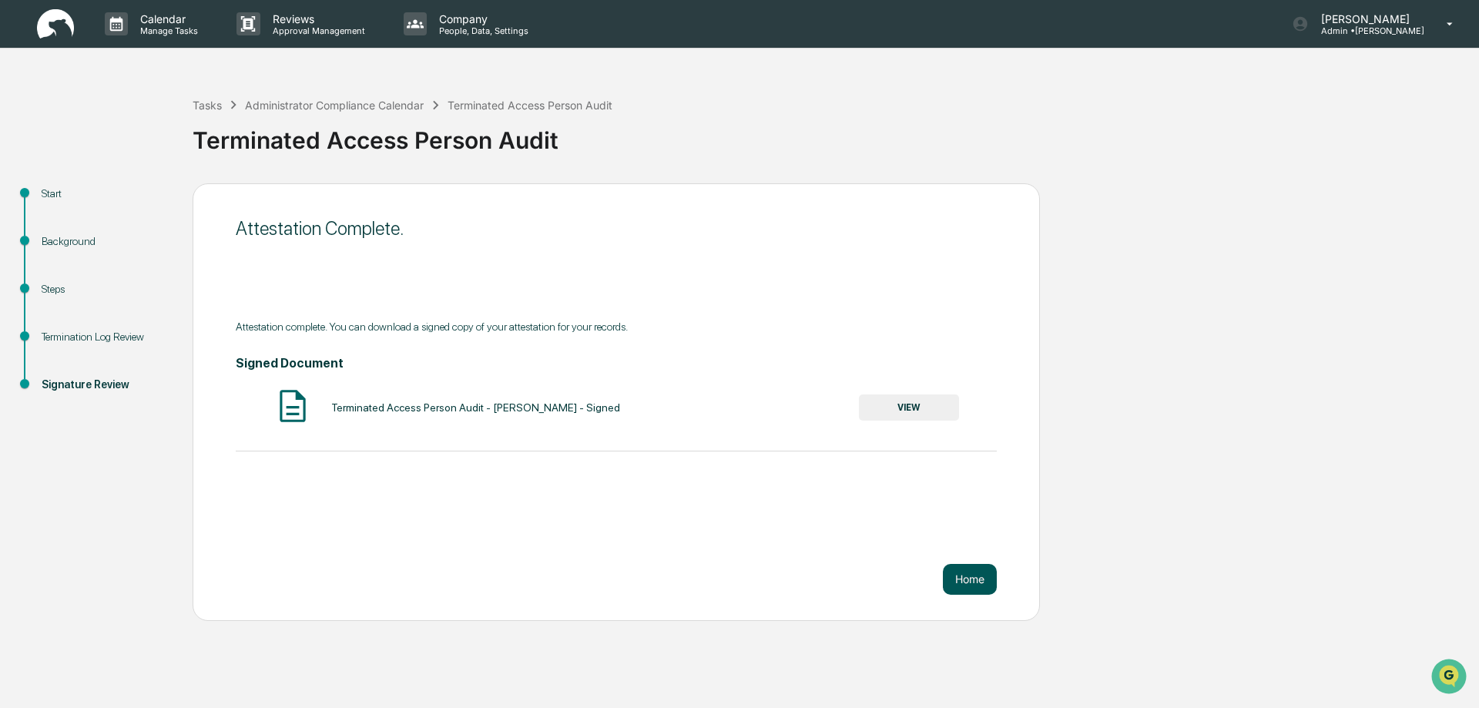
click at [969, 582] on button "Home" at bounding box center [970, 579] width 54 height 31
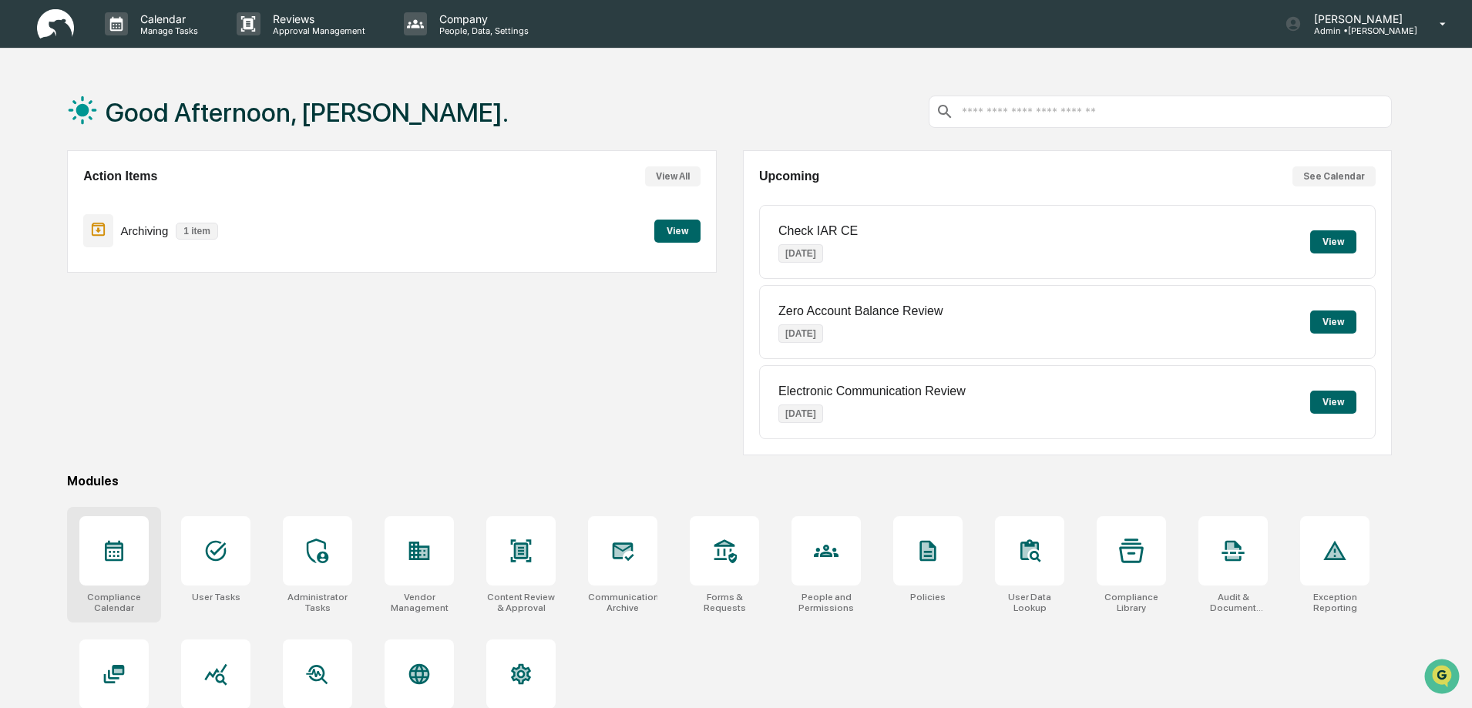
click at [112, 564] on div at bounding box center [113, 550] width 69 height 69
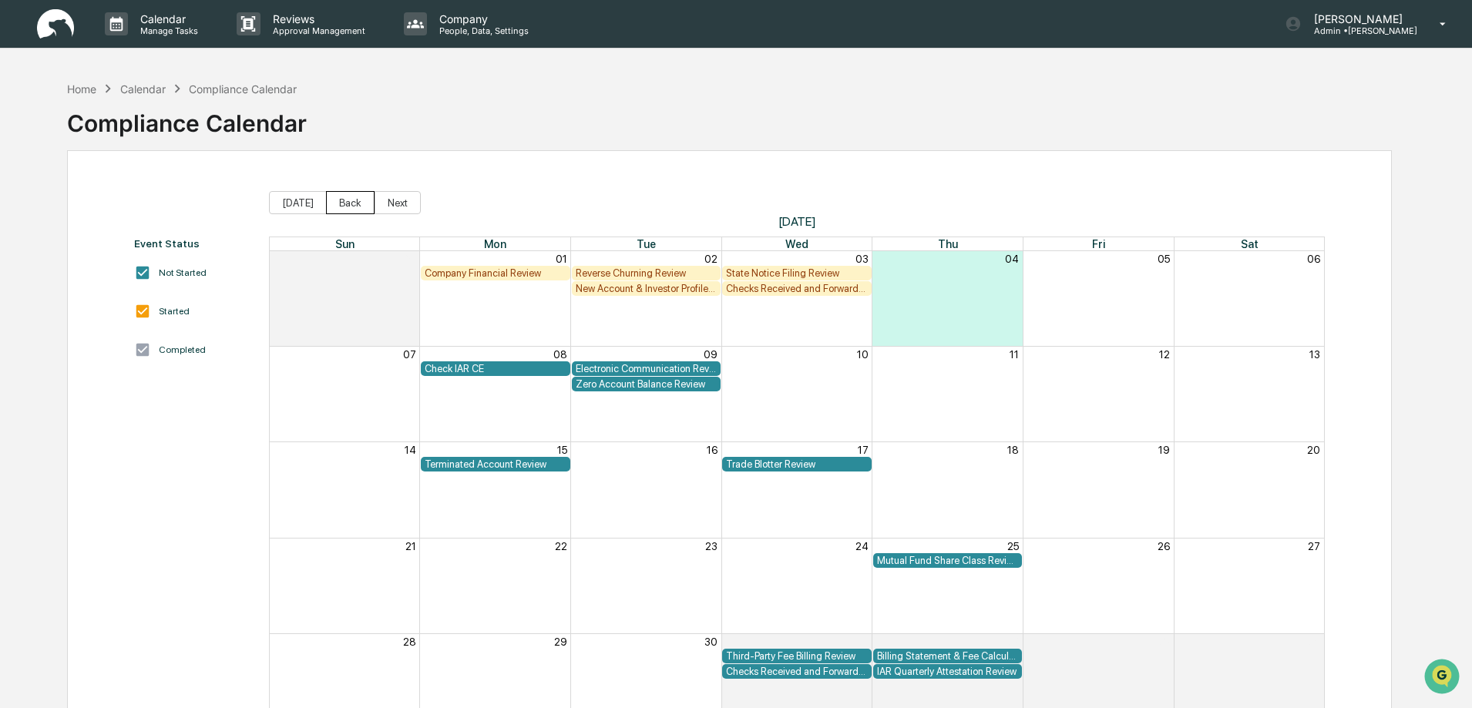
click at [349, 203] on button "Back" at bounding box center [350, 202] width 49 height 23
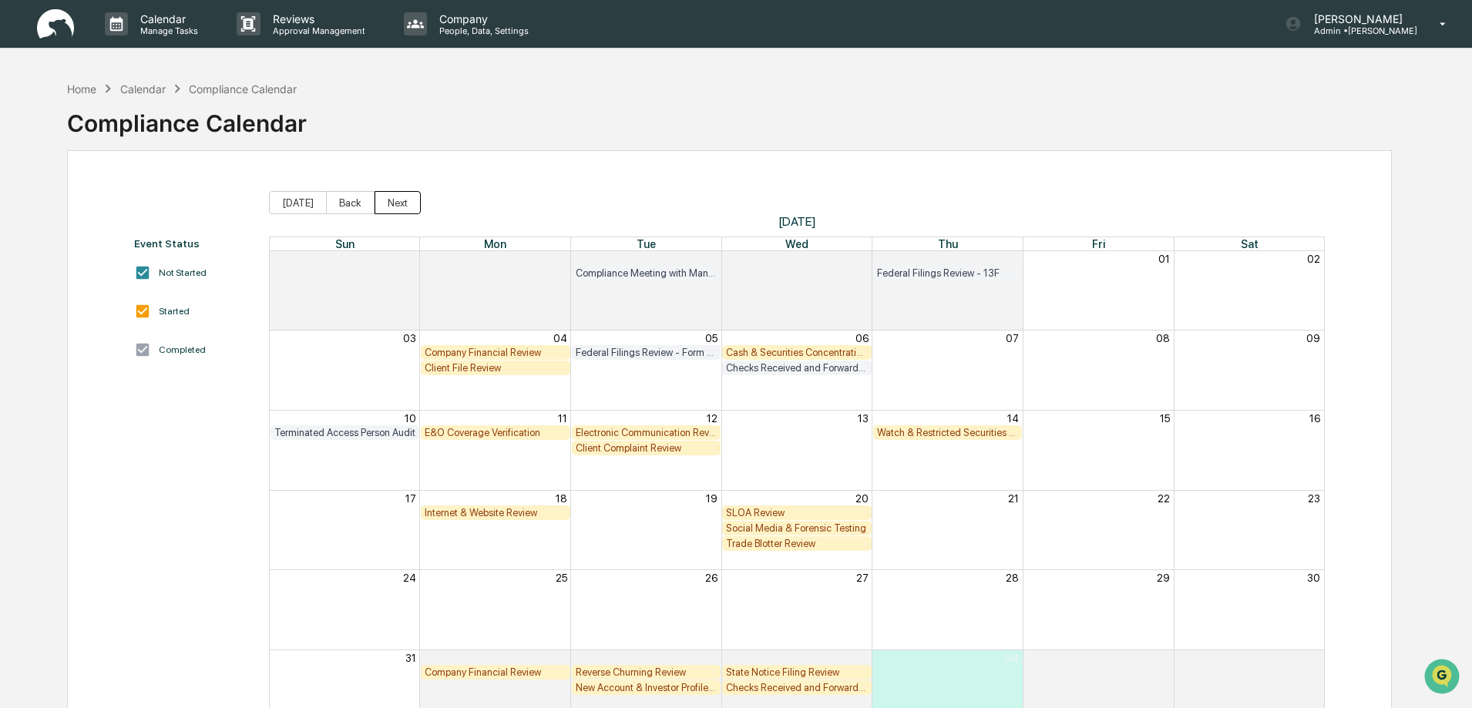
click at [388, 201] on button "Next" at bounding box center [397, 202] width 46 height 23
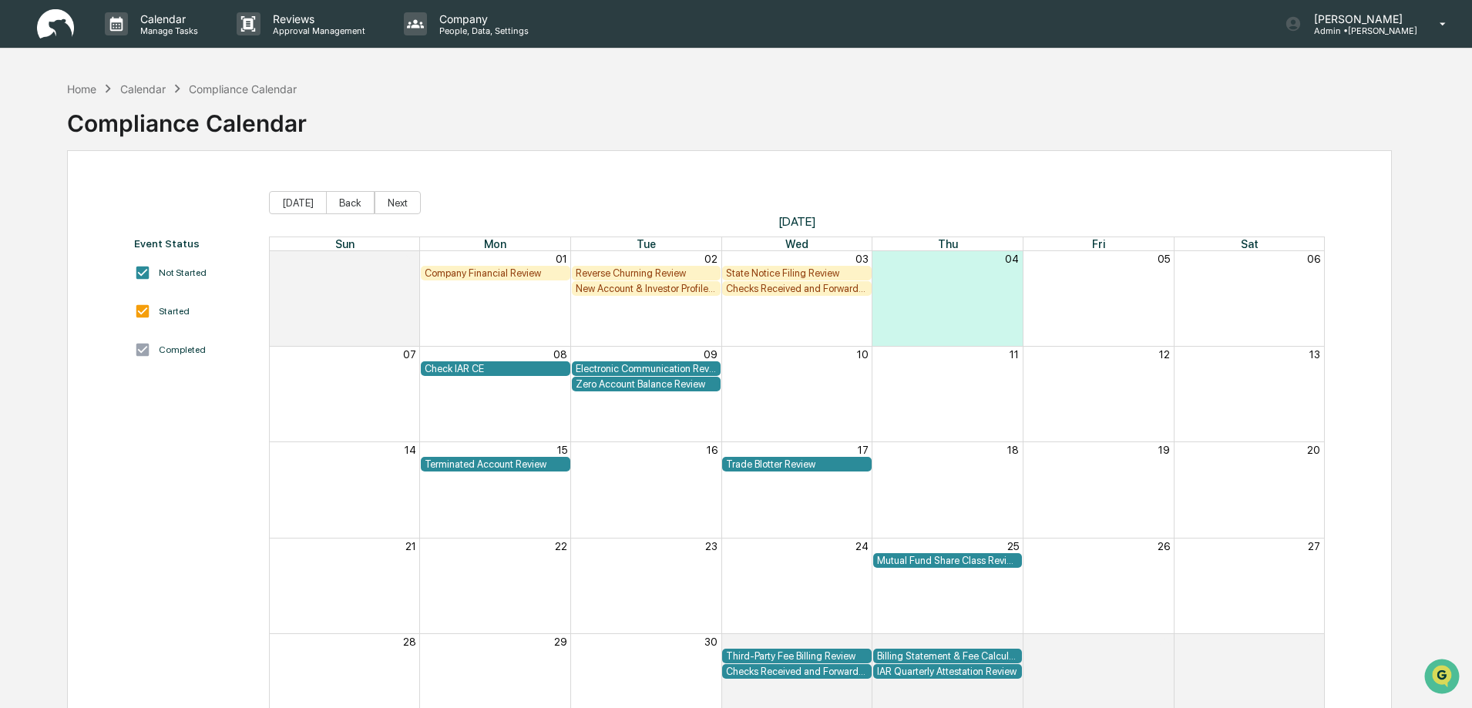
click at [776, 288] on div "Checks Received and Forwarded Log" at bounding box center [797, 289] width 142 height 12
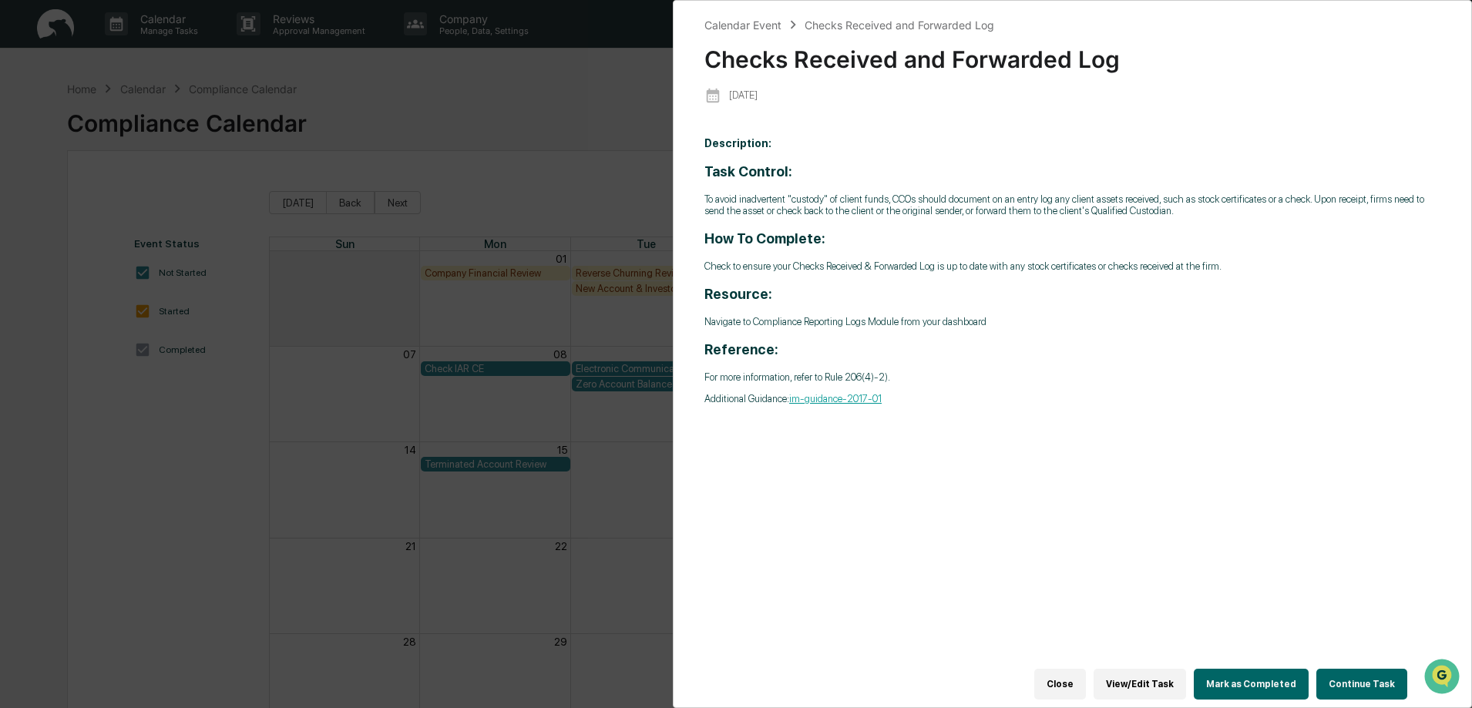
click at [1352, 676] on button "Continue Task" at bounding box center [1361, 684] width 91 height 31
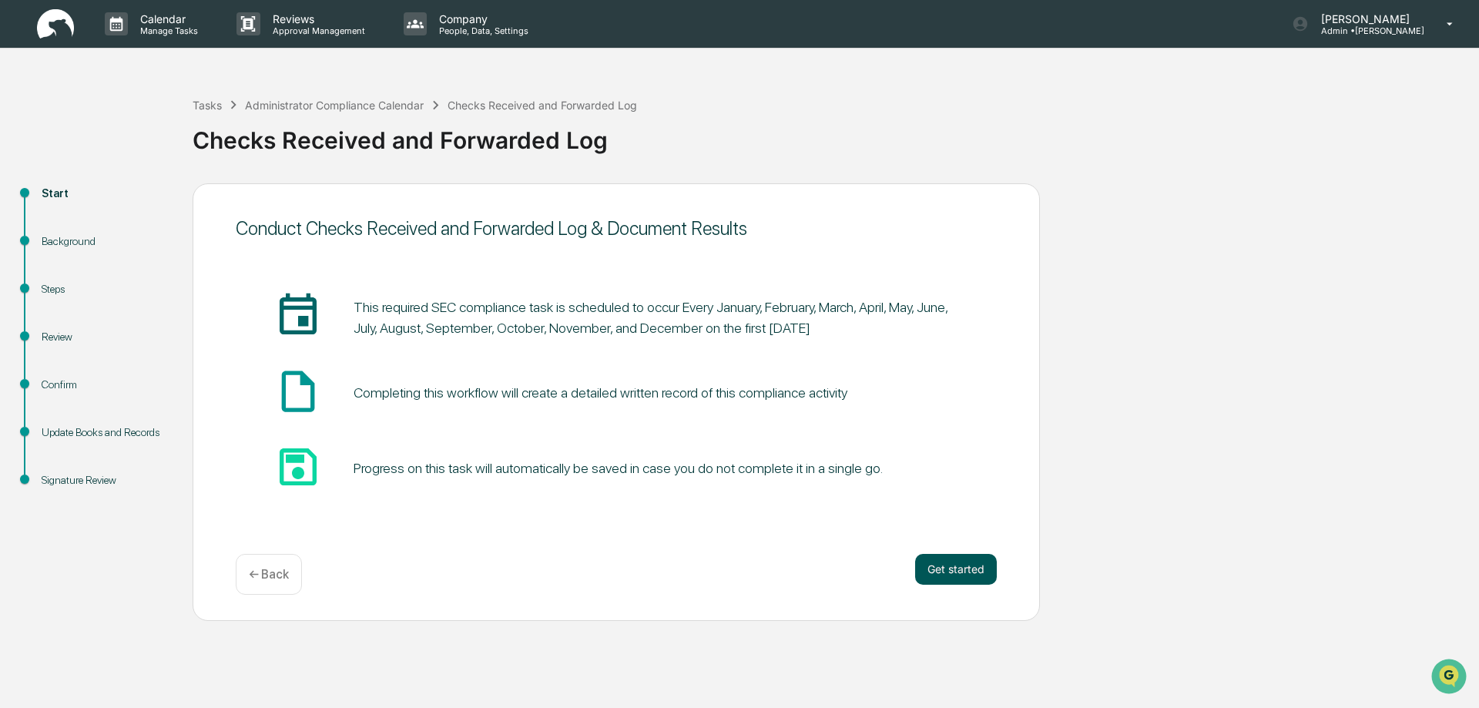
click at [958, 572] on button "Get started" at bounding box center [956, 569] width 82 height 31
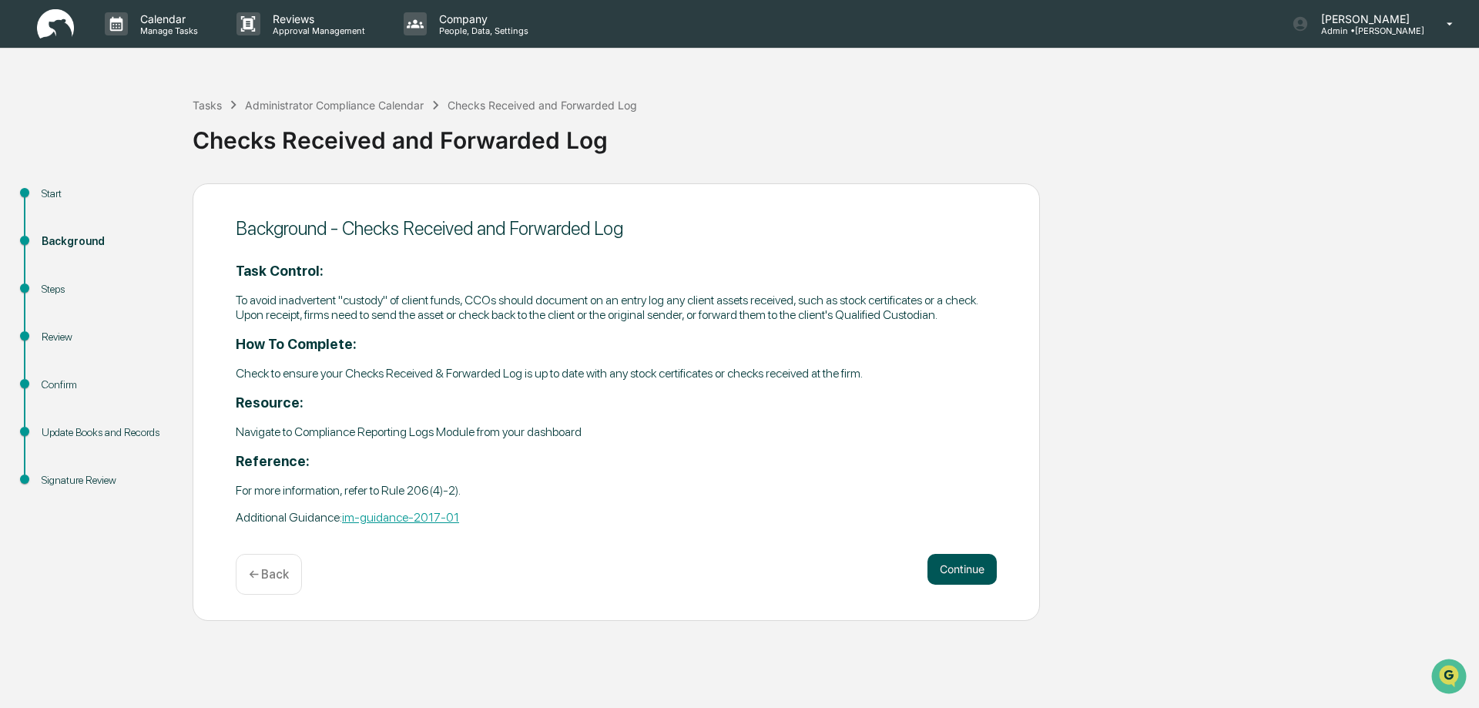
click at [961, 573] on button "Continue" at bounding box center [962, 569] width 69 height 31
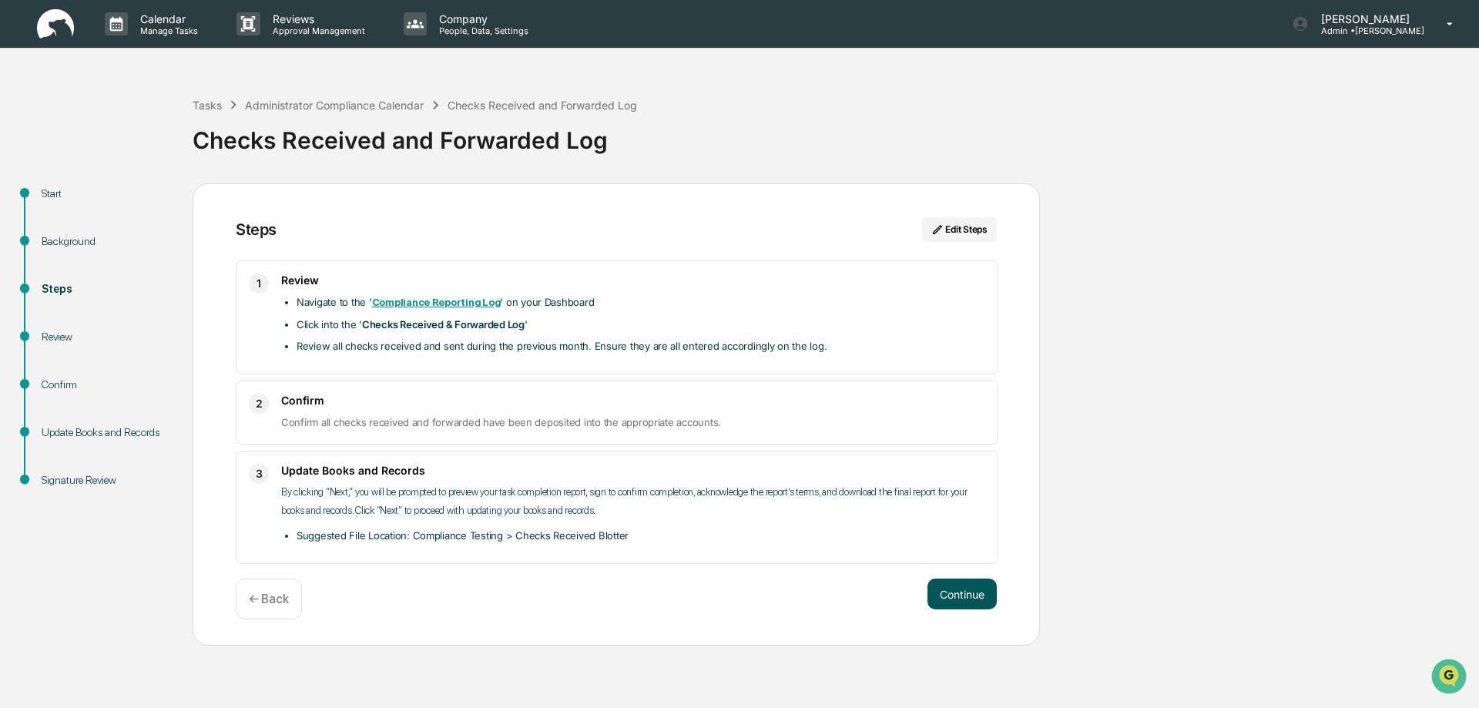
click at [969, 594] on button "Continue" at bounding box center [962, 594] width 69 height 31
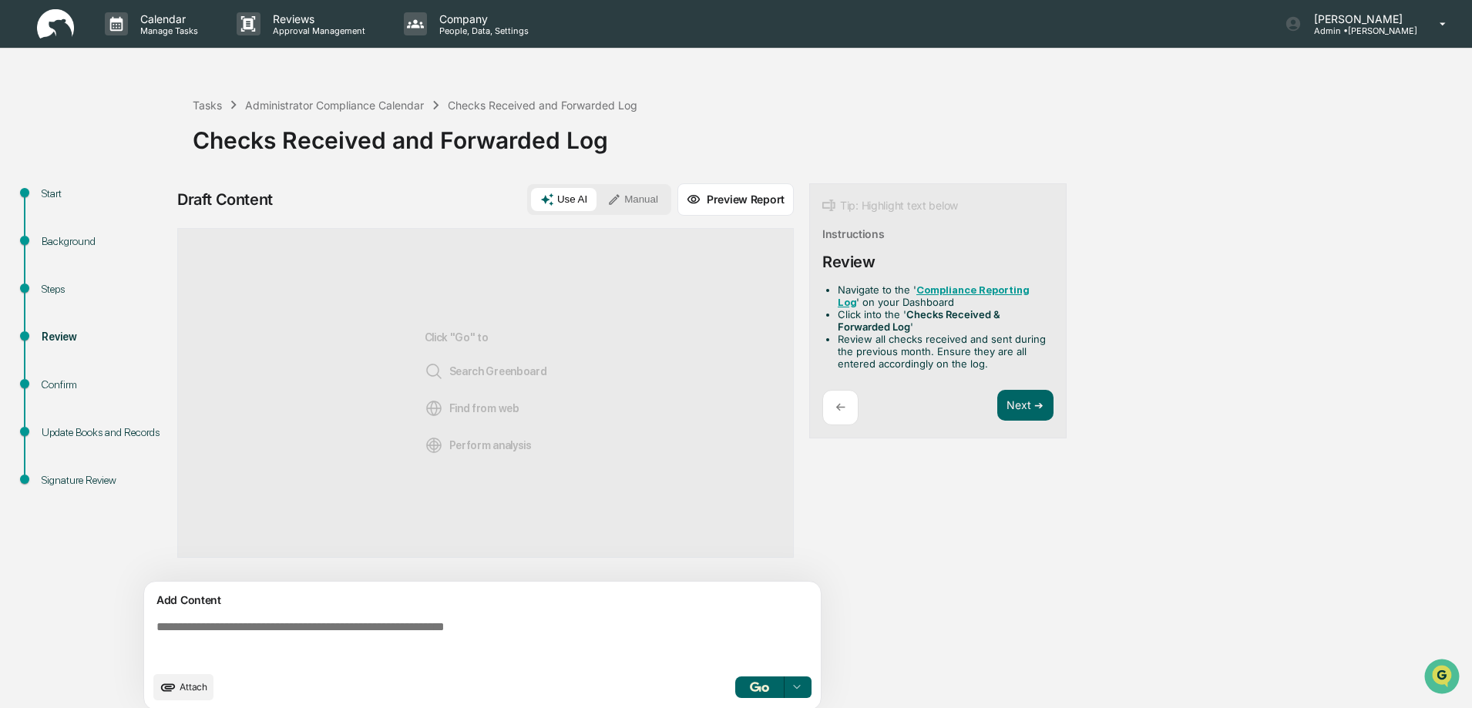
click at [191, 687] on span "Attach" at bounding box center [194, 687] width 28 height 12
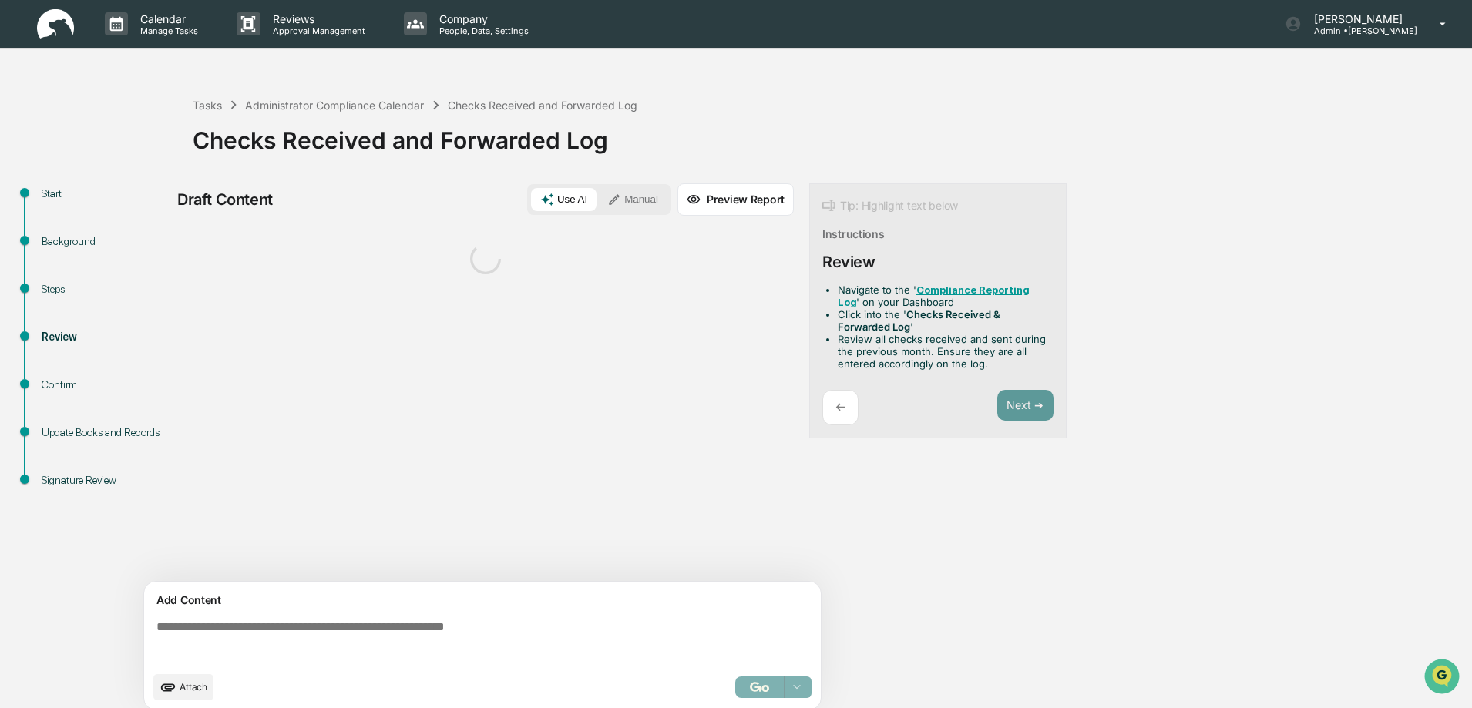
scroll to position [12, 0]
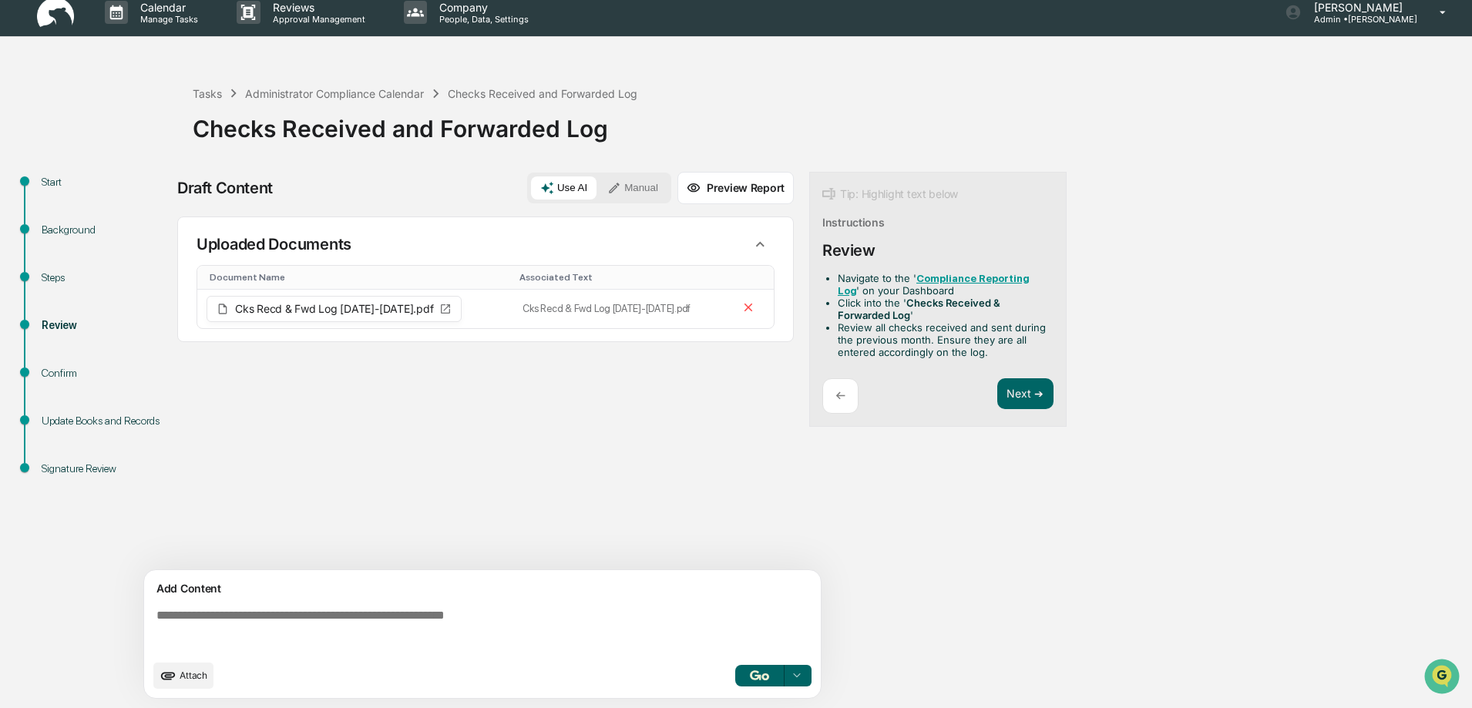
click at [638, 188] on button "Manual" at bounding box center [632, 187] width 69 height 23
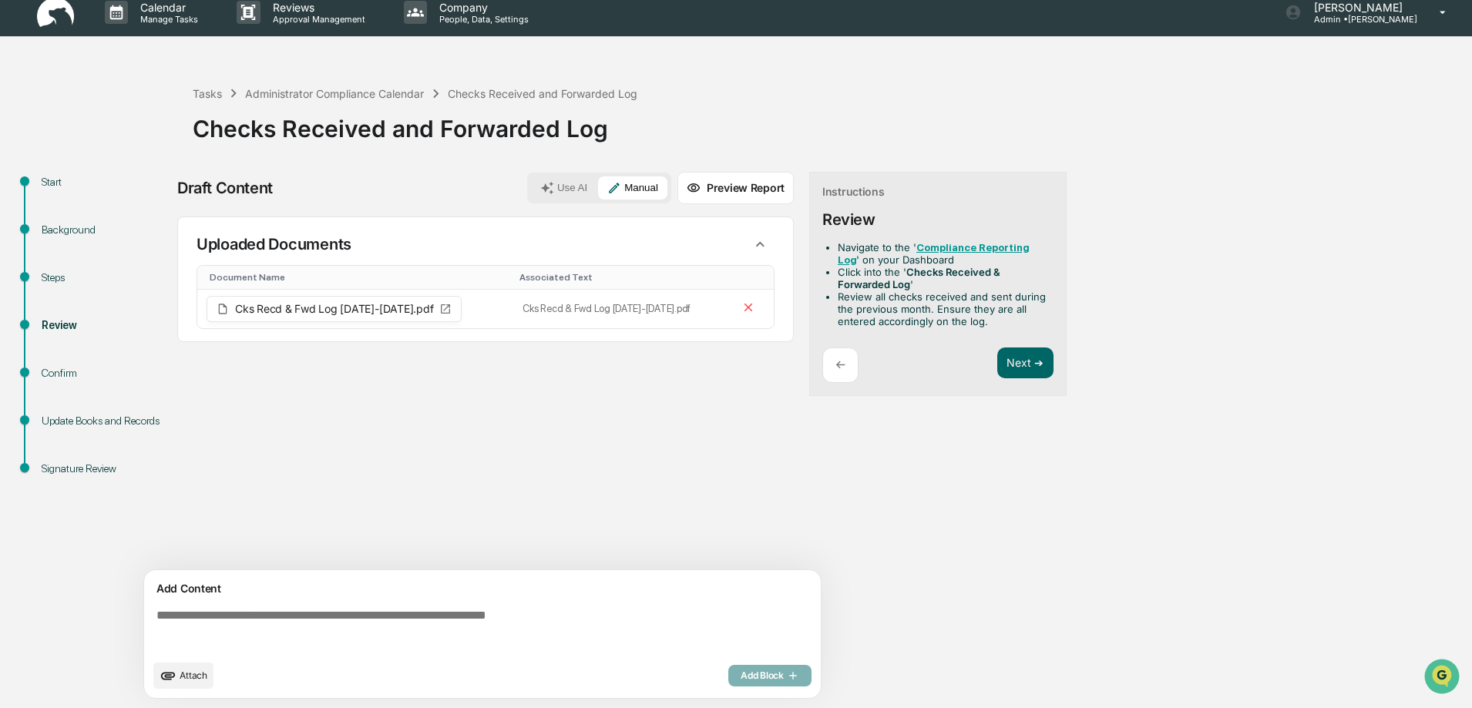
click at [182, 614] on textarea at bounding box center [485, 629] width 670 height 55
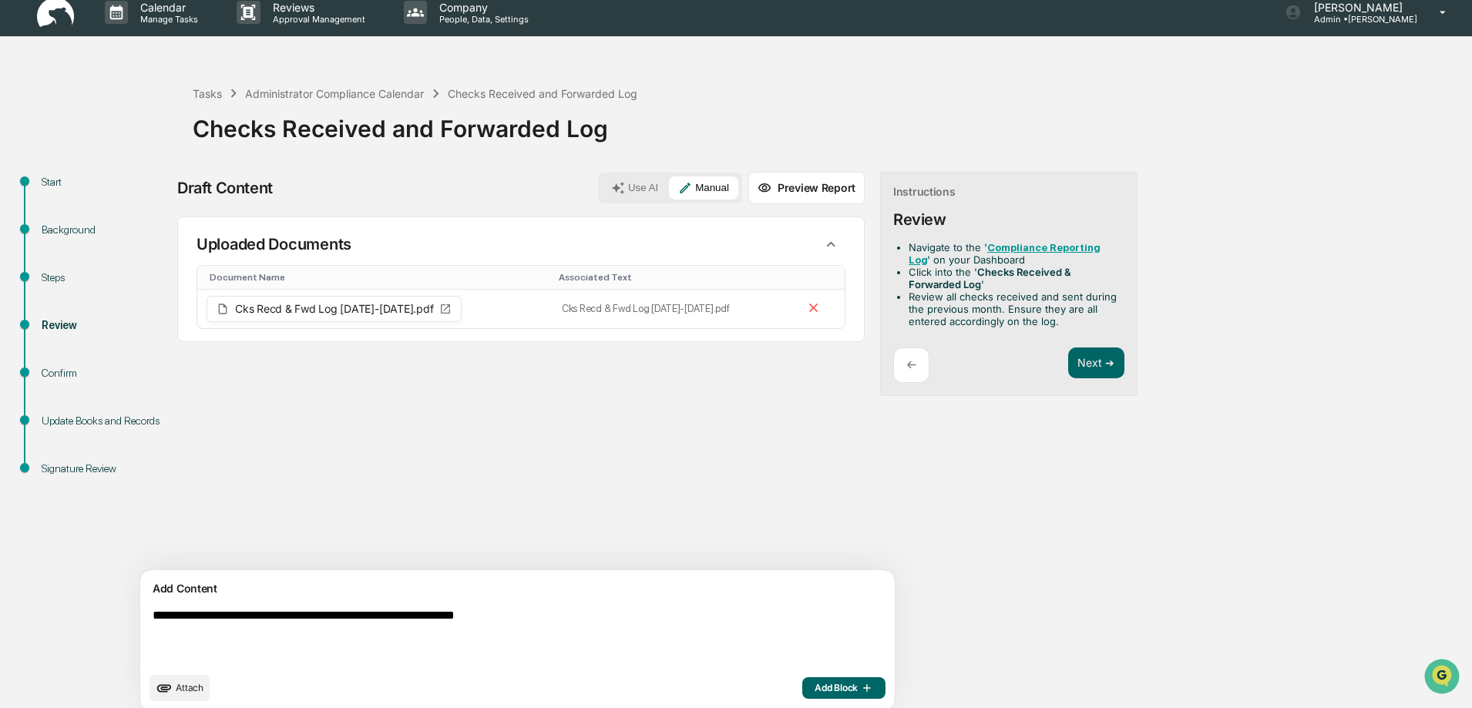
drag, startPoint x: 579, startPoint y: 622, endPoint x: 112, endPoint y: 638, distance: 467.2
click at [112, 638] on div "**********" at bounding box center [736, 446] width 1456 height 549
click at [607, 610] on textarea "**********" at bounding box center [481, 636] width 670 height 68
type textarea "**********"
click at [814, 690] on span "Add Block" at bounding box center [843, 688] width 59 height 12
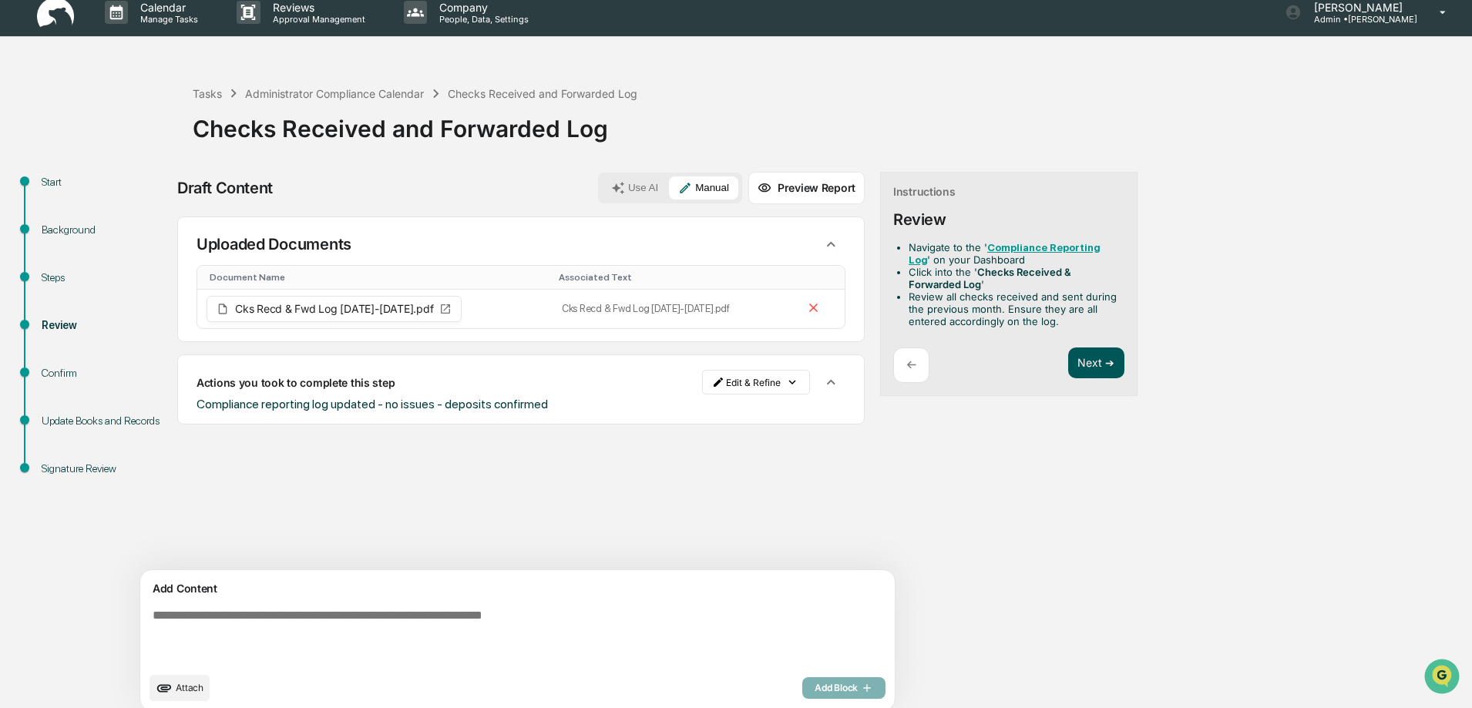
click at [1068, 363] on button "Next ➔" at bounding box center [1096, 363] width 56 height 32
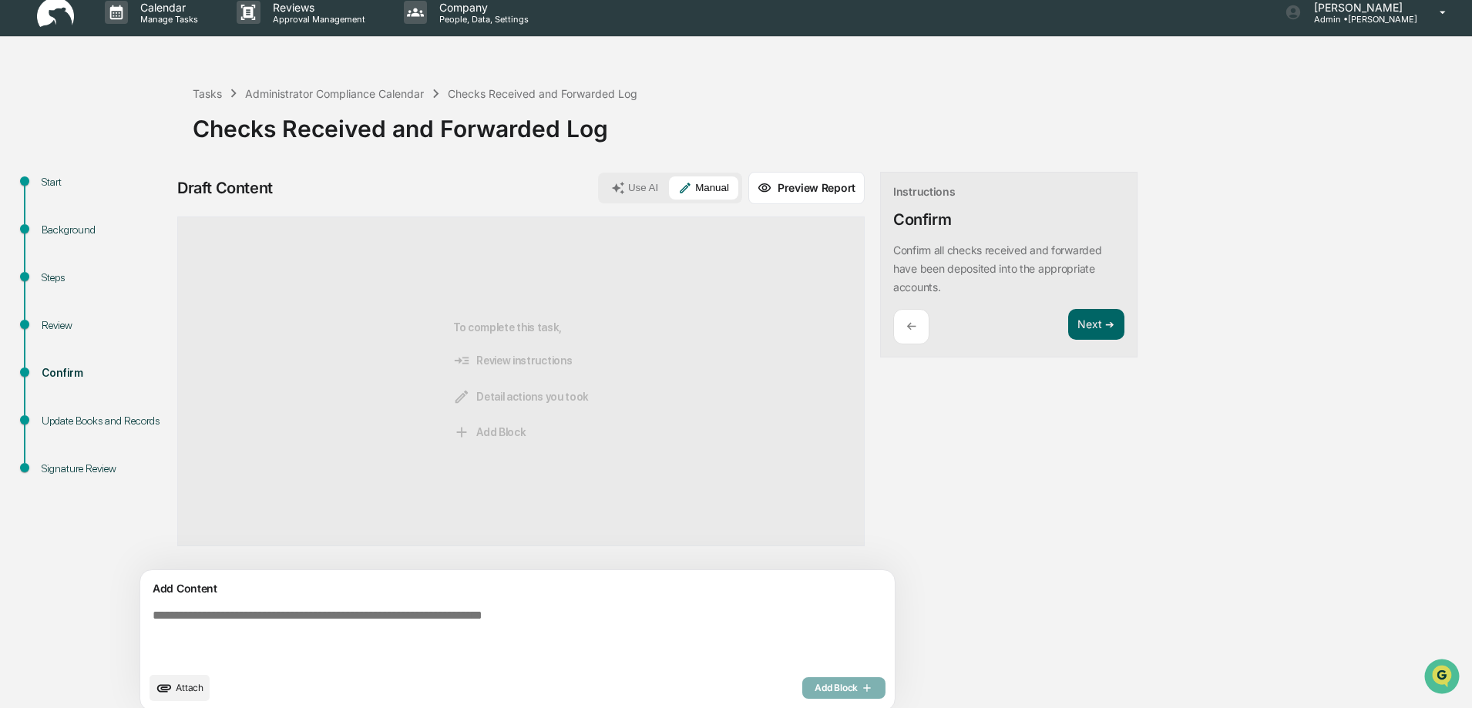
click at [220, 615] on textarea at bounding box center [481, 636] width 670 height 68
paste textarea "**********"
type textarea "**********"
click at [814, 690] on span "Add Block" at bounding box center [843, 688] width 59 height 12
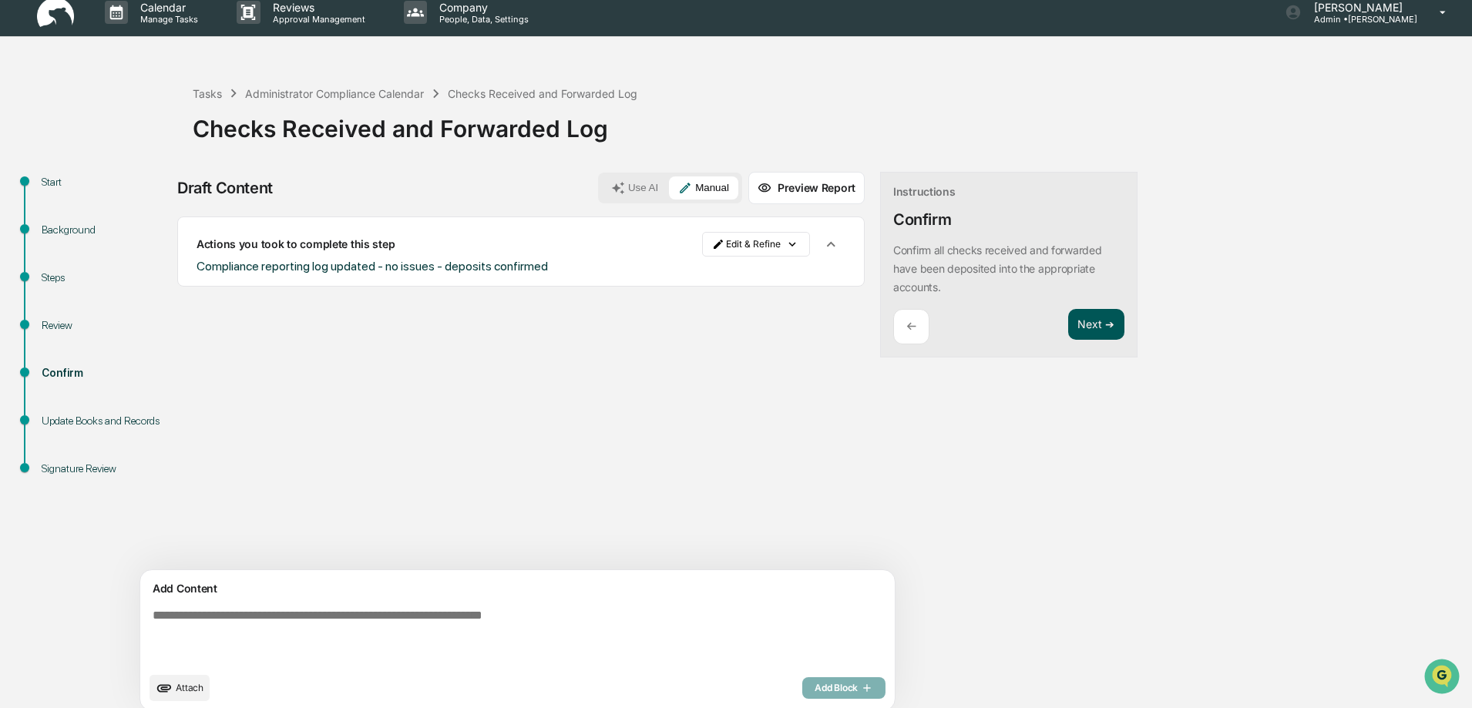
click at [1068, 324] on button "Next ➔" at bounding box center [1096, 325] width 56 height 32
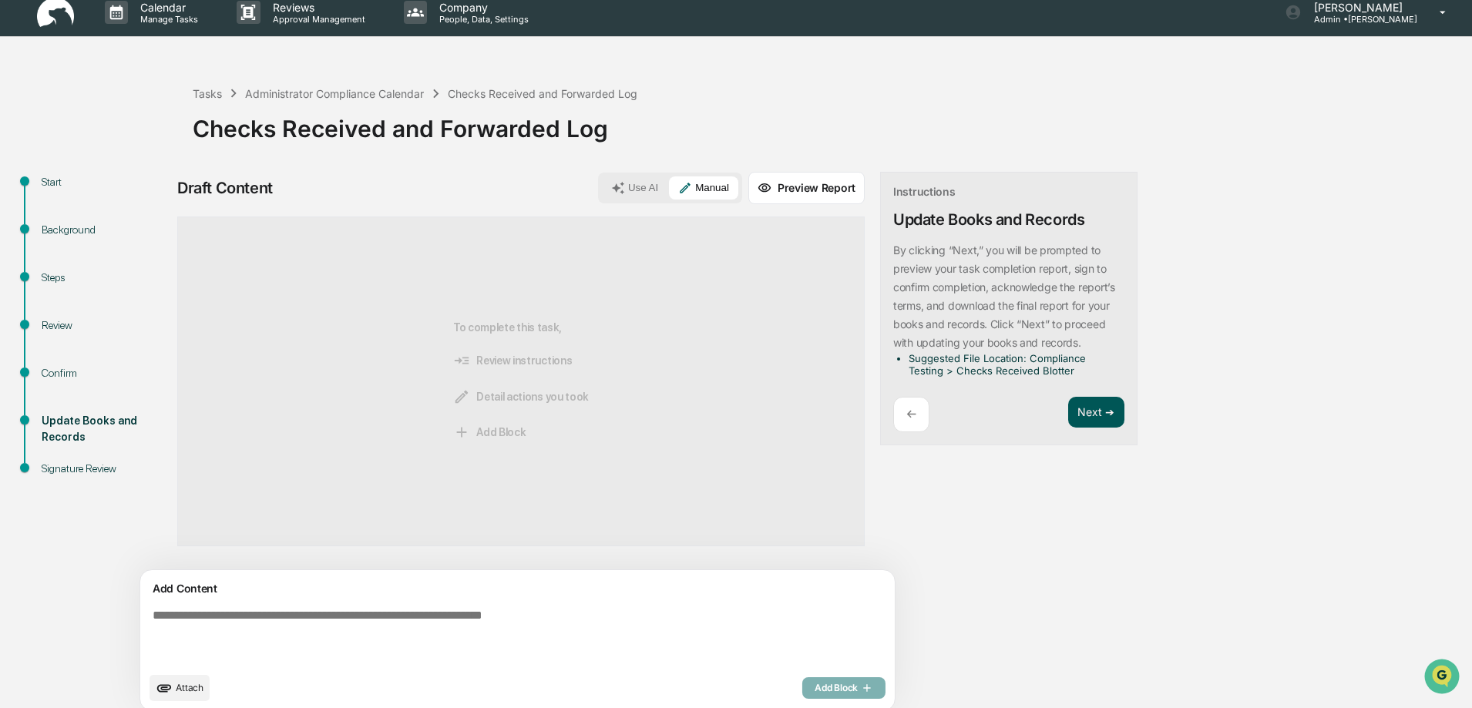
click at [1068, 409] on button "Next ➔" at bounding box center [1096, 413] width 56 height 32
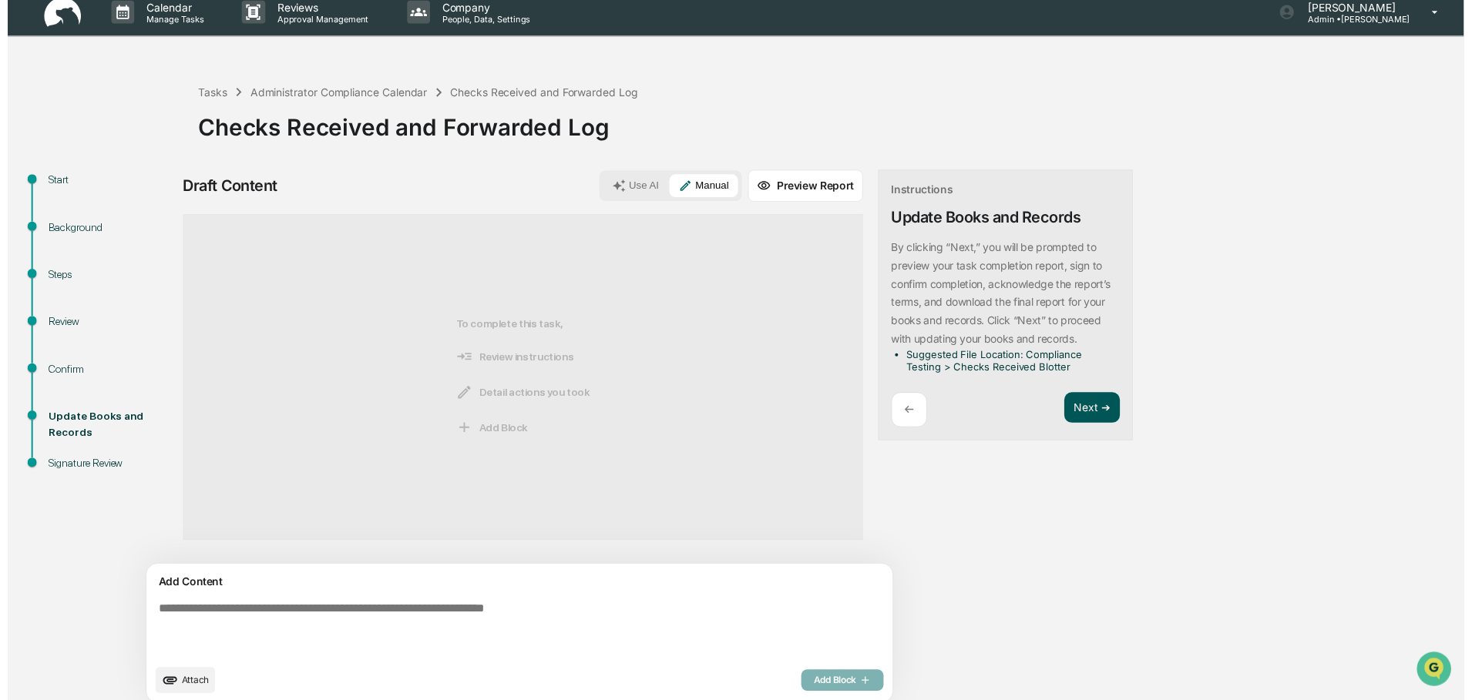
scroll to position [8, 0]
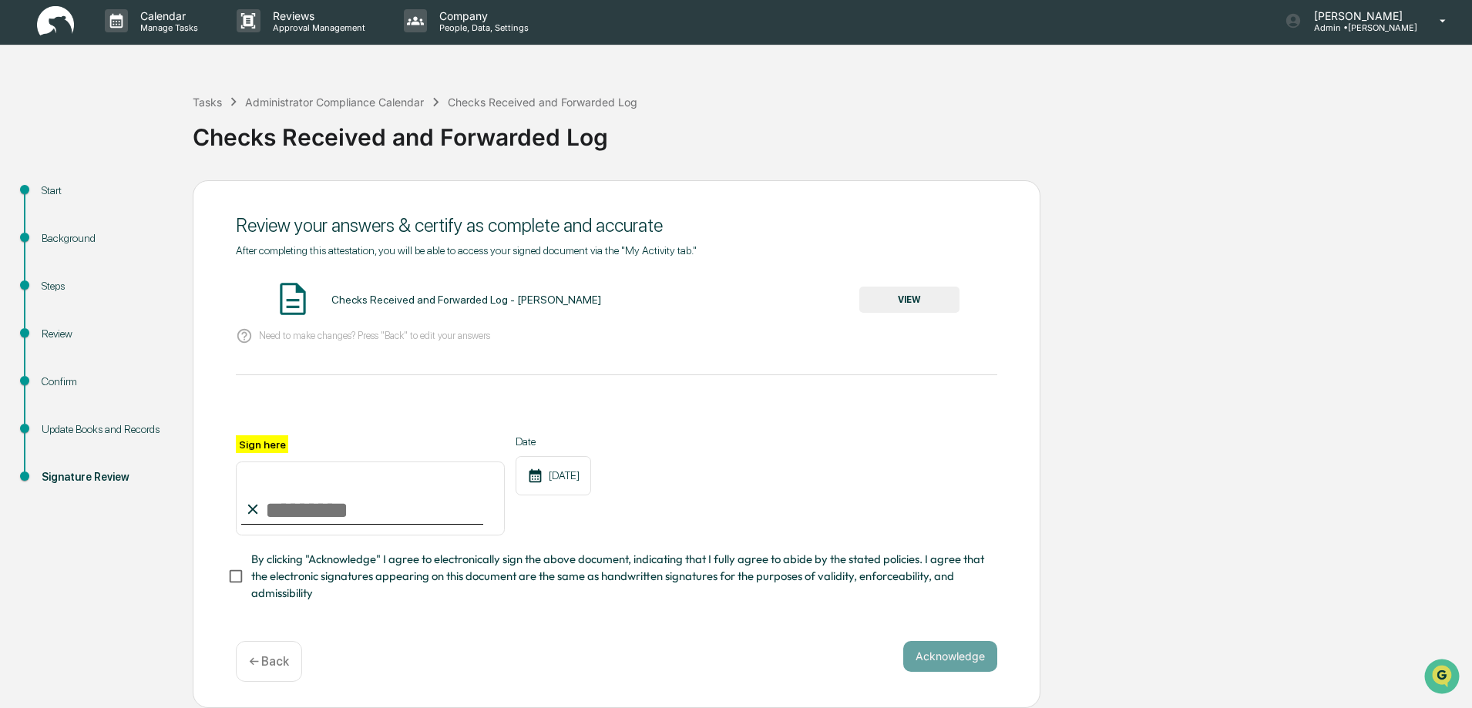
click at [905, 297] on button "VIEW" at bounding box center [909, 300] width 100 height 26
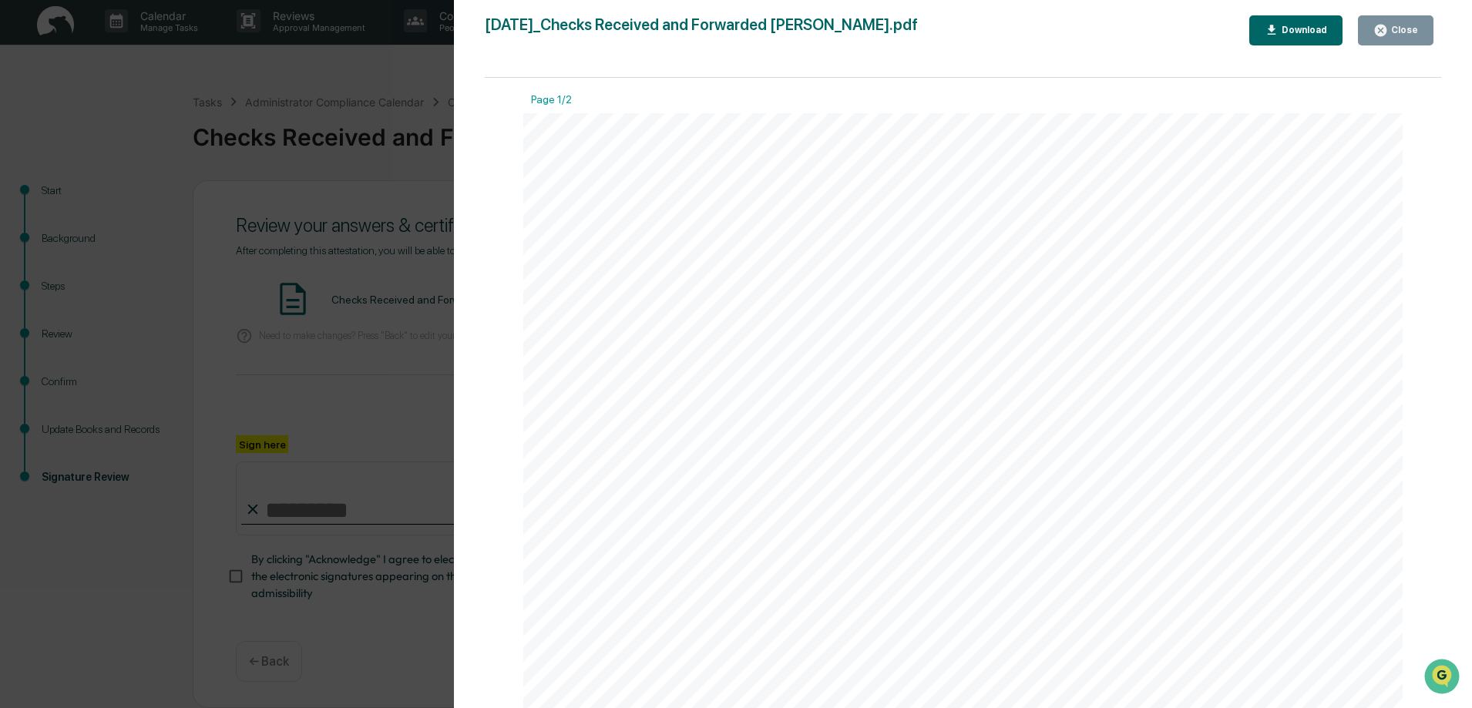
click at [1408, 31] on div "Close" at bounding box center [1403, 30] width 30 height 11
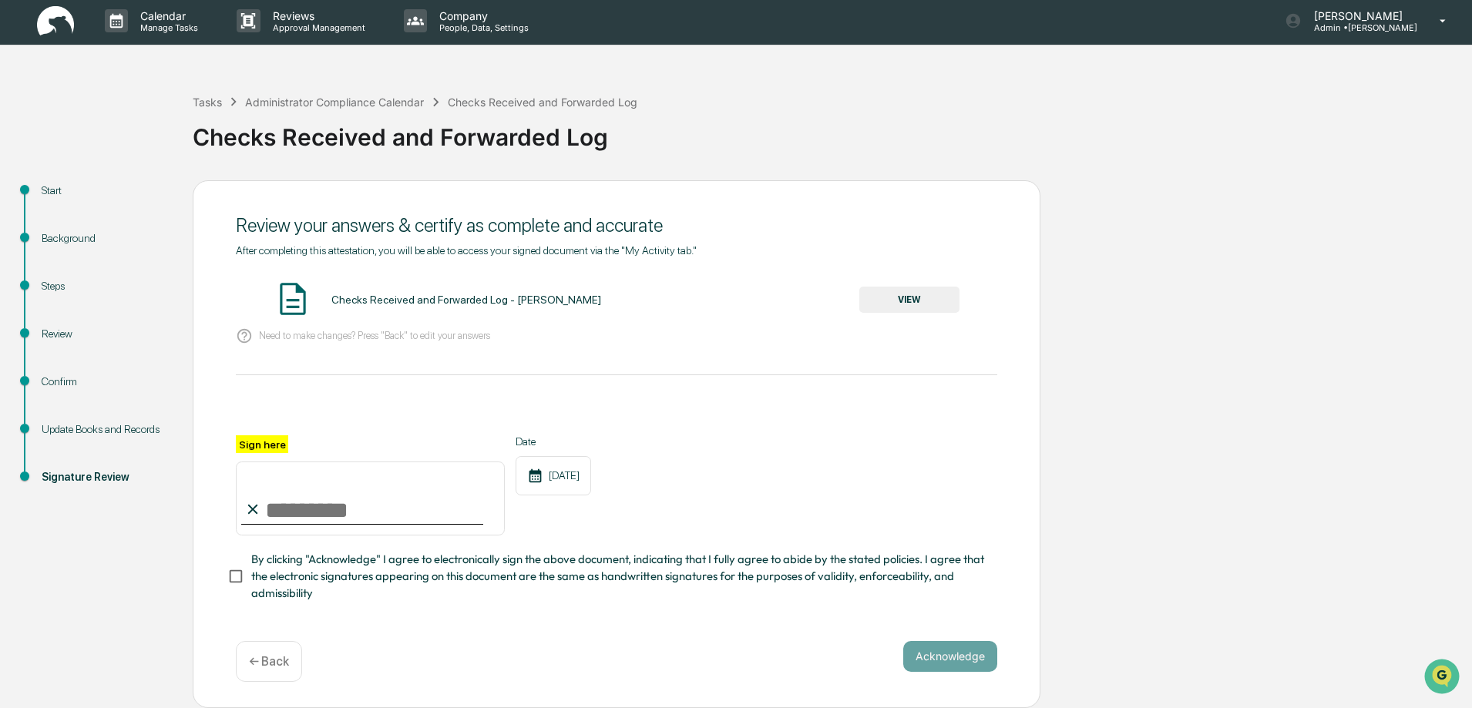
click at [274, 508] on input "Sign here" at bounding box center [370, 498] width 269 height 74
type input "**********"
click at [958, 657] on button "Acknowledge" at bounding box center [950, 656] width 94 height 31
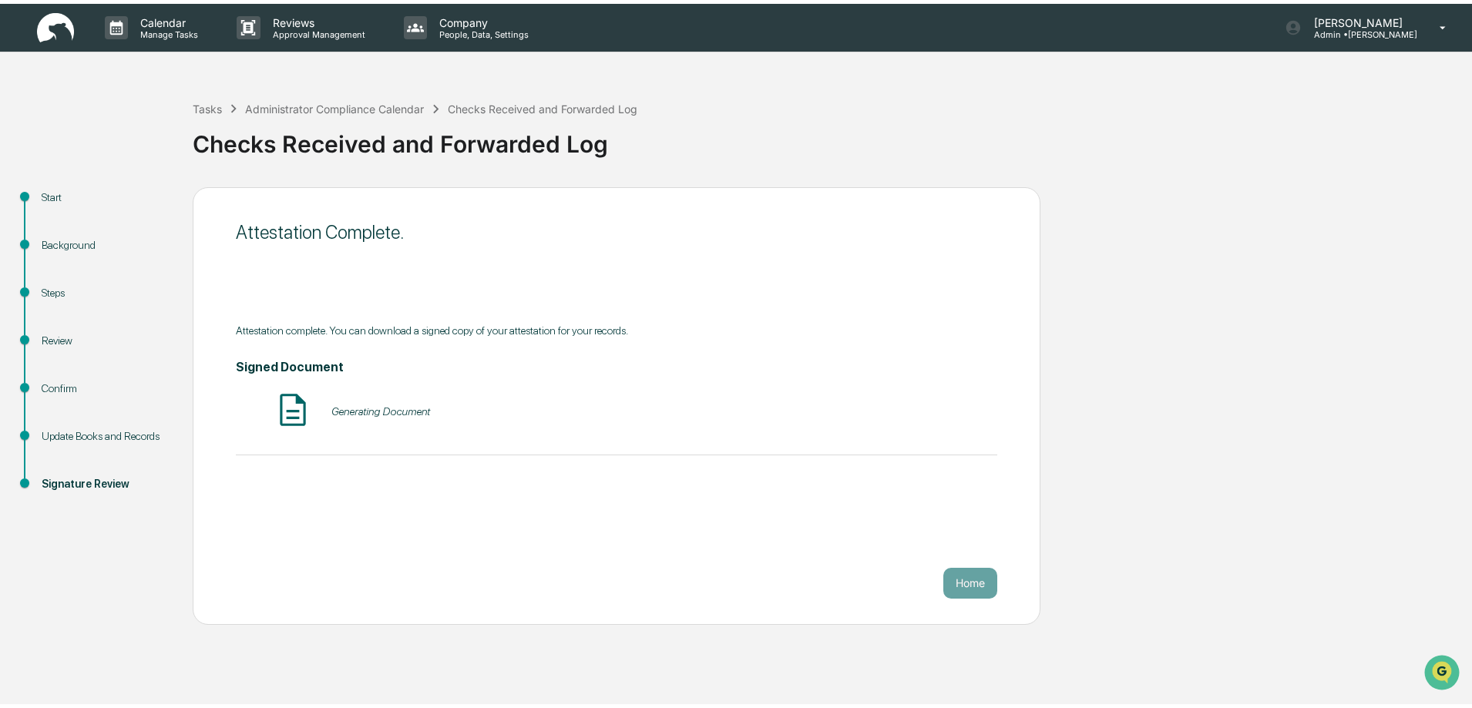
scroll to position [0, 0]
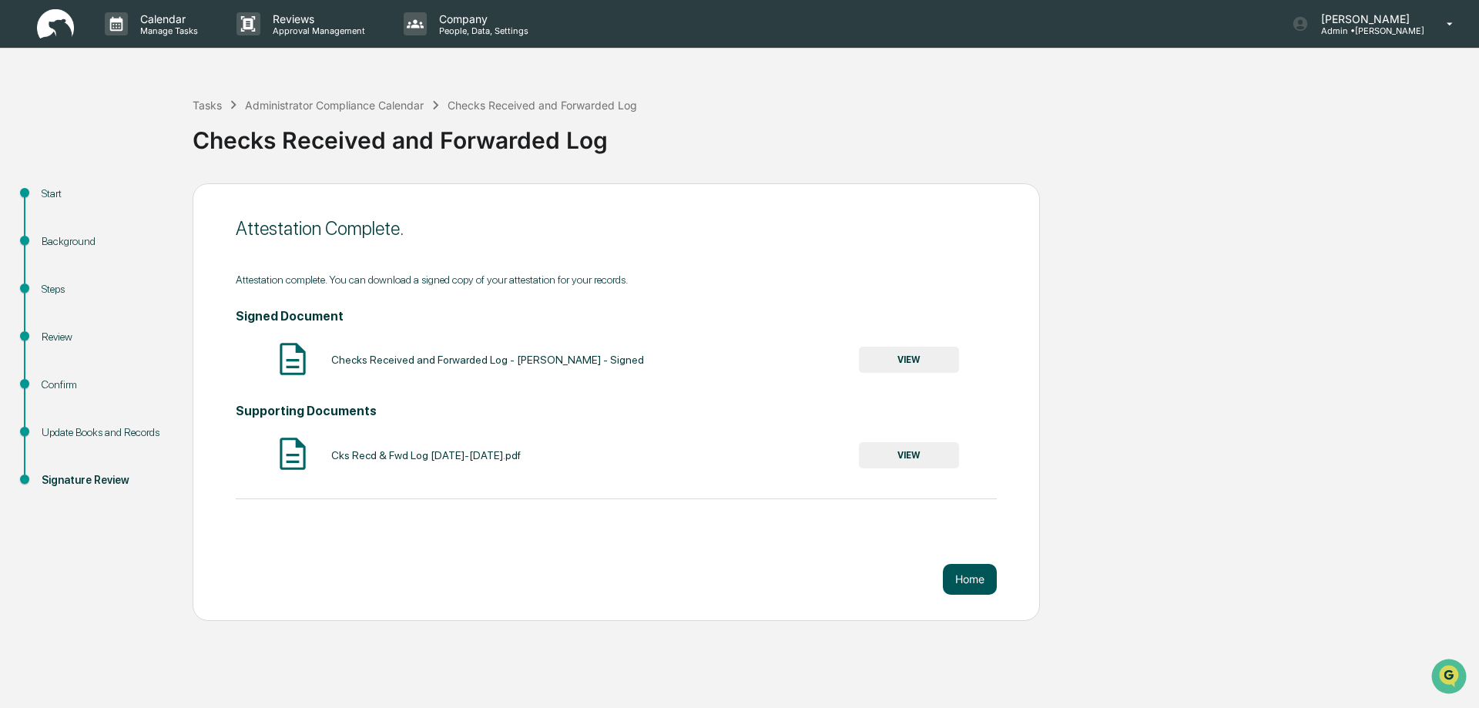
click at [958, 581] on button "Home" at bounding box center [970, 579] width 54 height 31
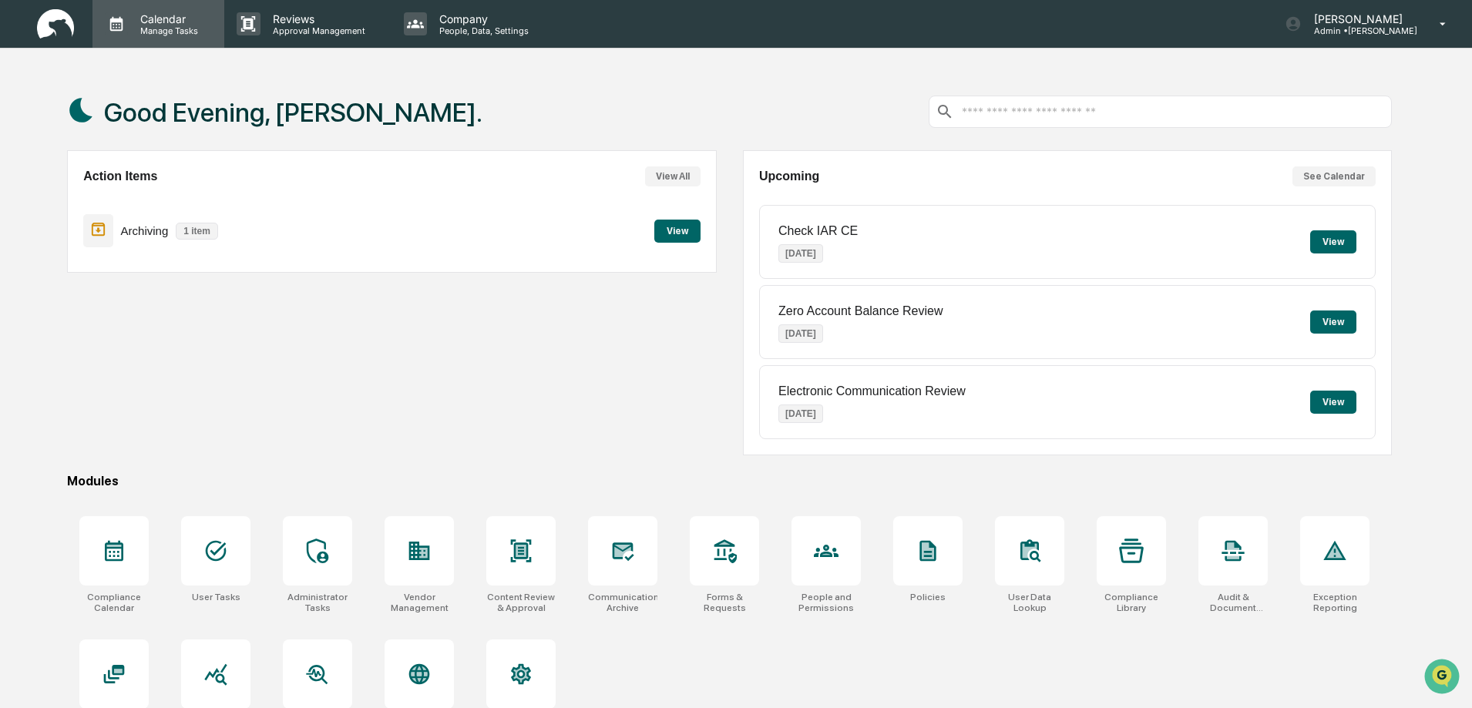
click at [162, 22] on p "Calendar" at bounding box center [167, 18] width 78 height 13
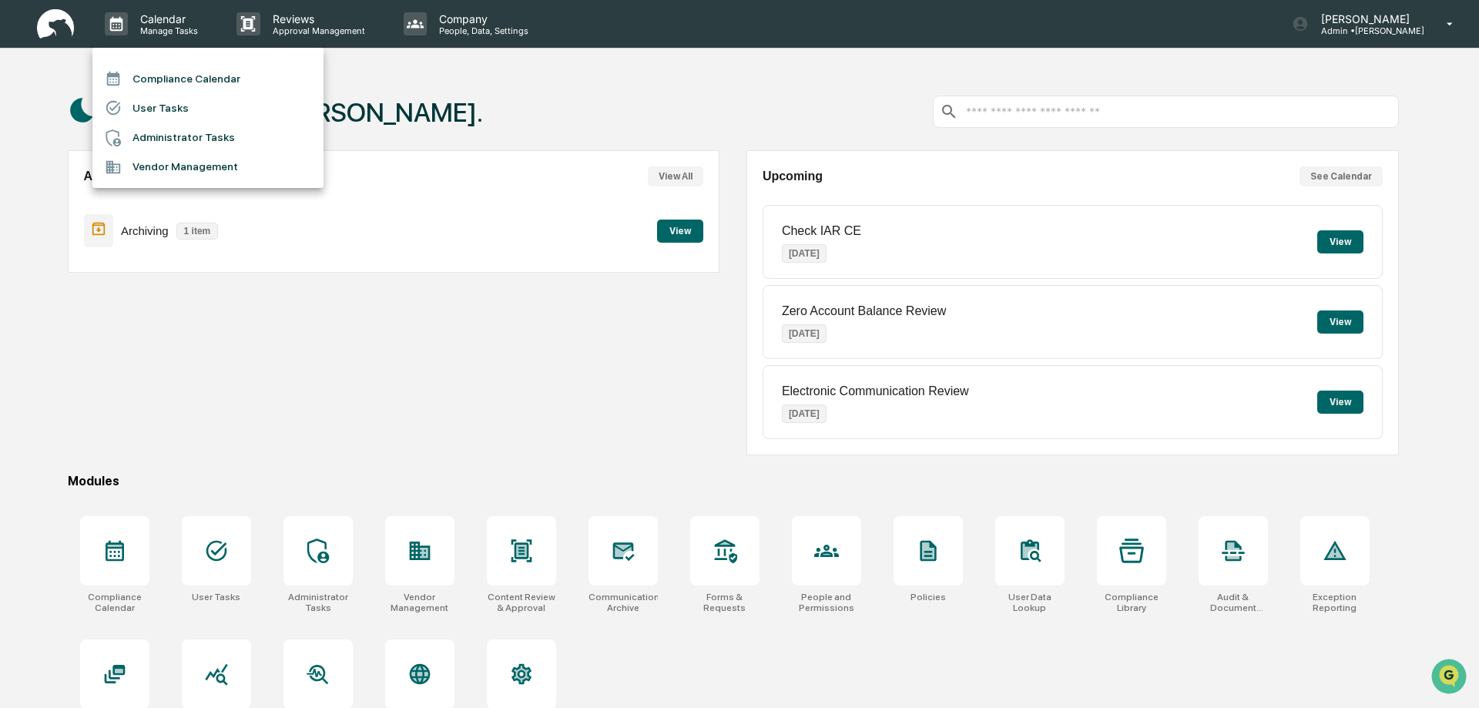
click at [173, 79] on li "Compliance Calendar" at bounding box center [207, 78] width 231 height 29
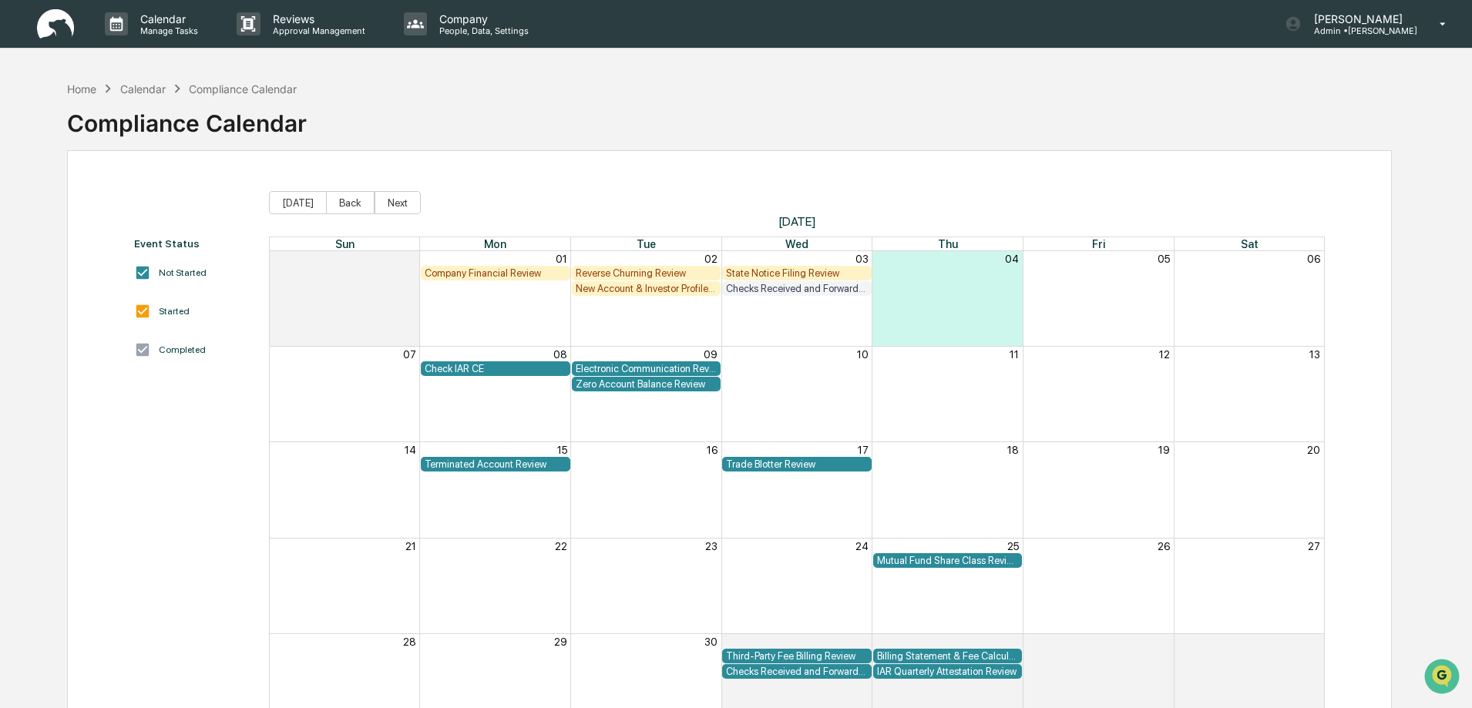
click at [775, 270] on div "State Notice Filing Review" at bounding box center [797, 273] width 142 height 12
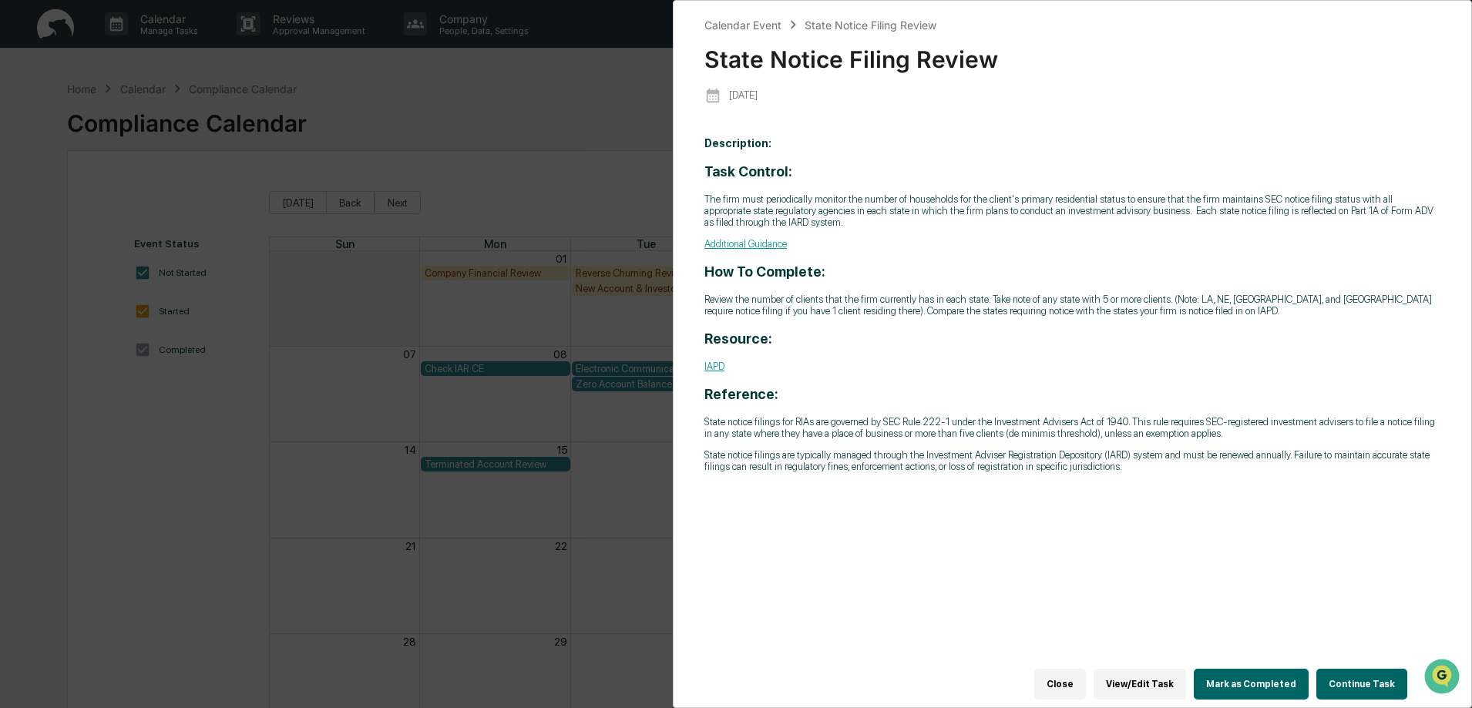
click at [1361, 680] on button "Continue Task" at bounding box center [1361, 684] width 91 height 31
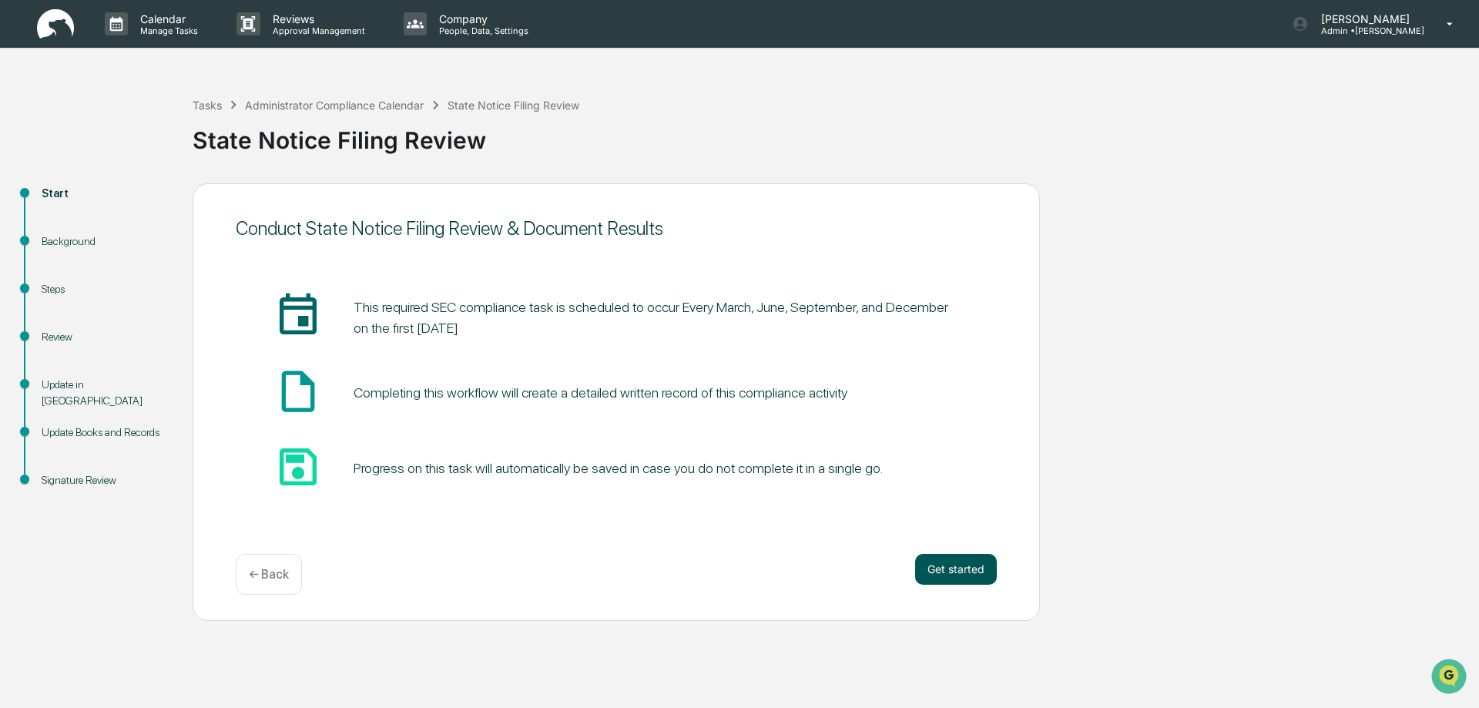
click at [951, 570] on button "Get started" at bounding box center [956, 569] width 82 height 31
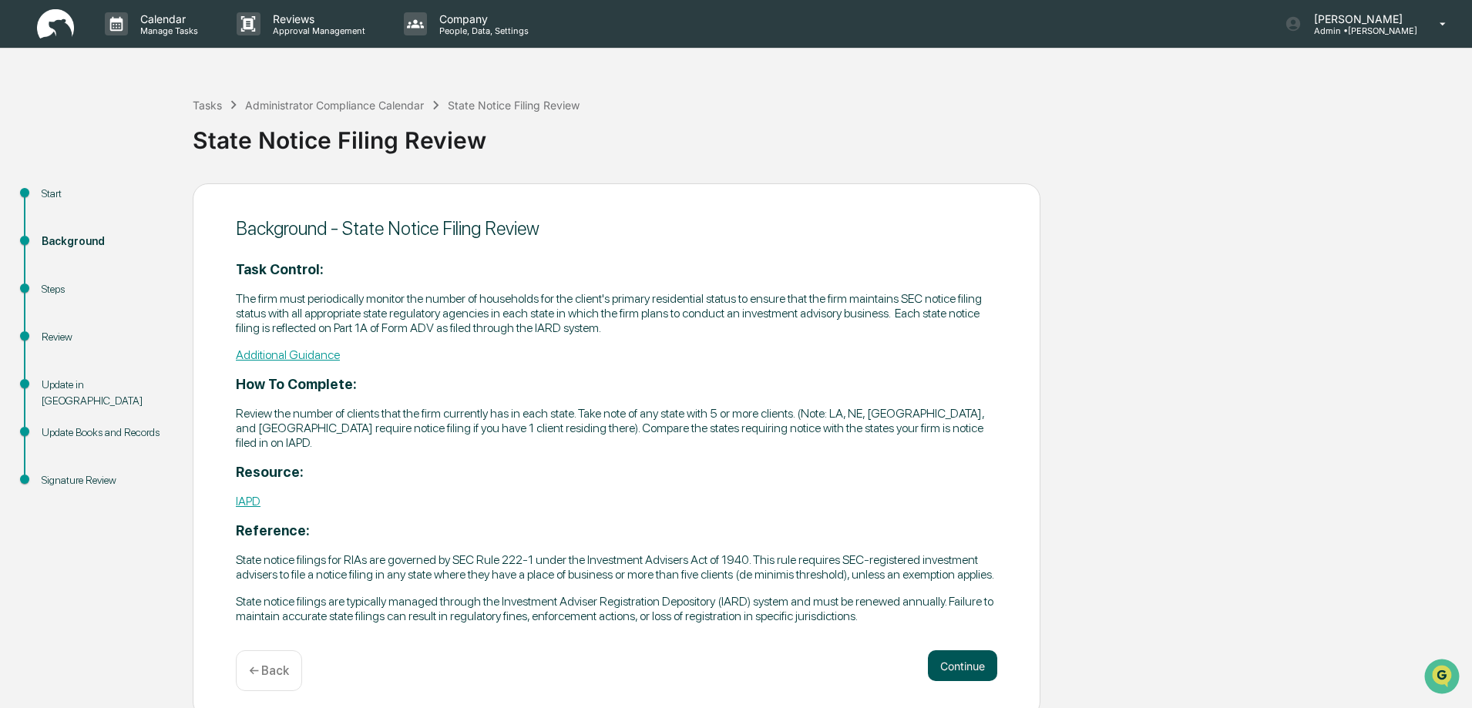
click at [965, 668] on button "Continue" at bounding box center [962, 665] width 69 height 31
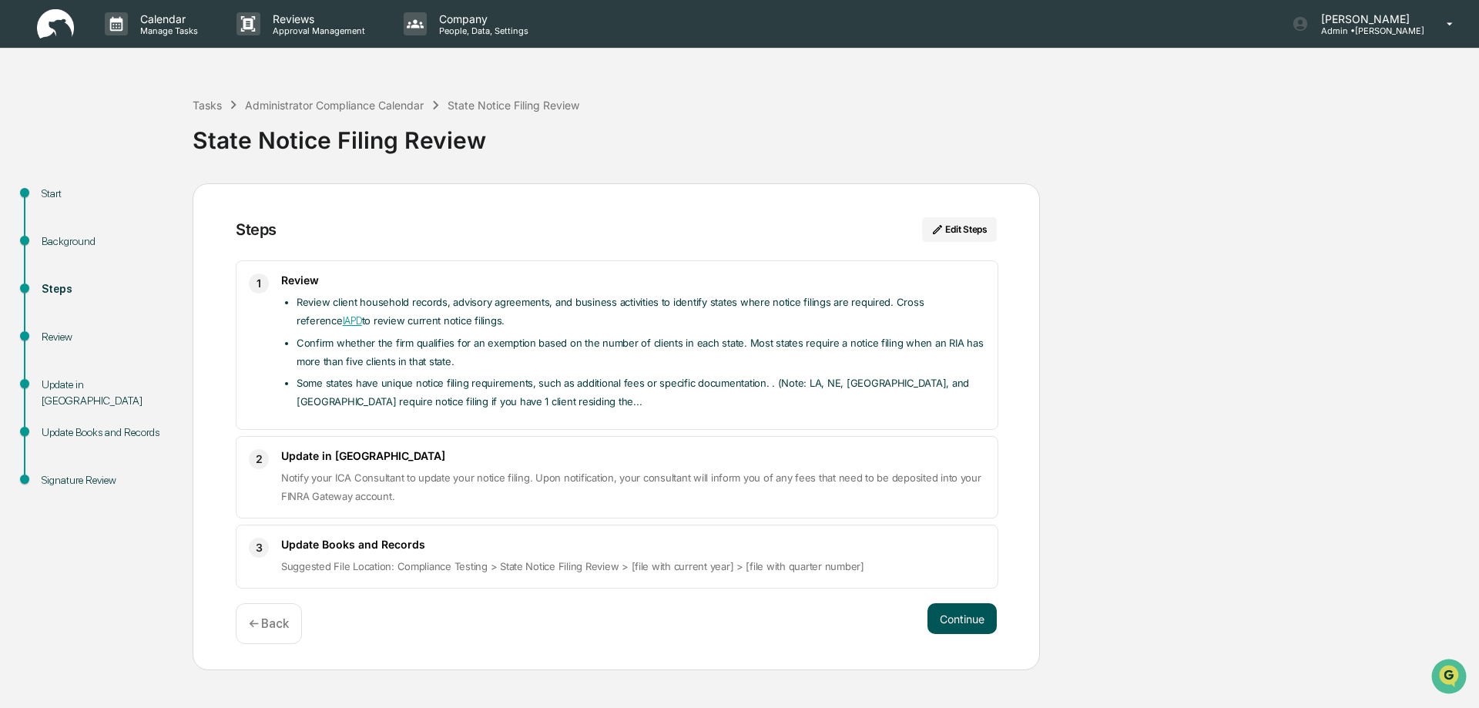
click at [960, 614] on button "Continue" at bounding box center [962, 618] width 69 height 31
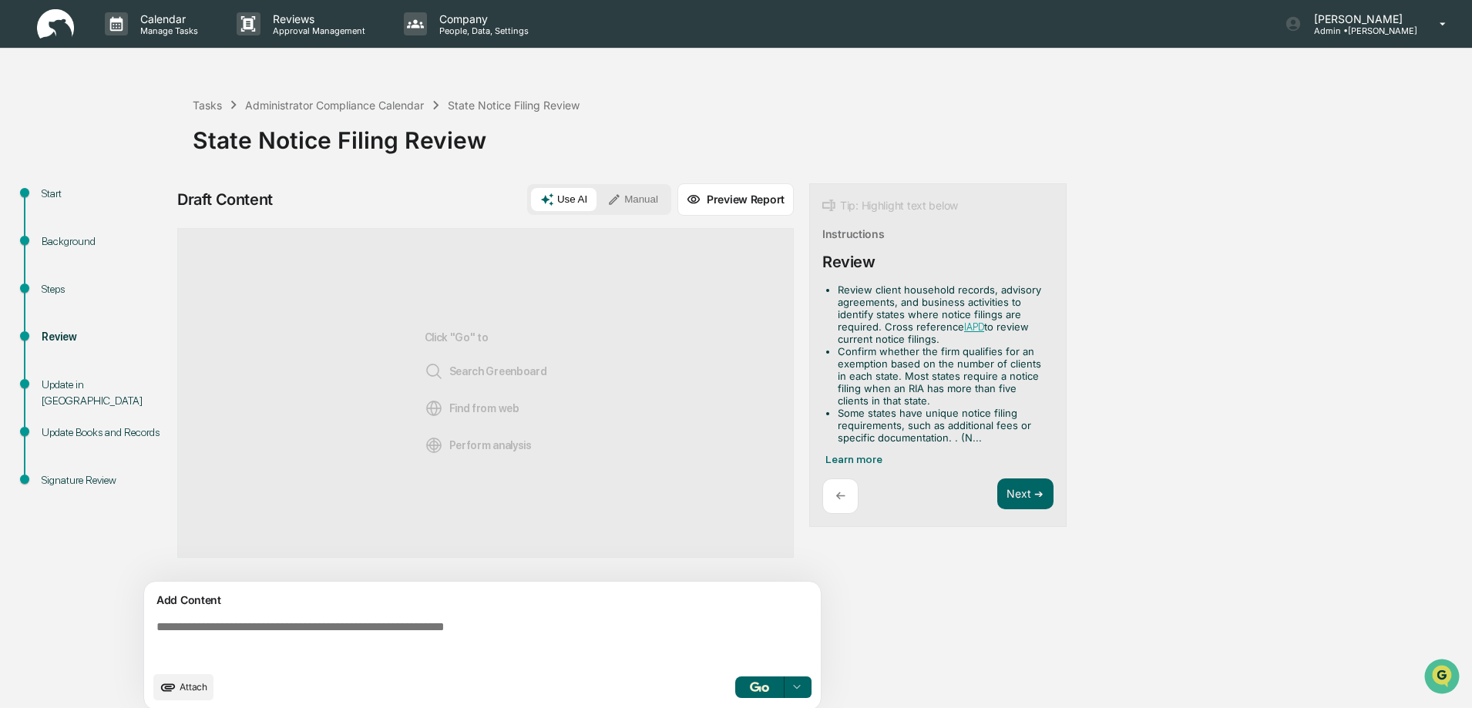
click at [177, 685] on button "Attach" at bounding box center [183, 687] width 60 height 26
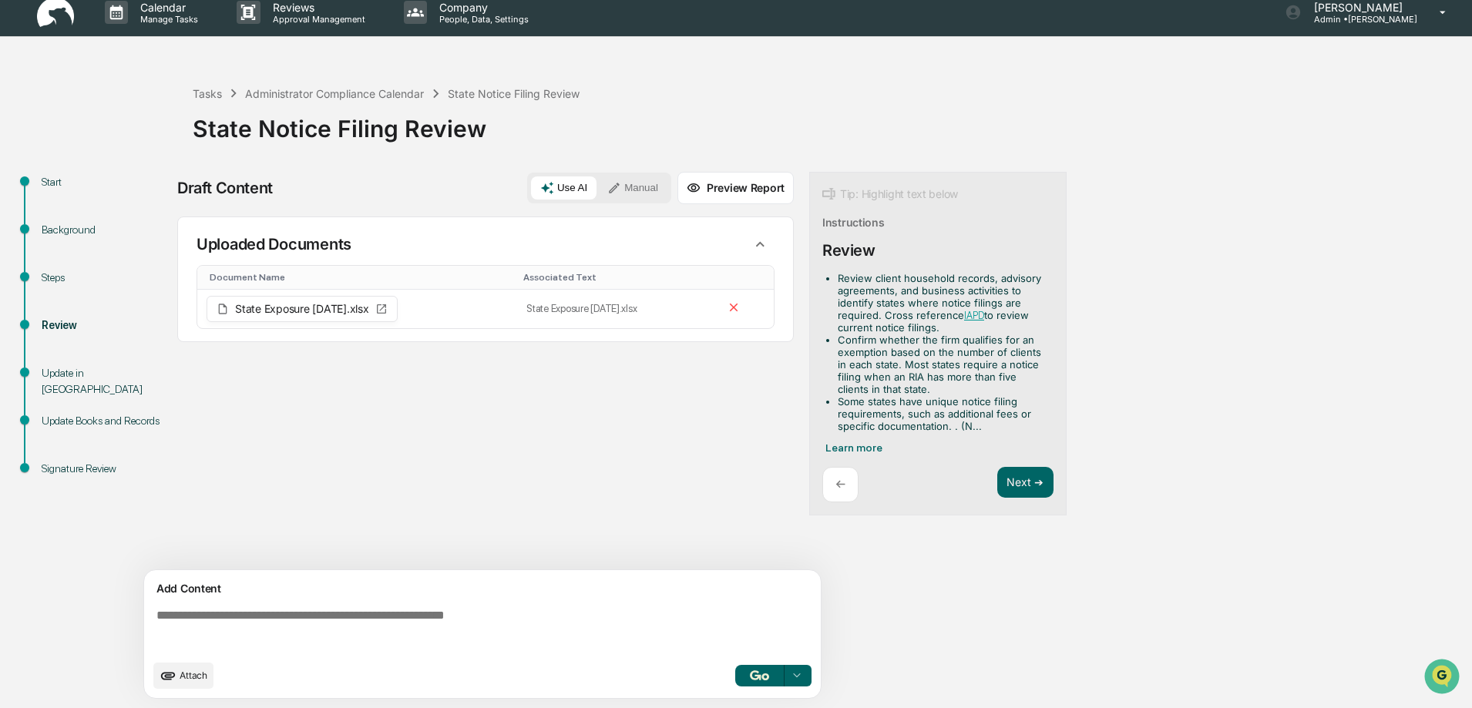
click at [637, 183] on button "Manual" at bounding box center [632, 187] width 69 height 23
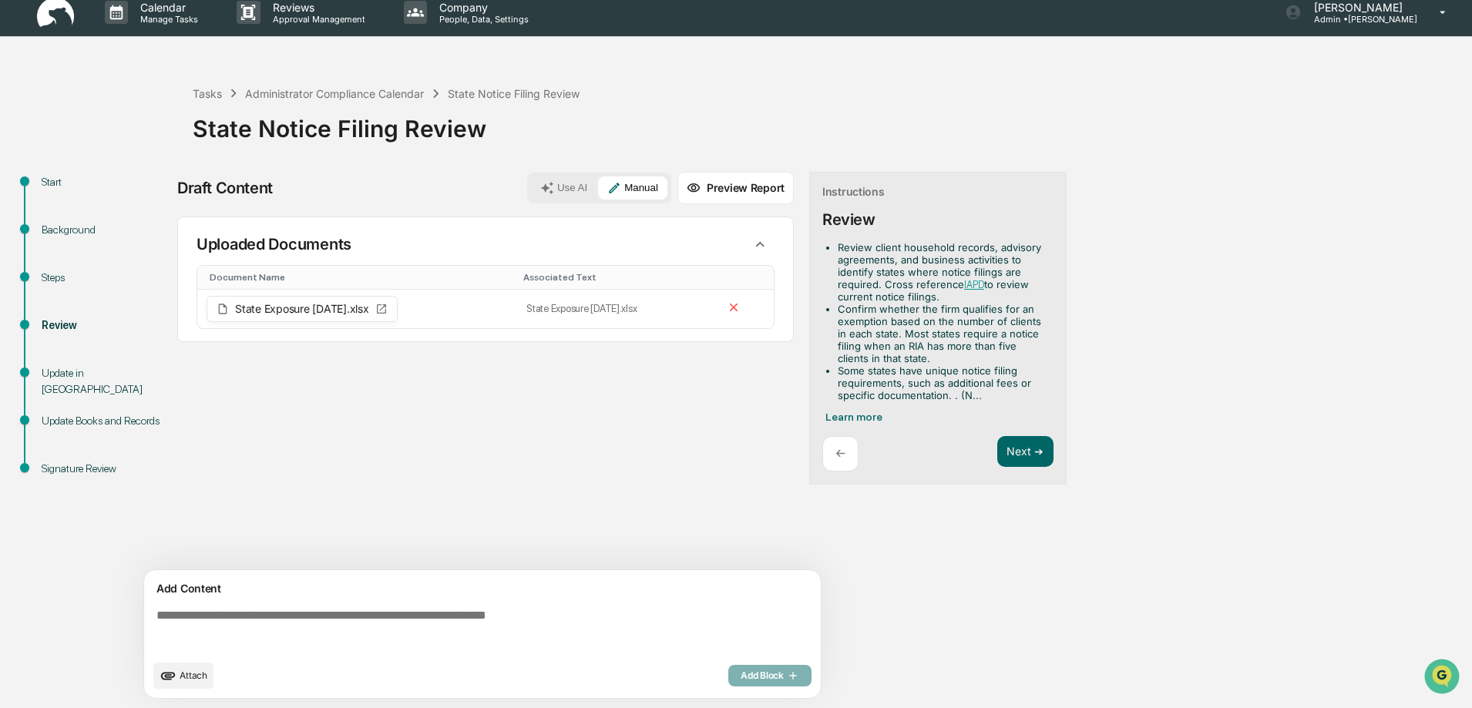
click at [161, 613] on textarea at bounding box center [485, 629] width 670 height 55
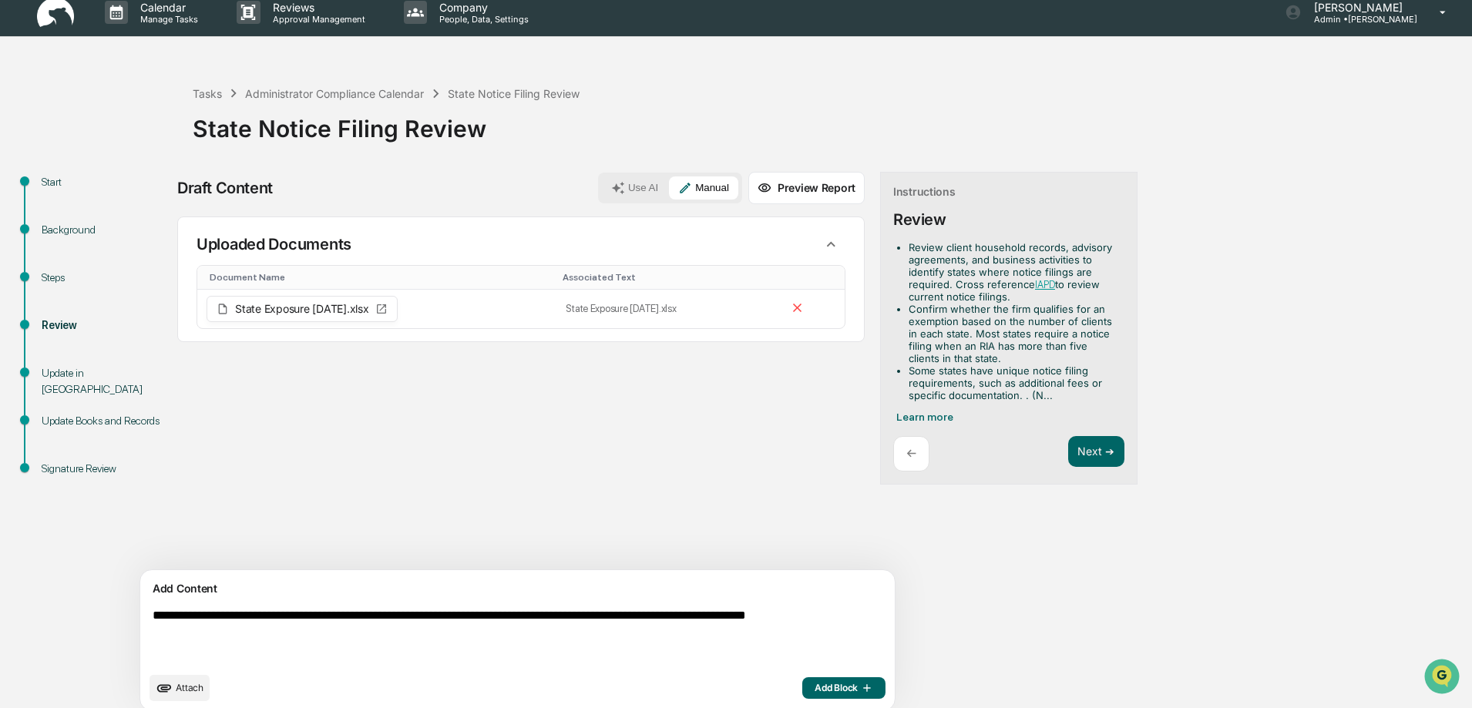
type textarea "**********"
click at [802, 686] on button "Add Block" at bounding box center [843, 688] width 83 height 22
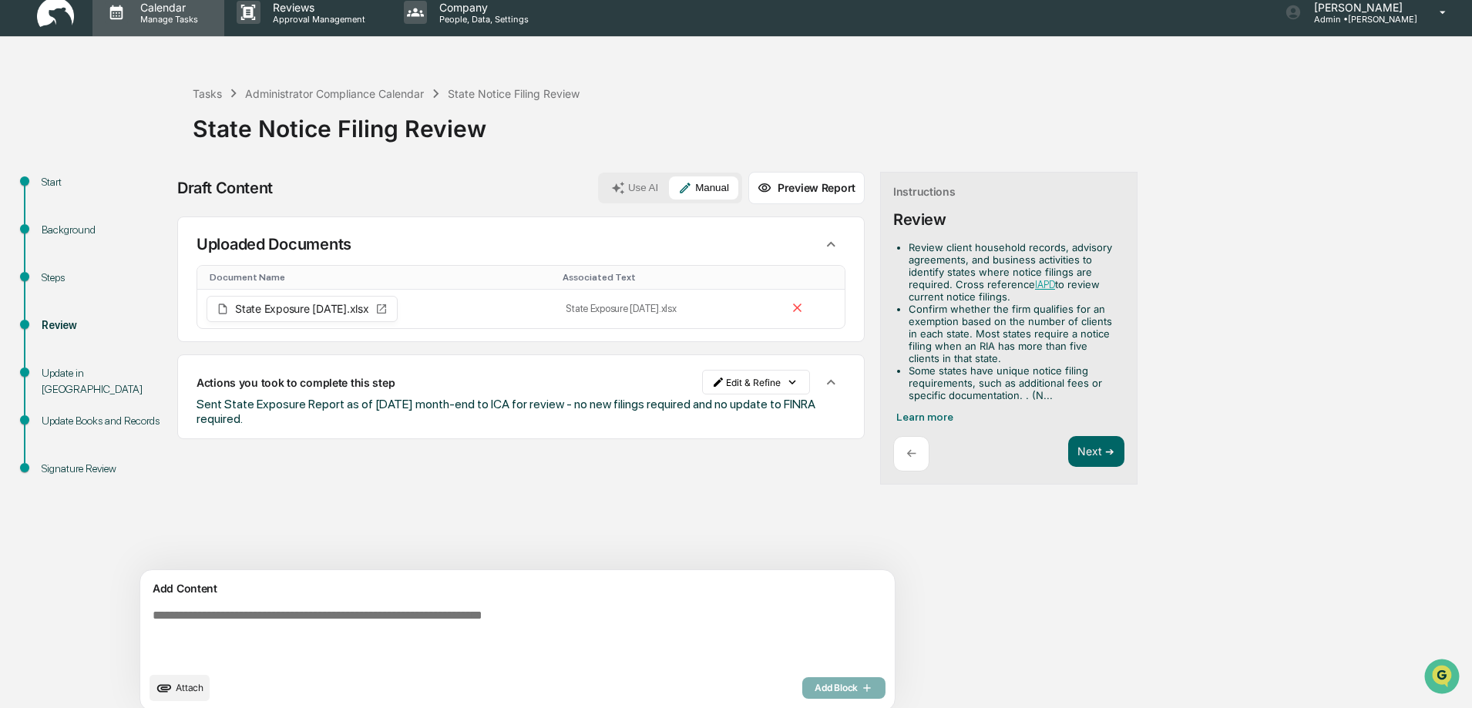
click at [166, 15] on p "Manage Tasks" at bounding box center [167, 19] width 78 height 11
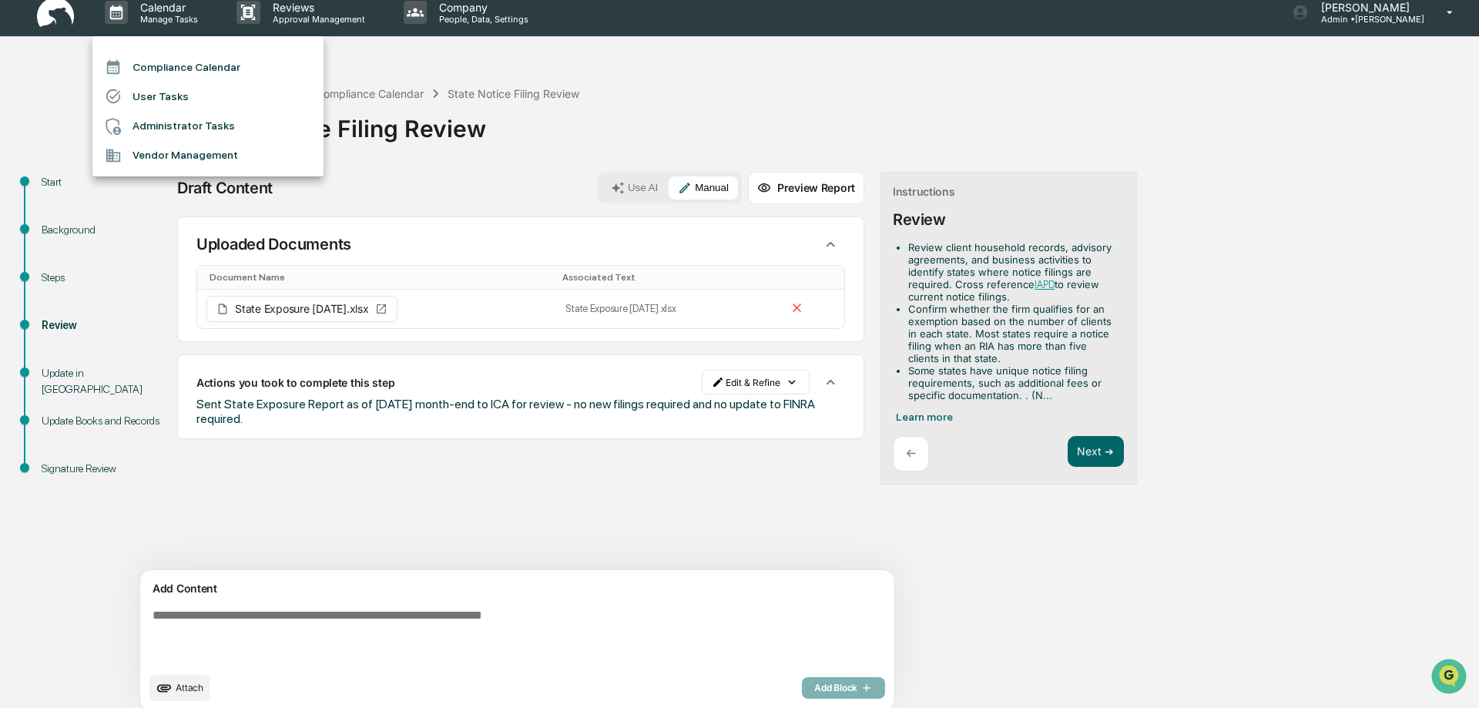
click at [169, 68] on li "Compliance Calendar" at bounding box center [207, 66] width 231 height 29
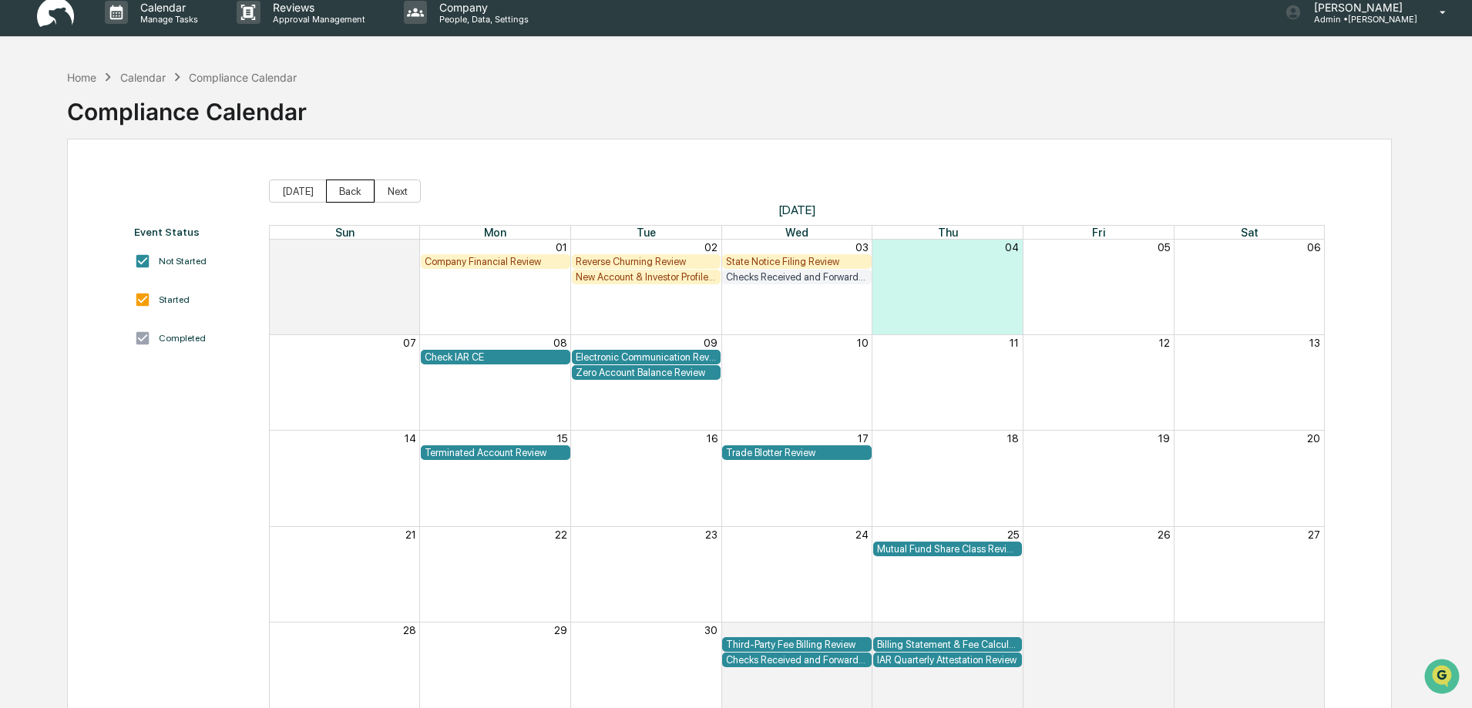
click at [351, 194] on button "Back" at bounding box center [350, 191] width 49 height 23
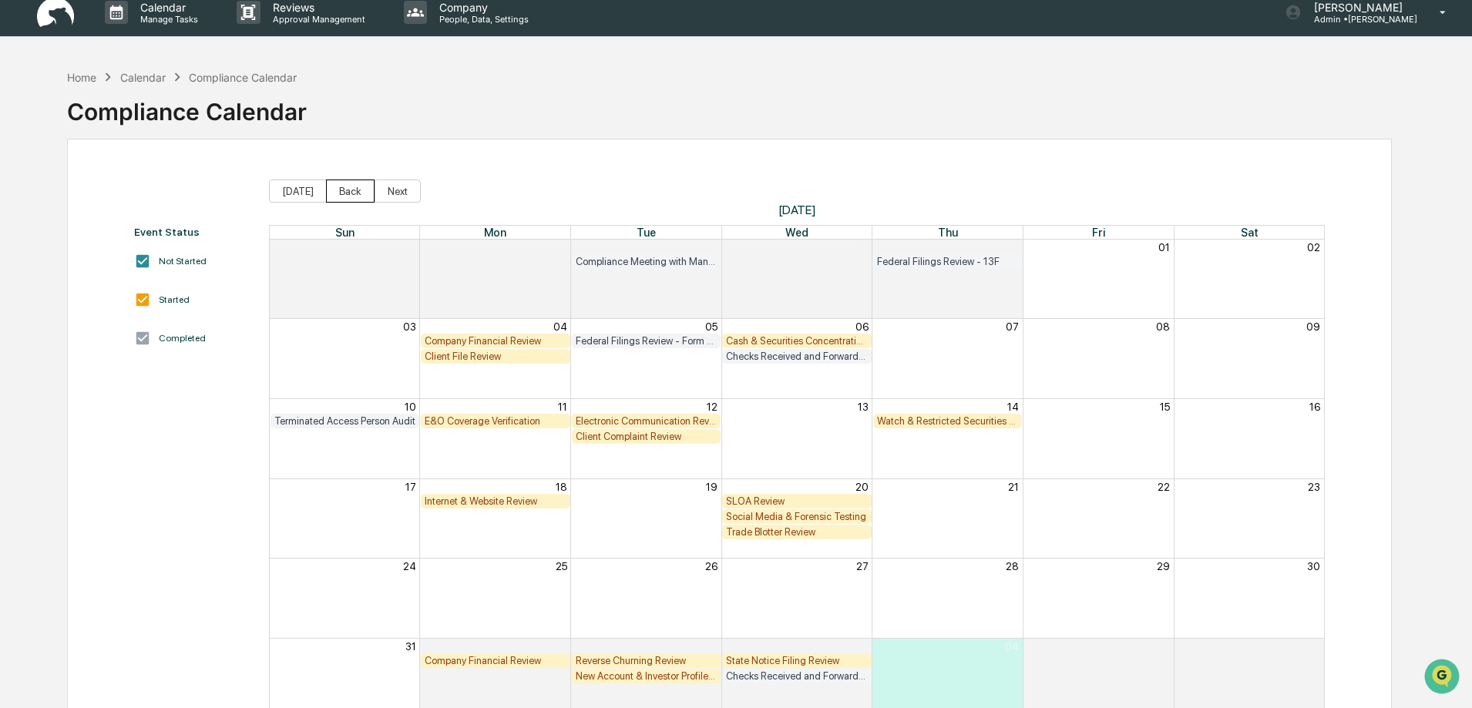
click at [344, 193] on button "Back" at bounding box center [350, 191] width 49 height 23
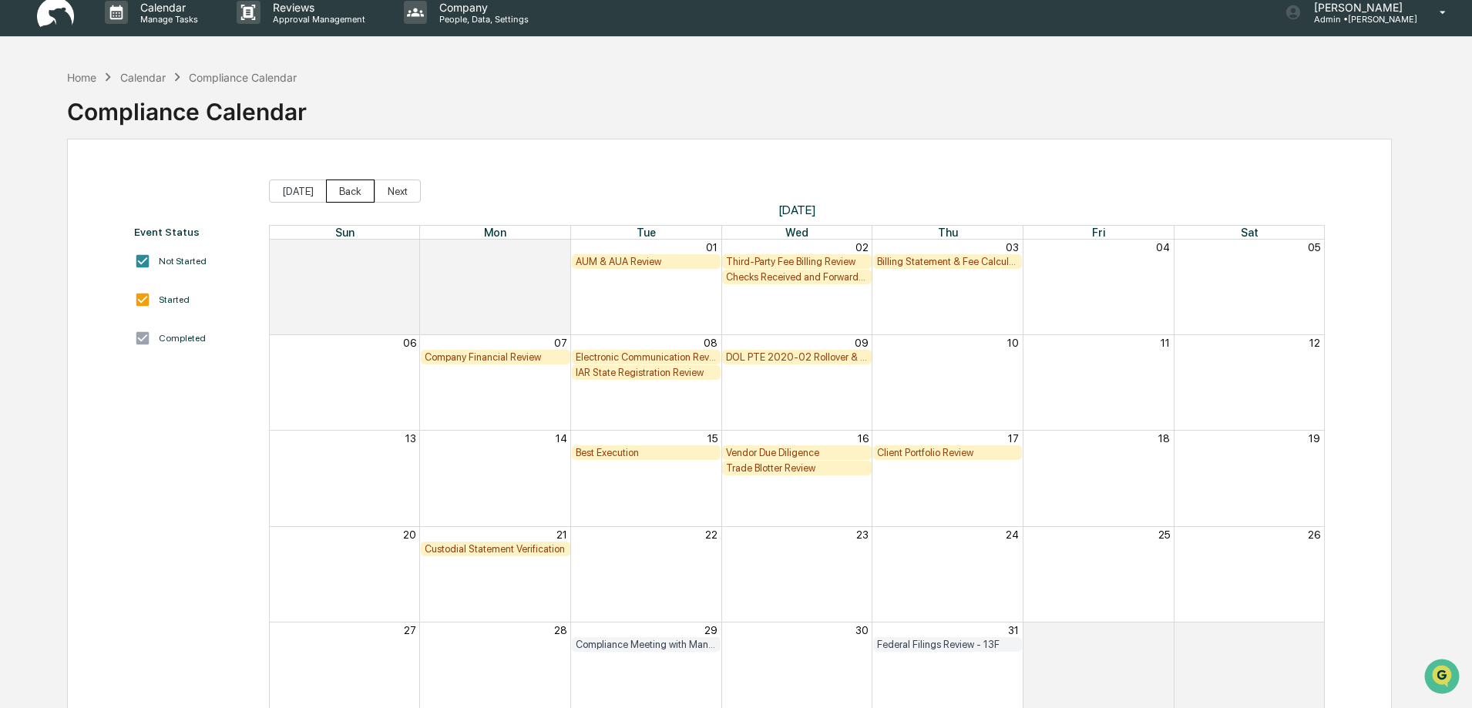
click at [349, 192] on button "Back" at bounding box center [350, 191] width 49 height 23
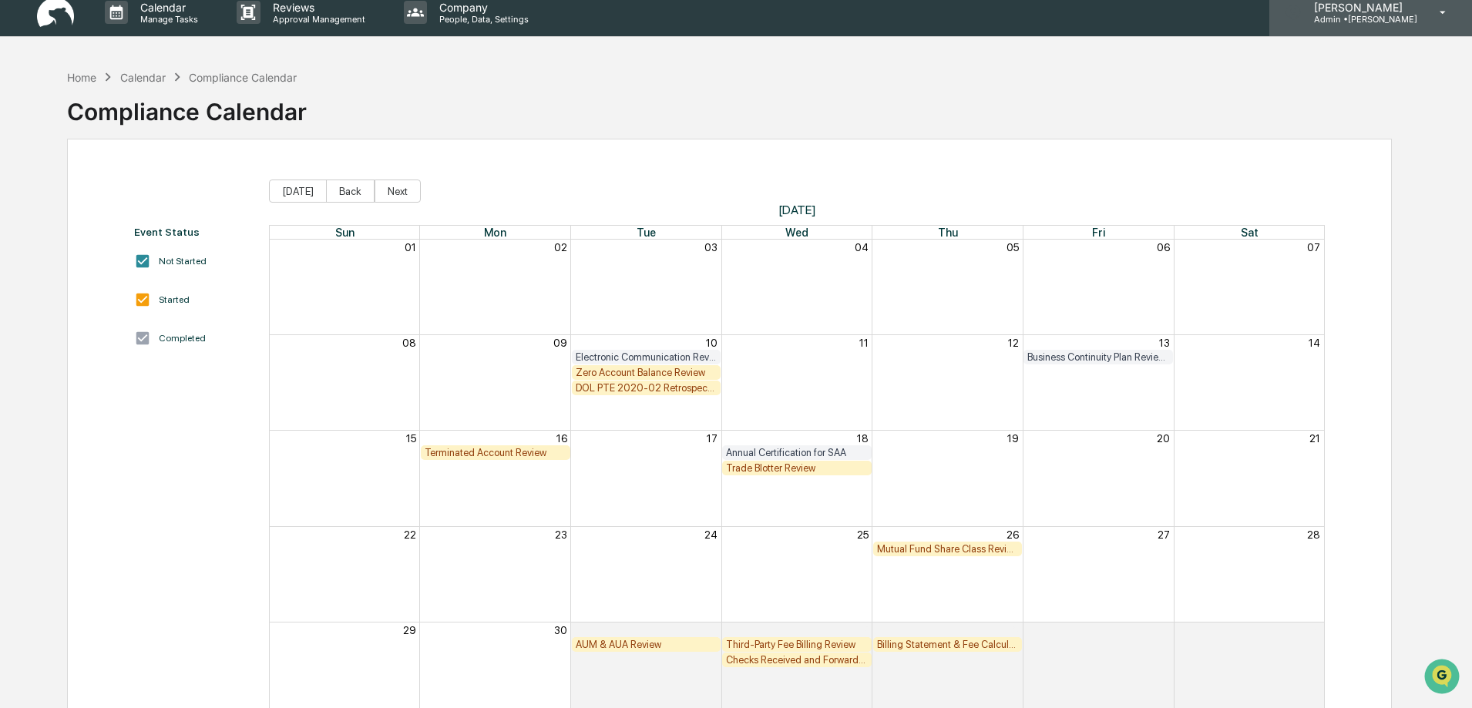
click at [1384, 18] on p "Admin • [PERSON_NAME]" at bounding box center [1359, 19] width 116 height 11
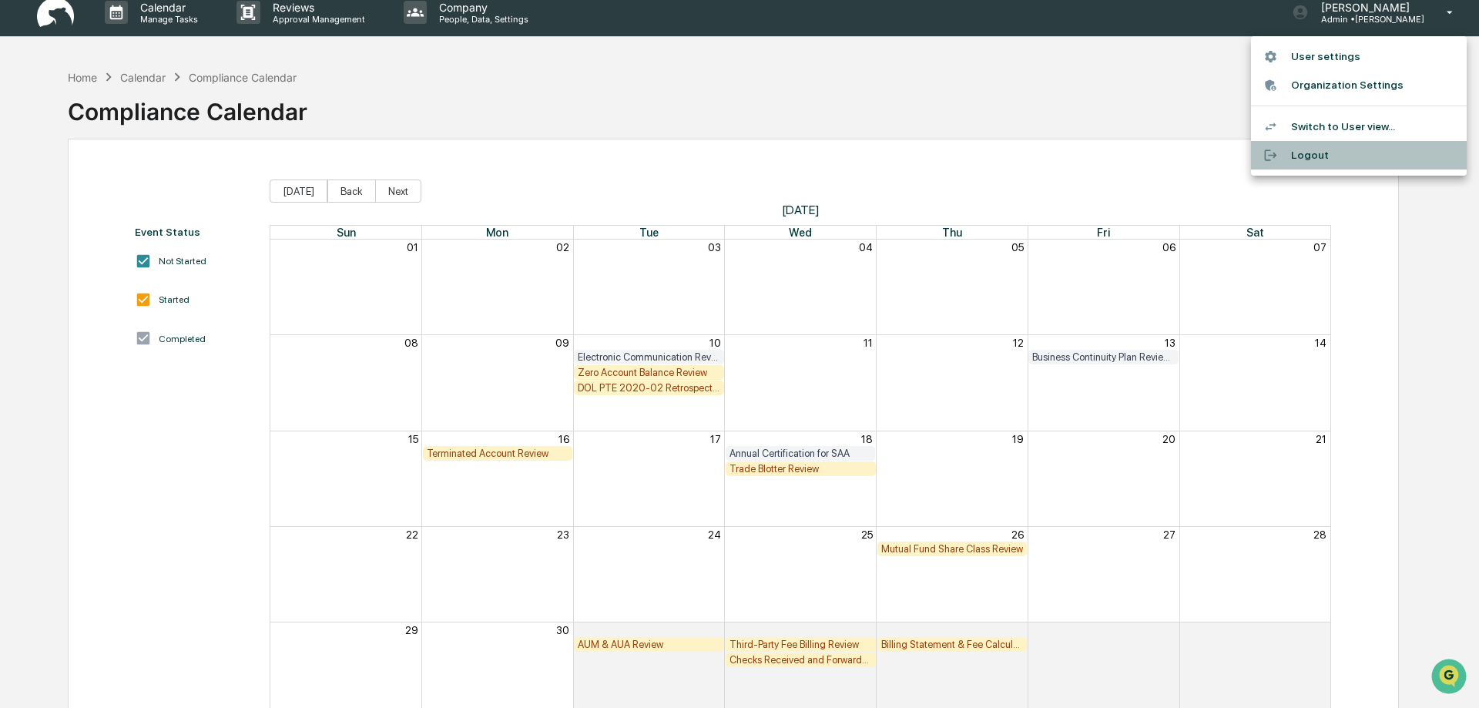
click at [1320, 161] on li "Logout" at bounding box center [1359, 155] width 216 height 29
